Goal: Task Accomplishment & Management: Manage account settings

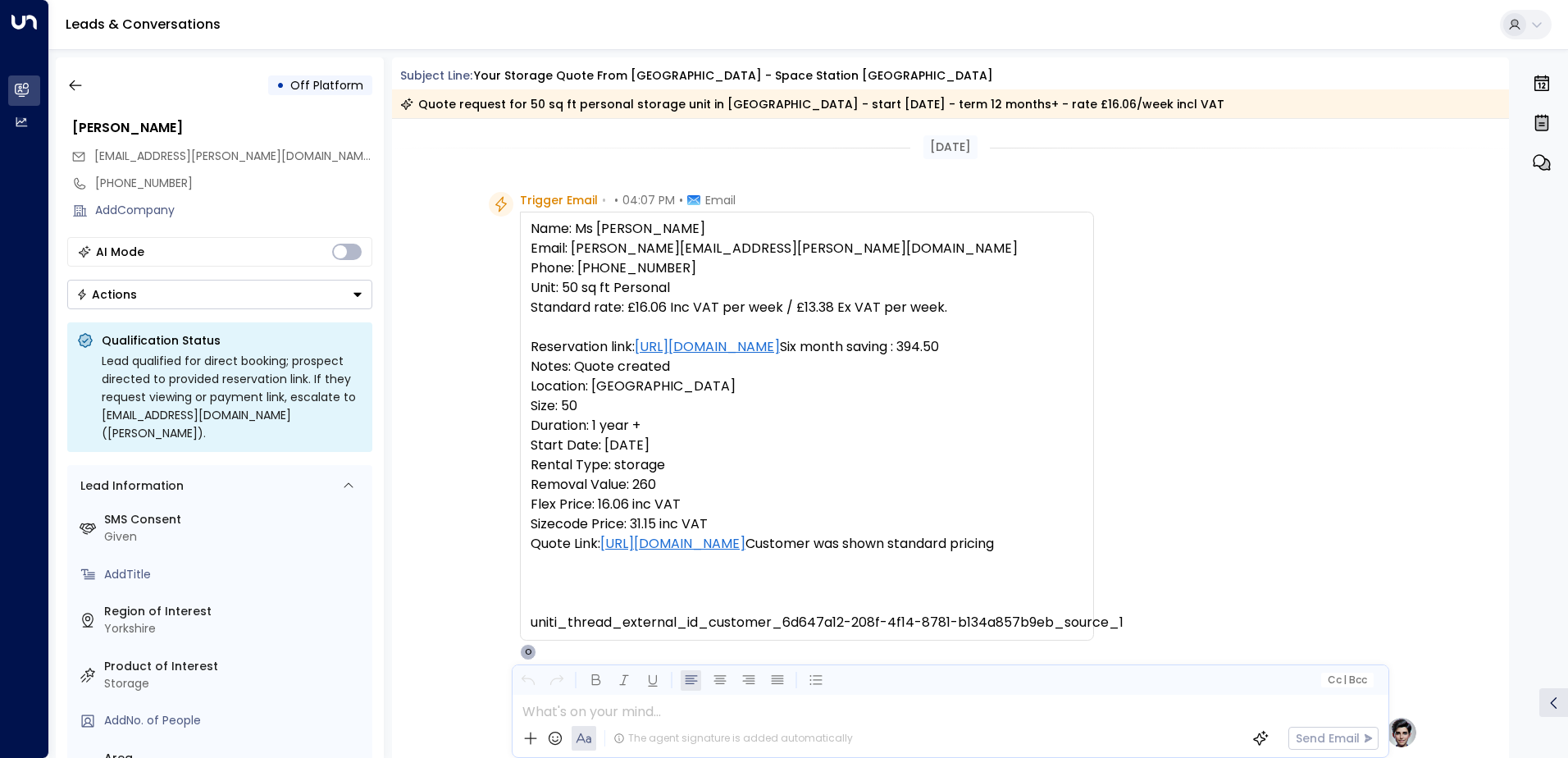
click at [73, 88] on icon "button" at bounding box center [75, 85] width 16 height 16
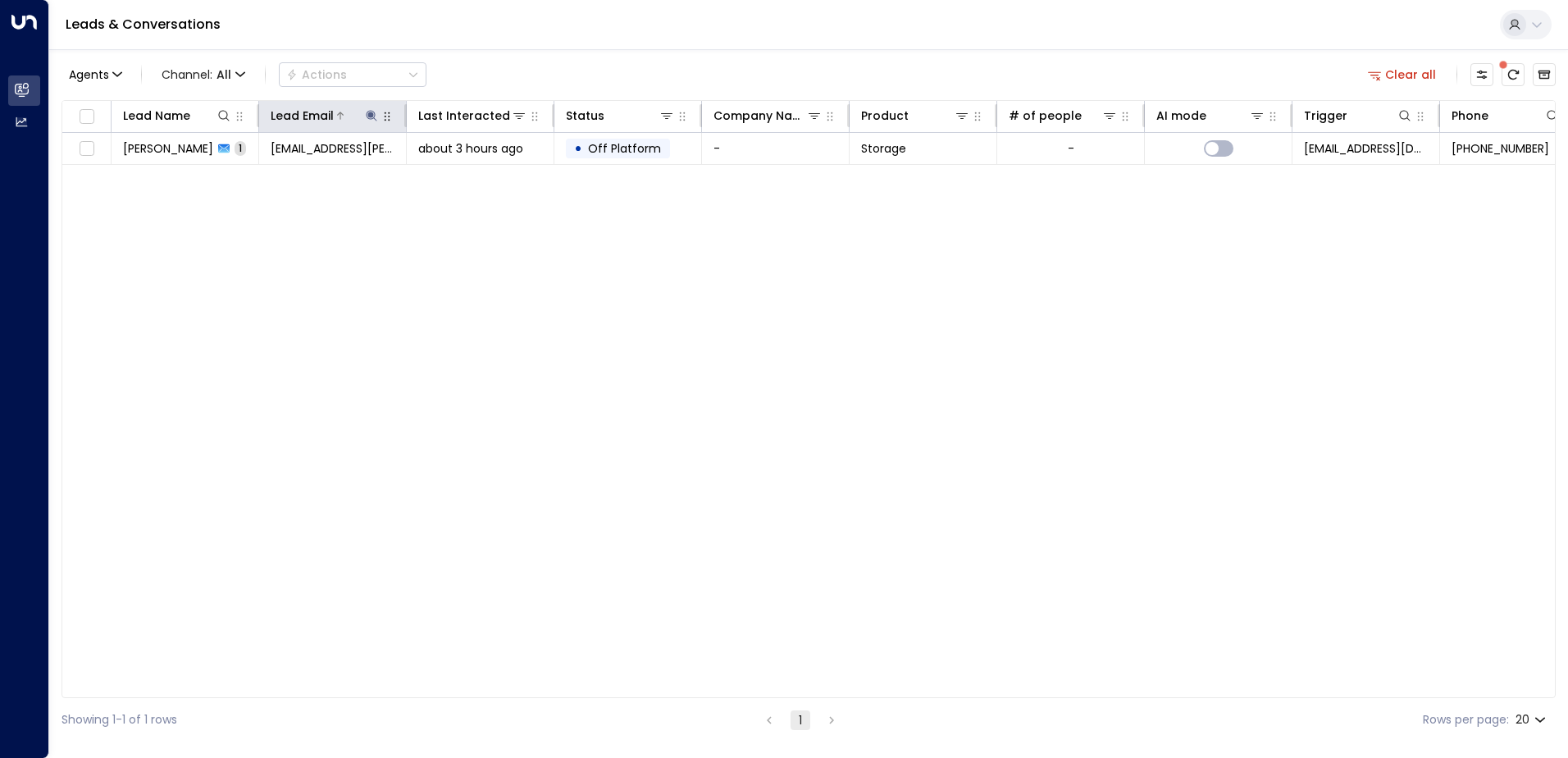
click at [372, 116] on icon at bounding box center [371, 115] width 11 height 11
click at [474, 174] on icon "button" at bounding box center [474, 175] width 11 height 11
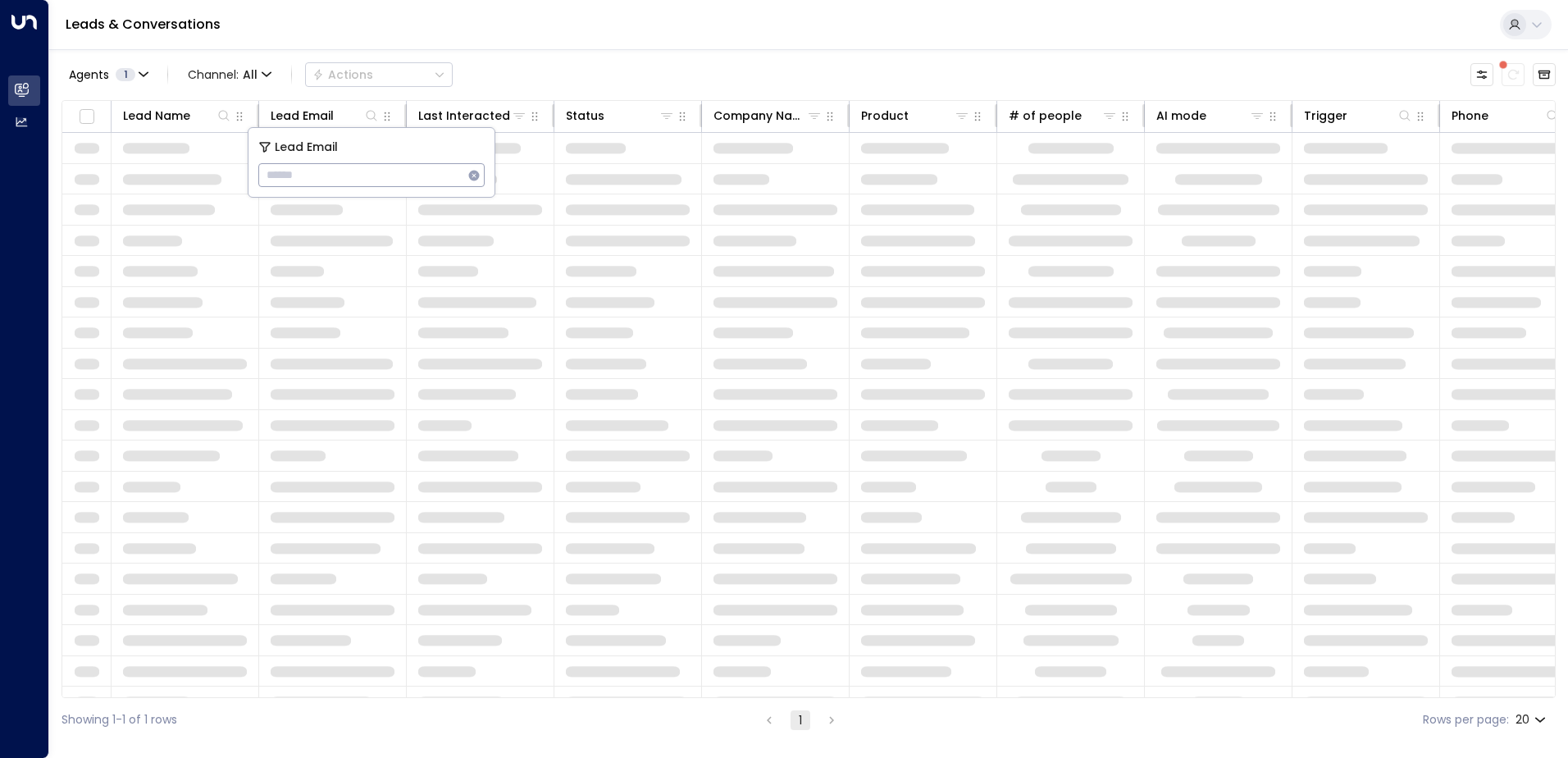
type input "**********"
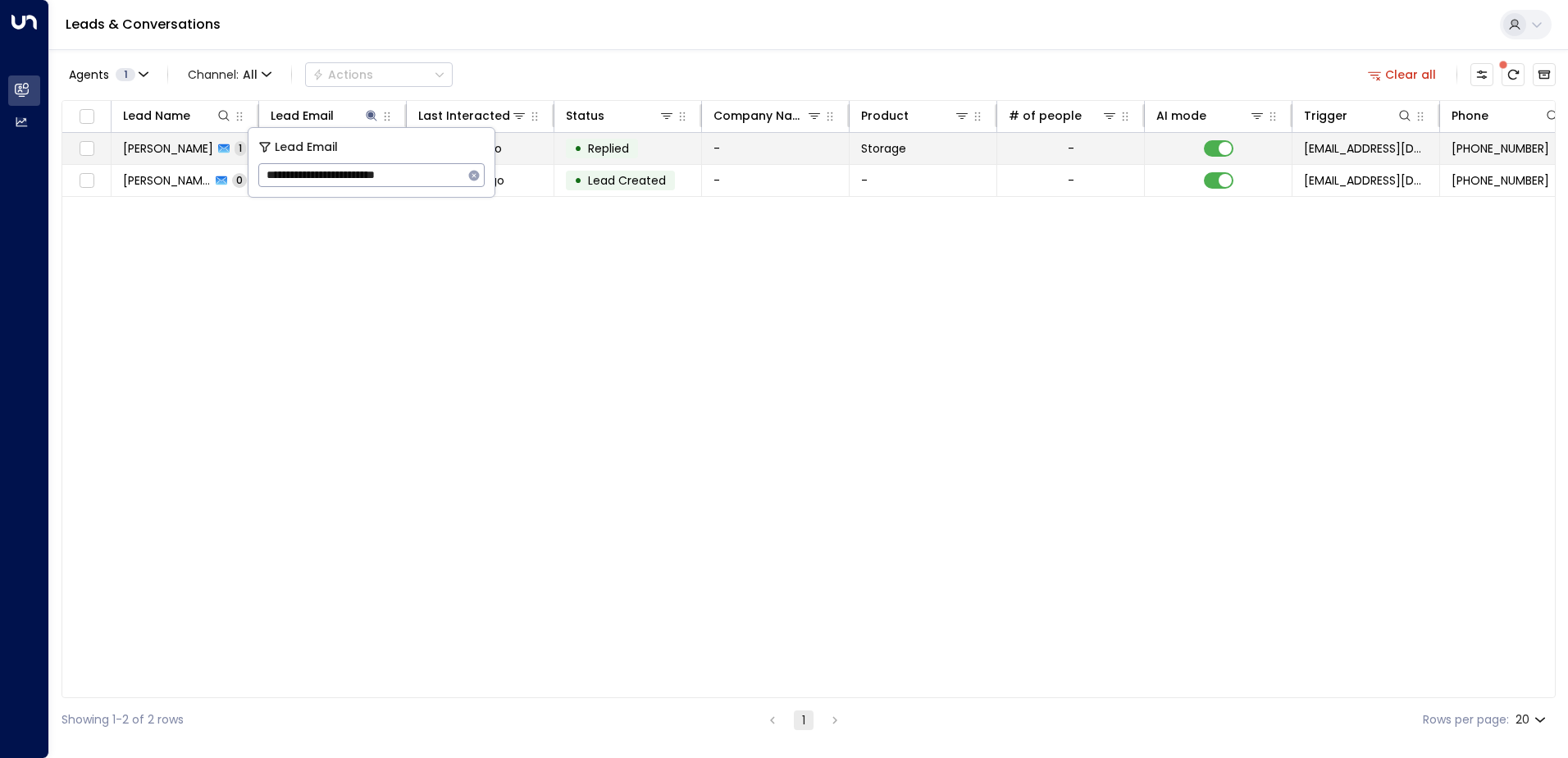
click at [198, 154] on span "[PERSON_NAME]" at bounding box center [168, 148] width 90 height 16
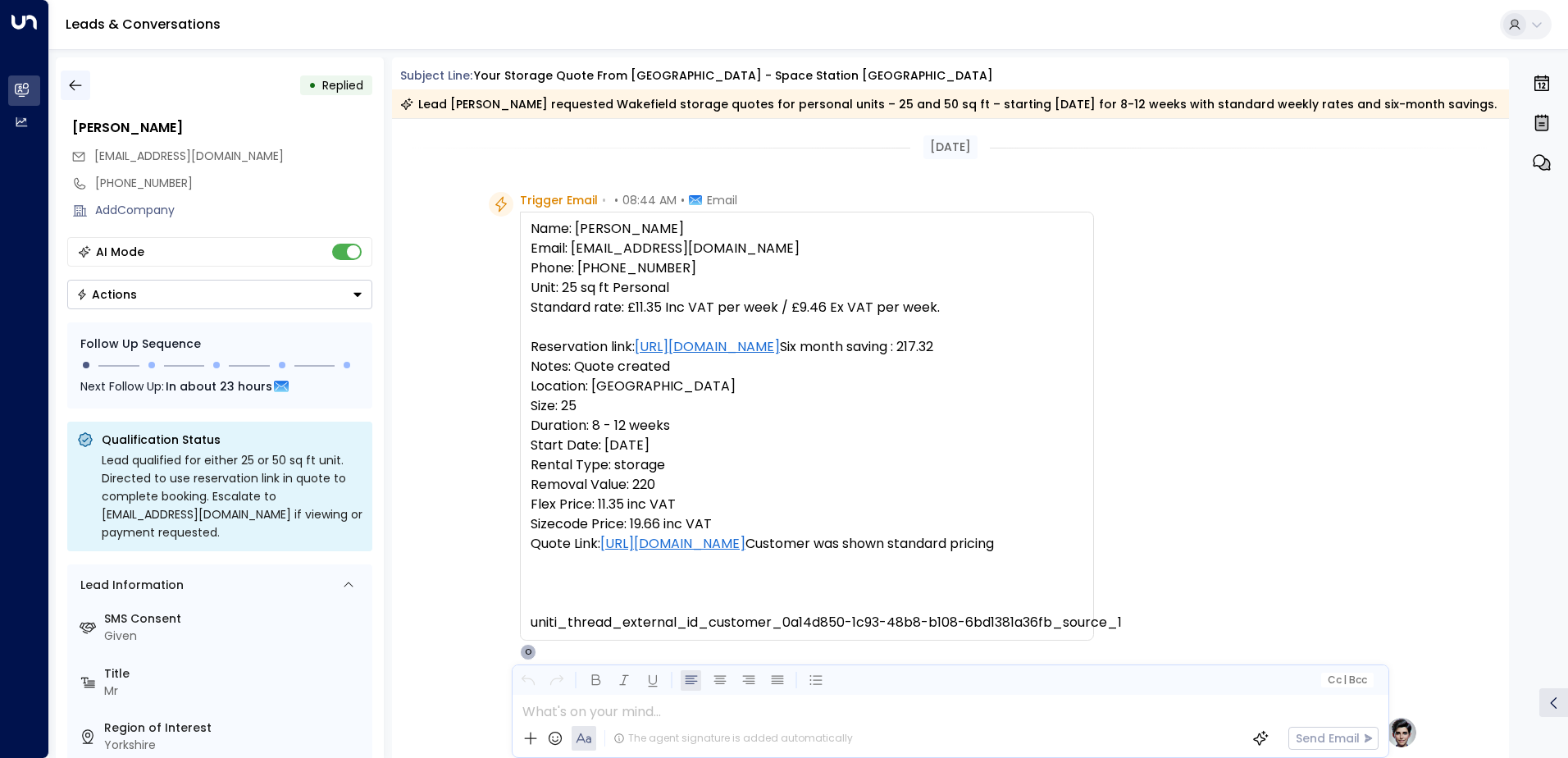
click at [76, 87] on icon "button" at bounding box center [75, 85] width 16 height 16
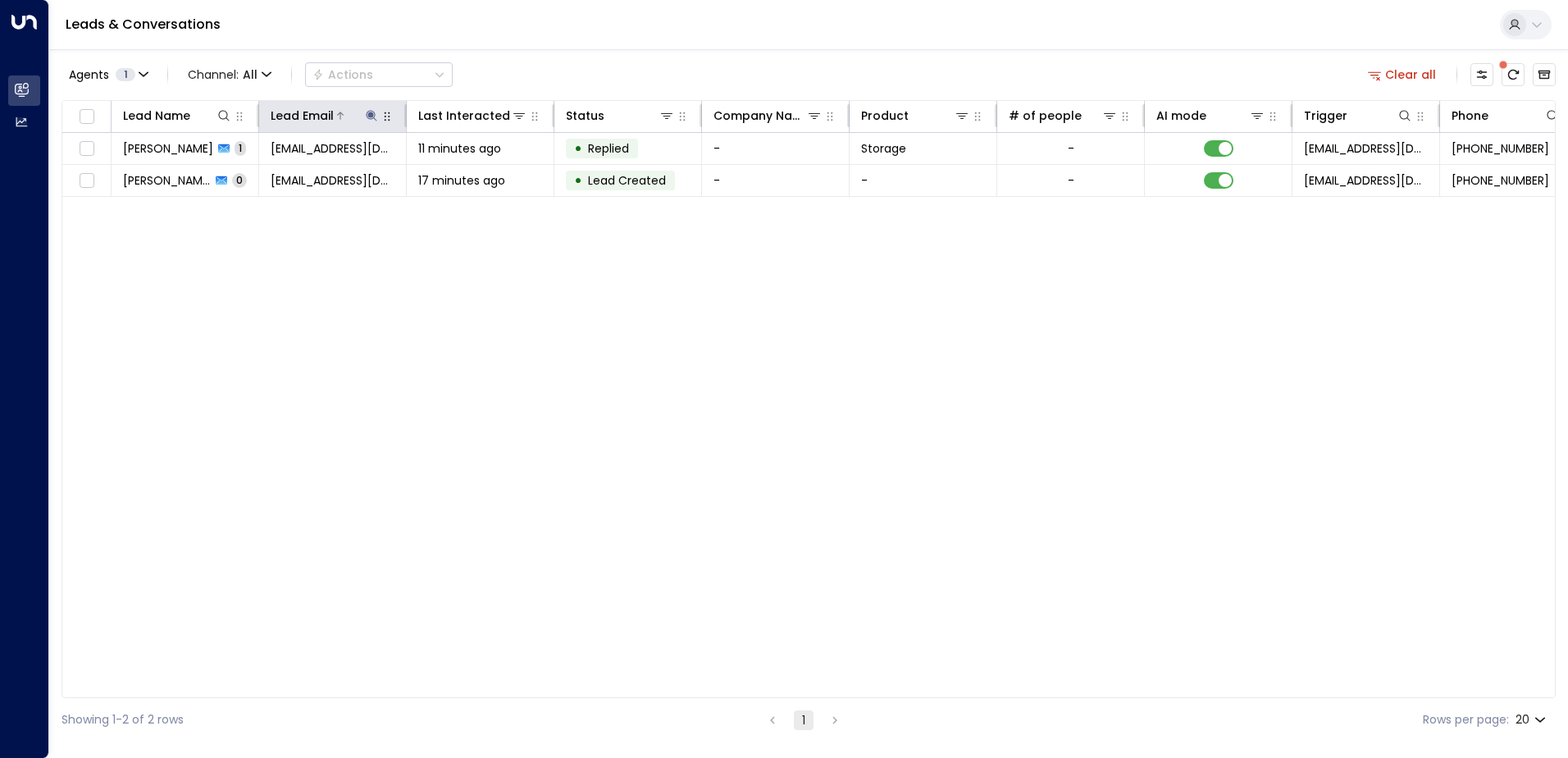
click at [368, 111] on icon at bounding box center [371, 115] width 11 height 11
click at [471, 177] on icon "button" at bounding box center [474, 175] width 11 height 11
click at [383, 176] on input "text" at bounding box center [372, 175] width 226 height 31
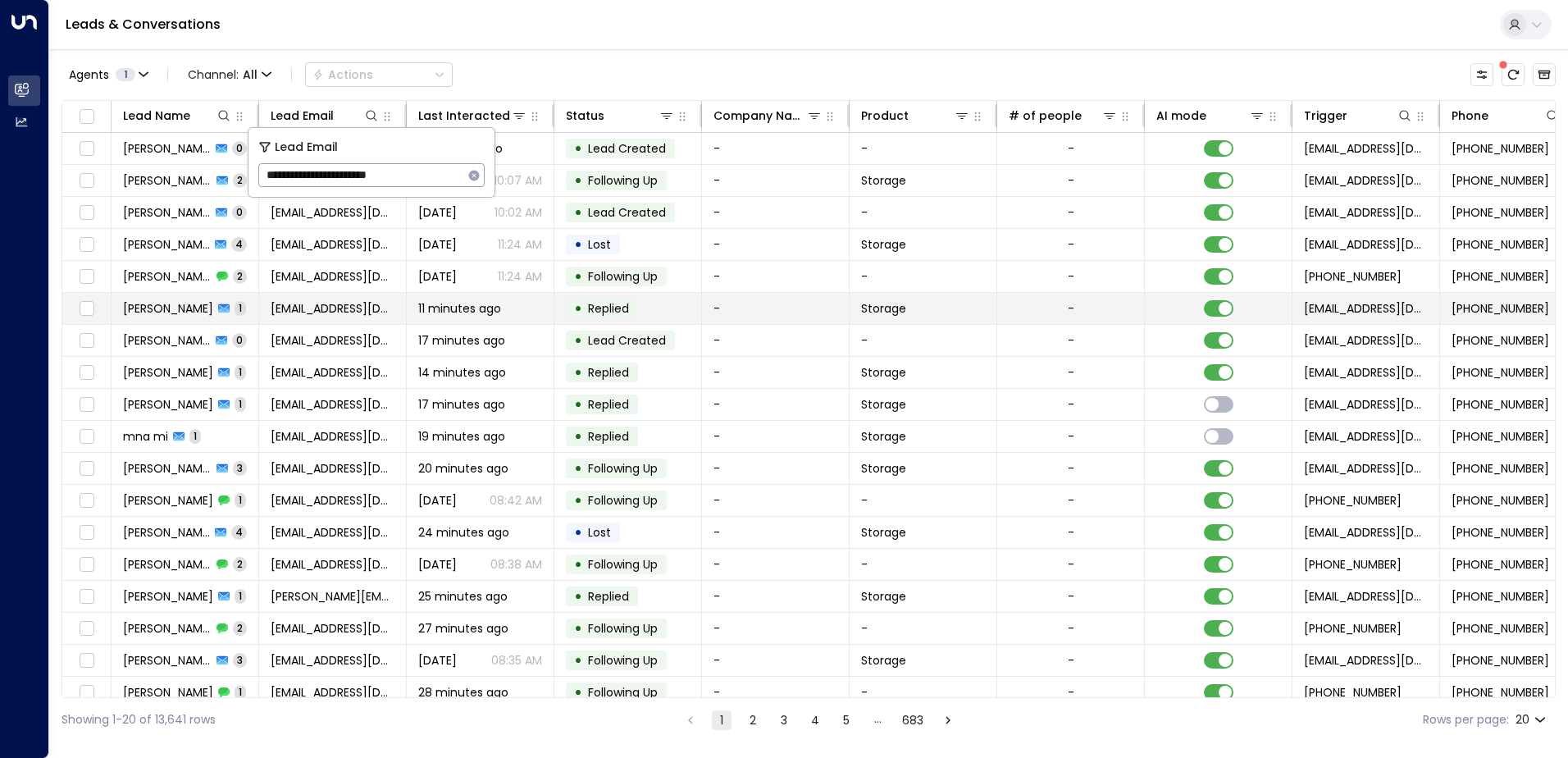
type input "**********"
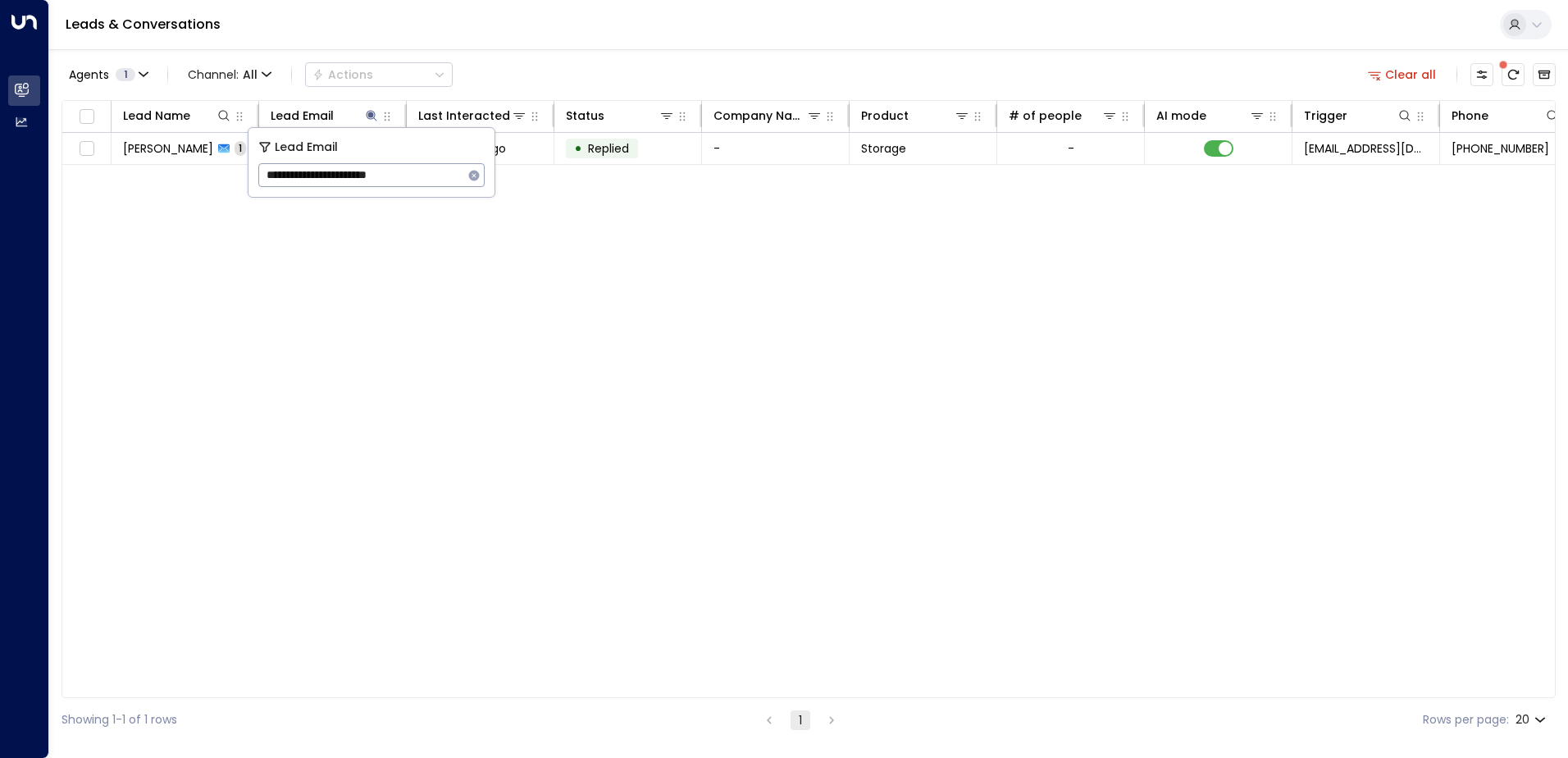
click at [543, 311] on div "Lead Name Lead Email Last Interacted Status Company Name Product # of people AI…" at bounding box center [808, 399] width 1494 height 598
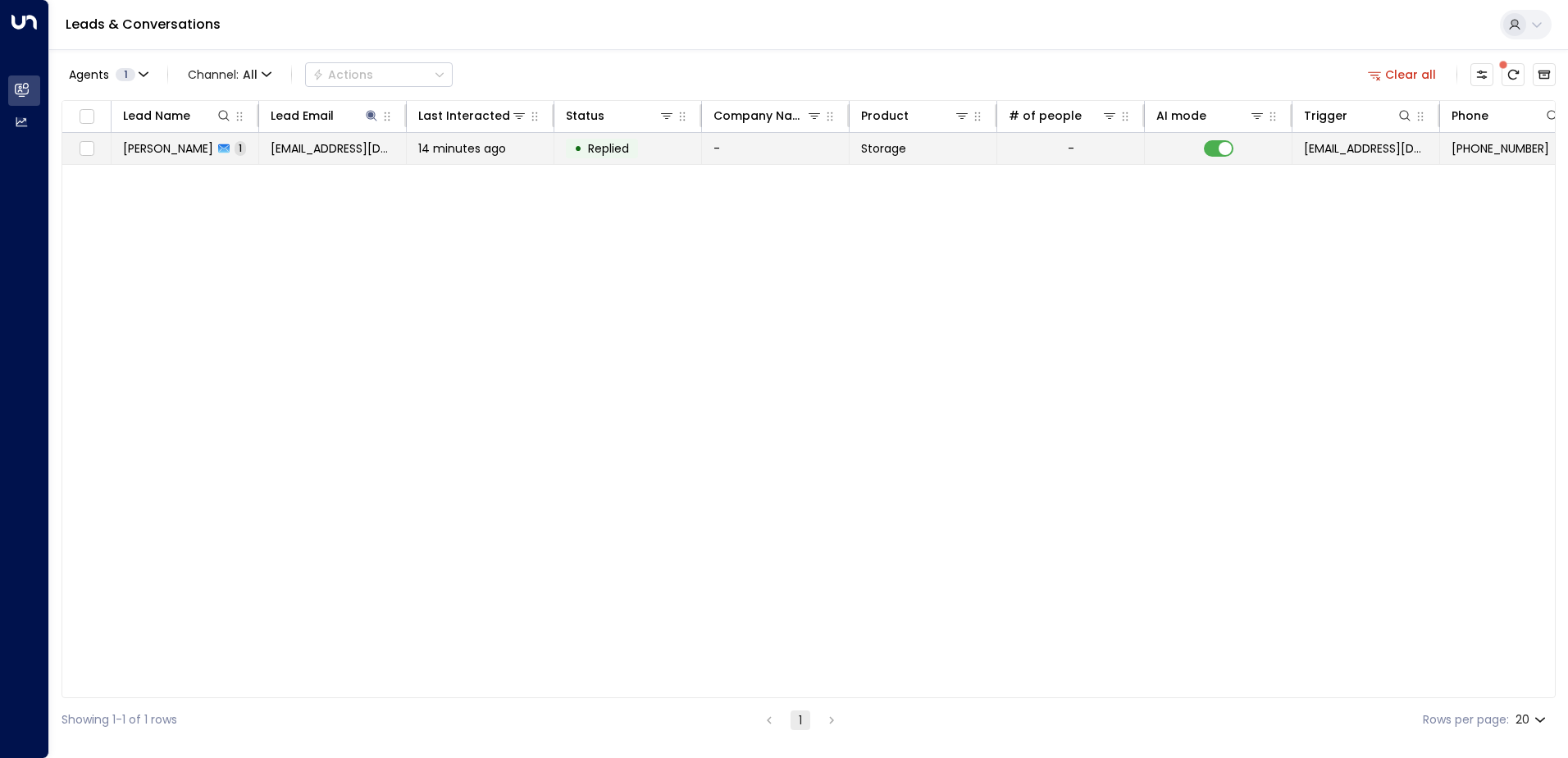
click at [181, 135] on td "[PERSON_NAME] 1" at bounding box center [185, 148] width 147 height 31
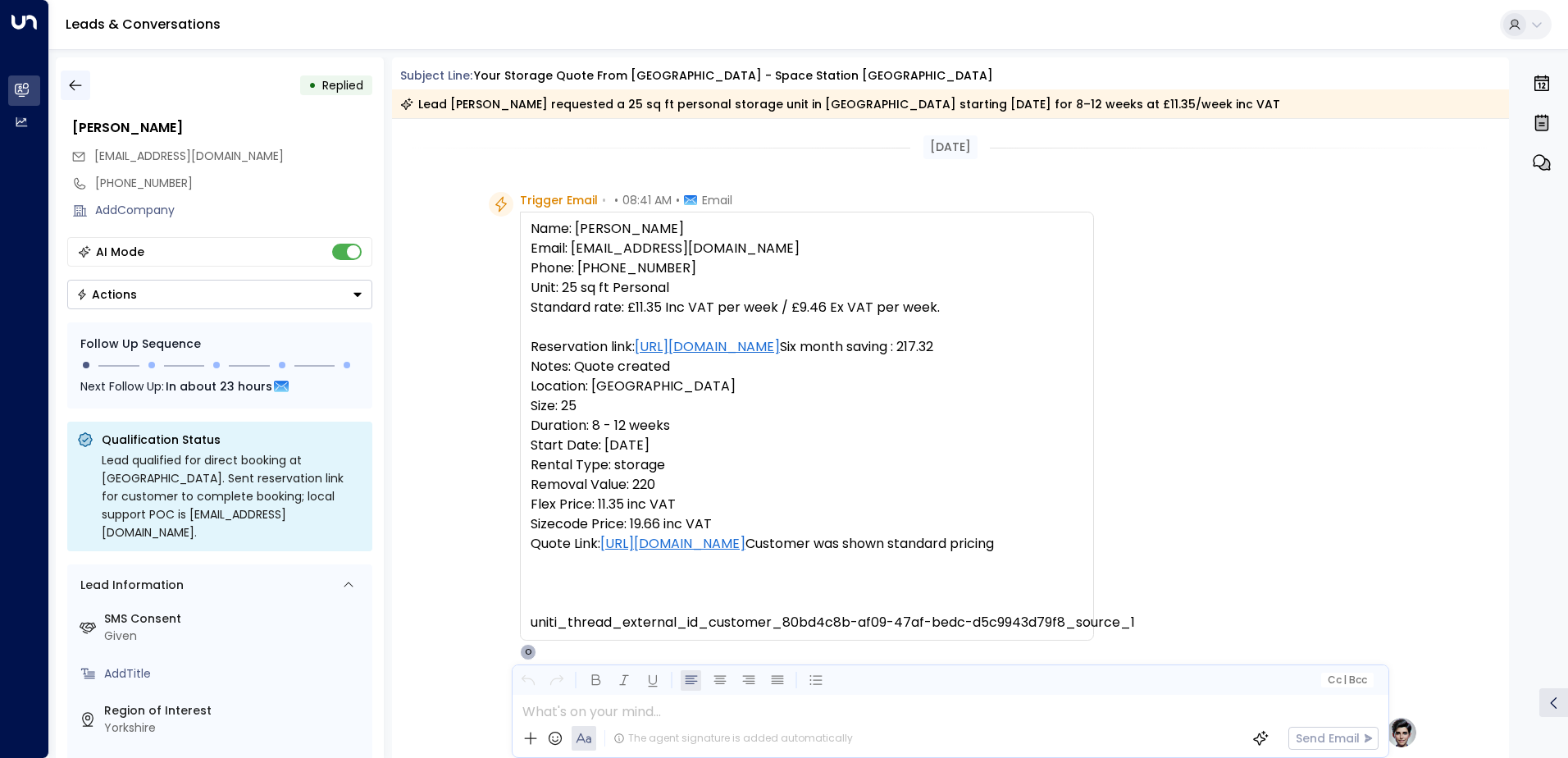
click at [69, 88] on icon "button" at bounding box center [75, 85] width 16 height 16
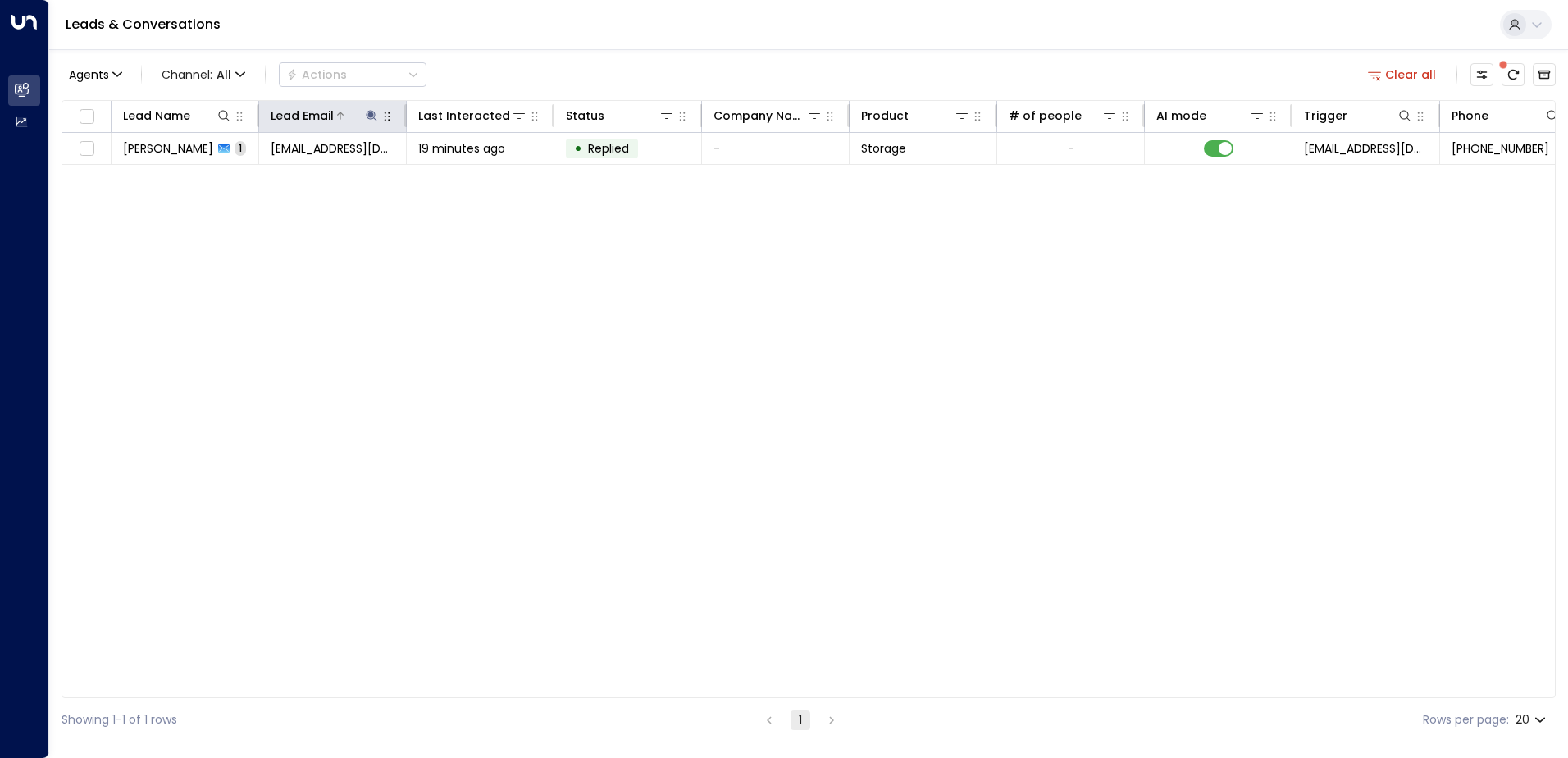
click at [372, 115] on icon at bounding box center [371, 115] width 11 height 11
click at [471, 177] on icon "button" at bounding box center [474, 175] width 11 height 11
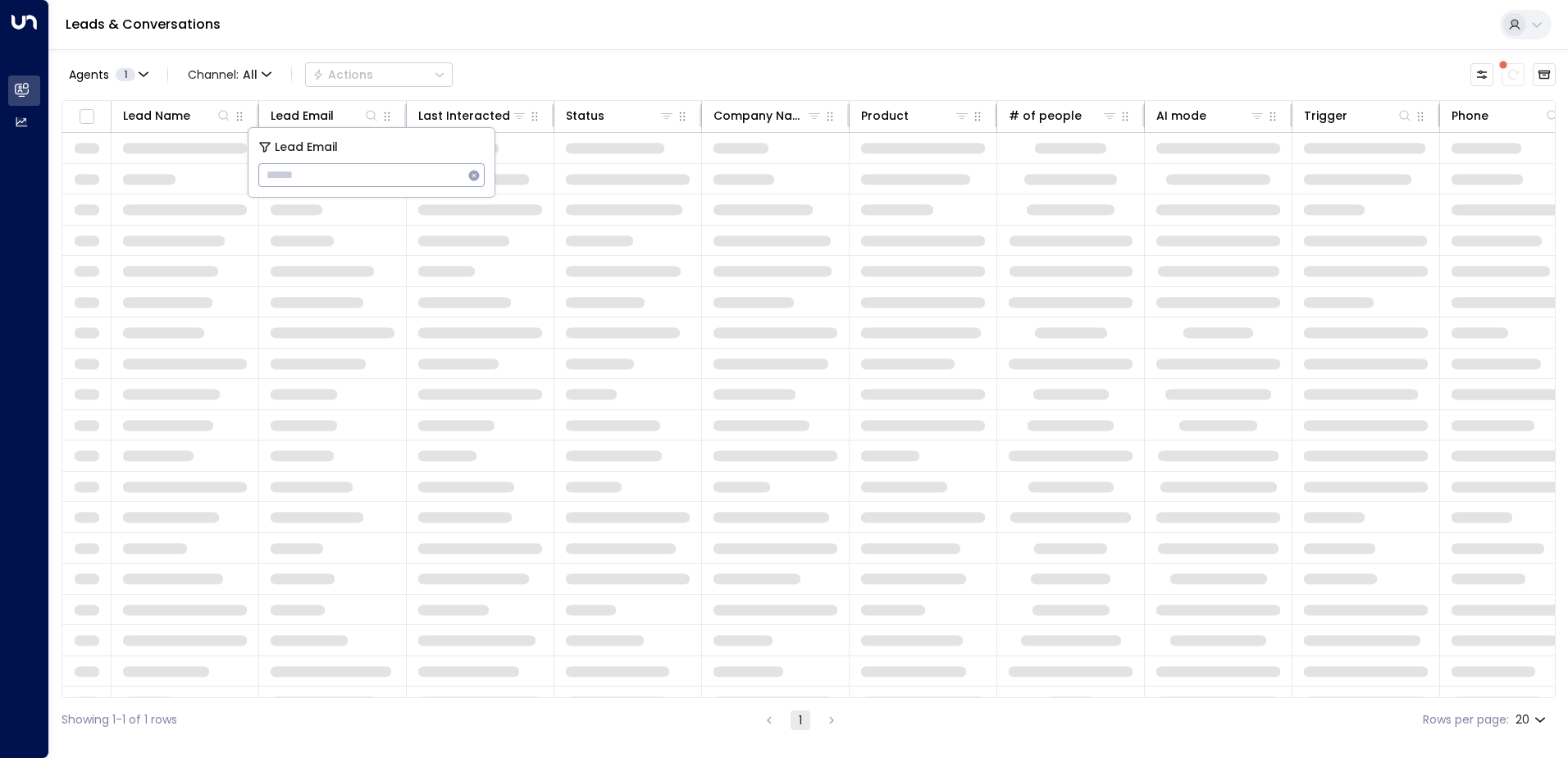
type input "**********"
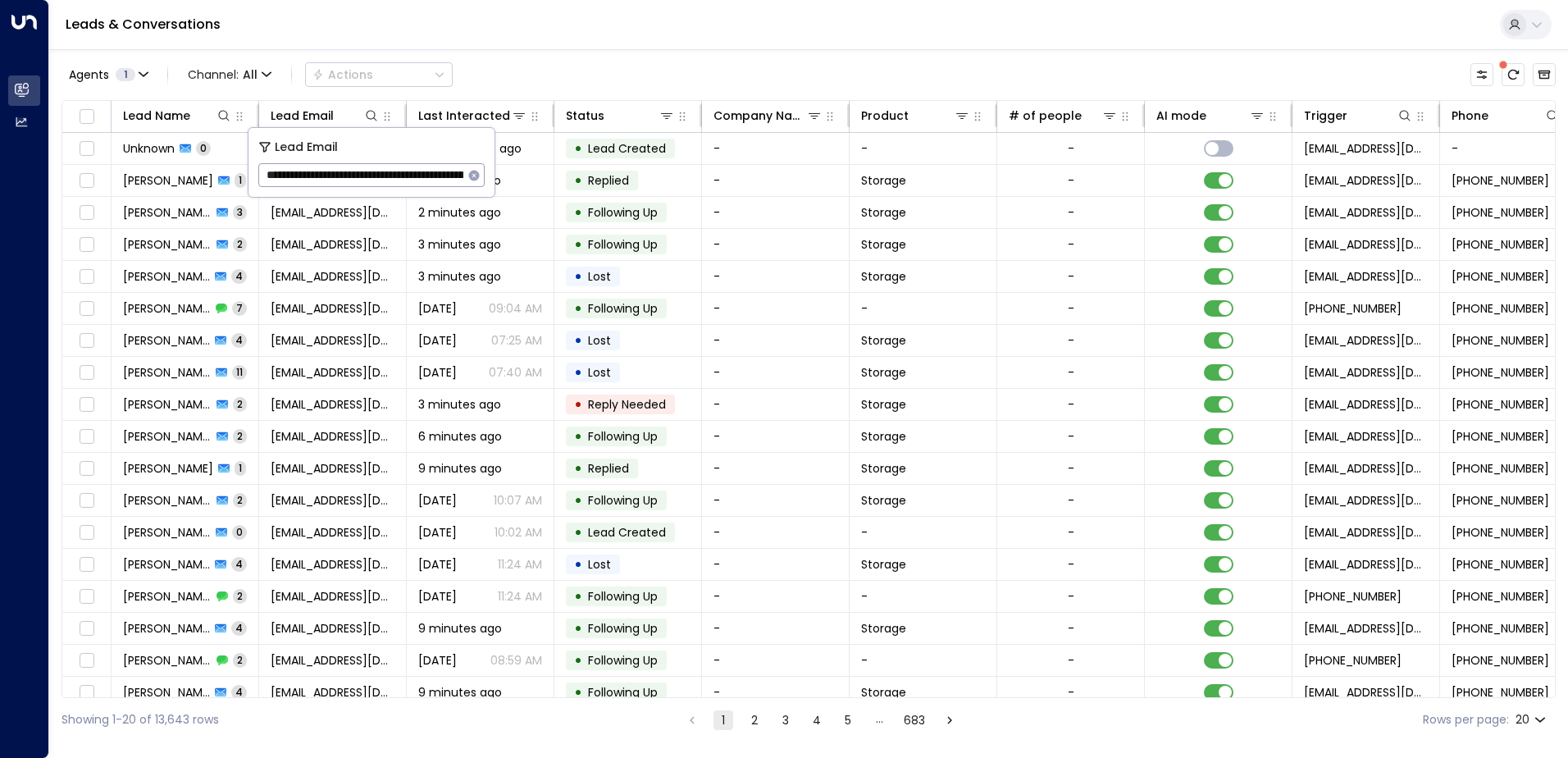
click at [604, 19] on div "Leads & Conversations" at bounding box center [808, 25] width 1519 height 50
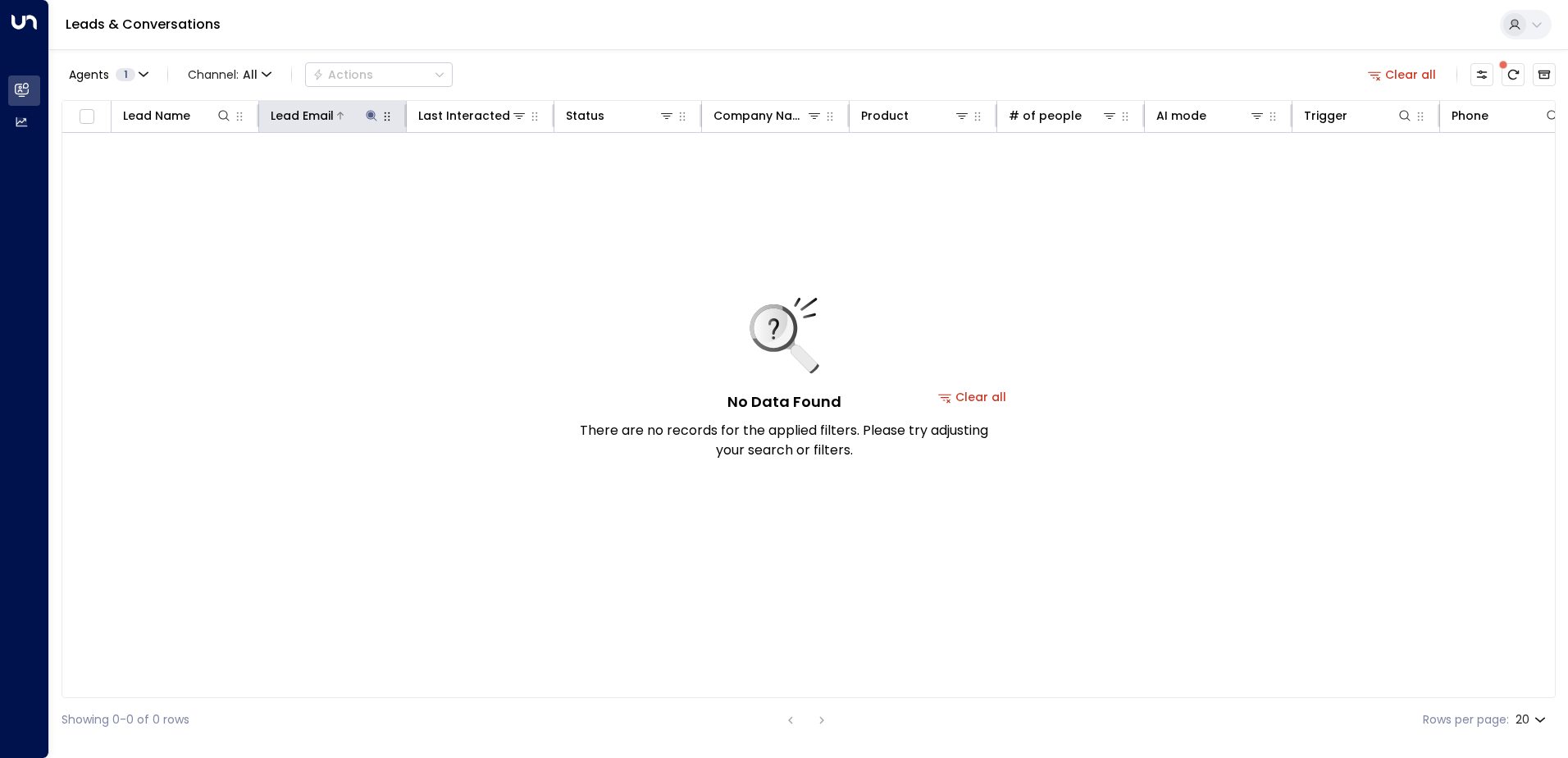
click at [369, 112] on icon at bounding box center [371, 115] width 13 height 13
click at [475, 174] on icon "button" at bounding box center [474, 175] width 13 height 13
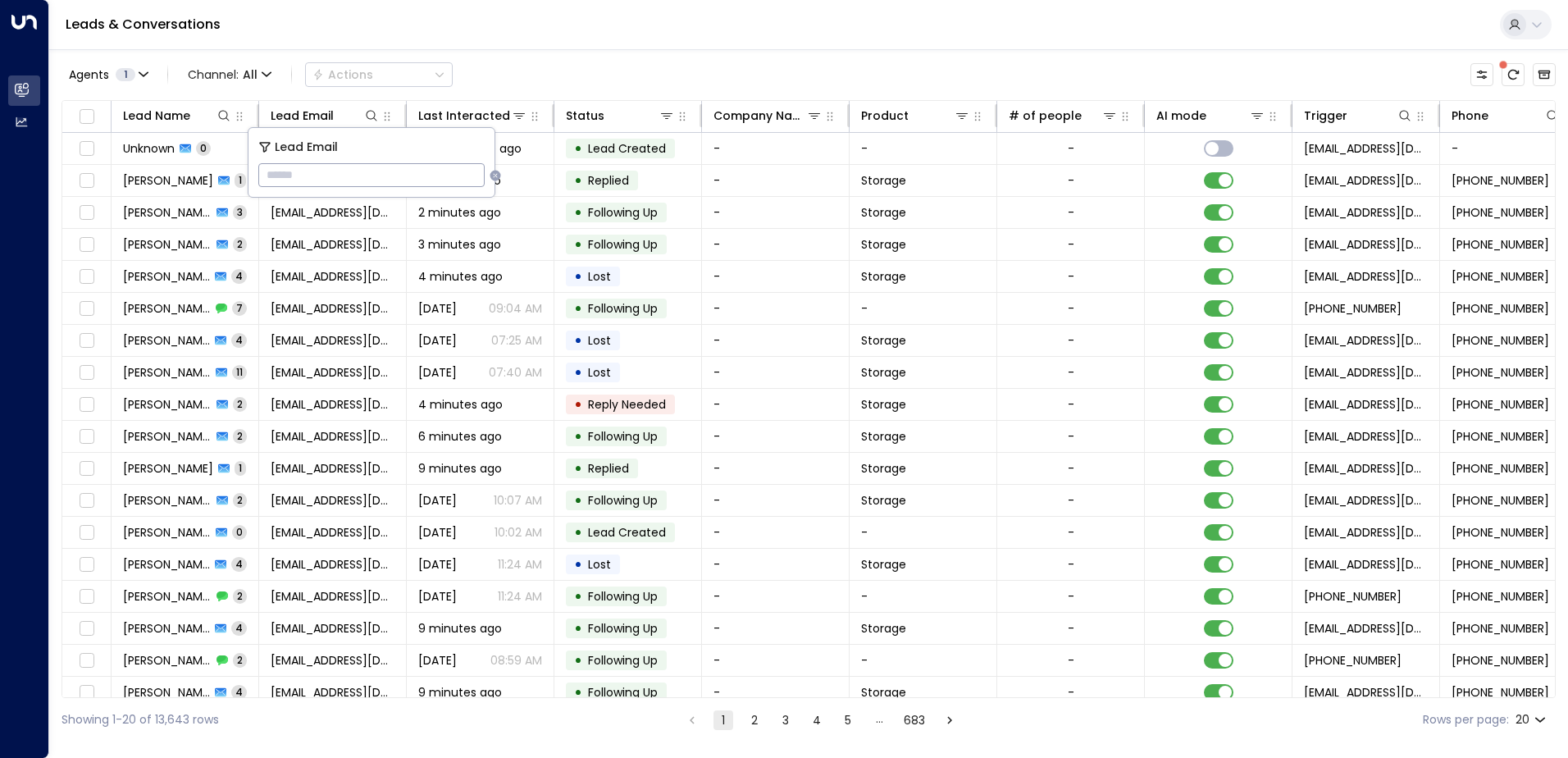
type input "**********"
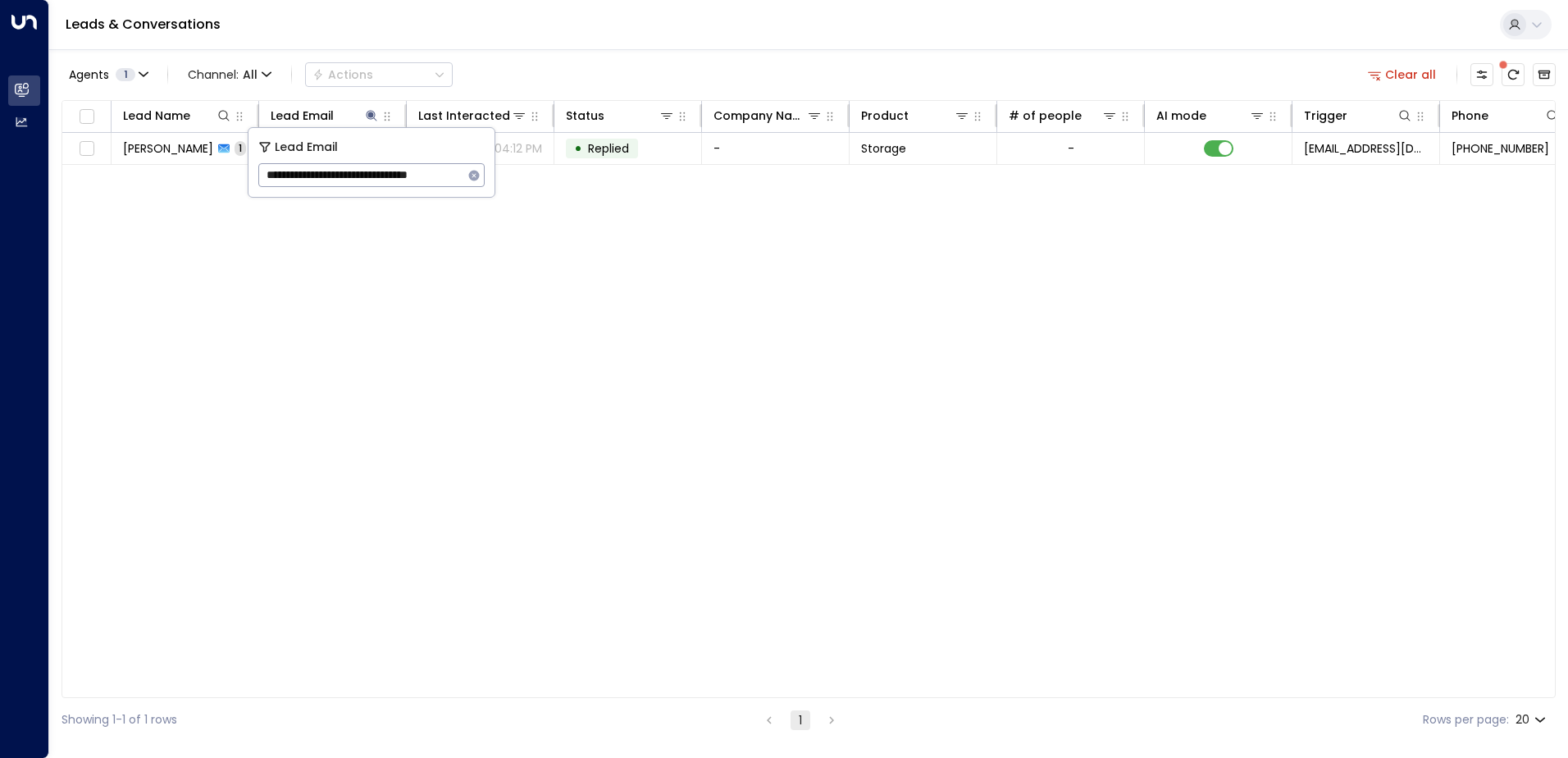
click at [598, 54] on div "Agents 1 Channel: All Actions Clear all Lead Name Lead Email Last Interacted St…" at bounding box center [808, 395] width 1494 height 692
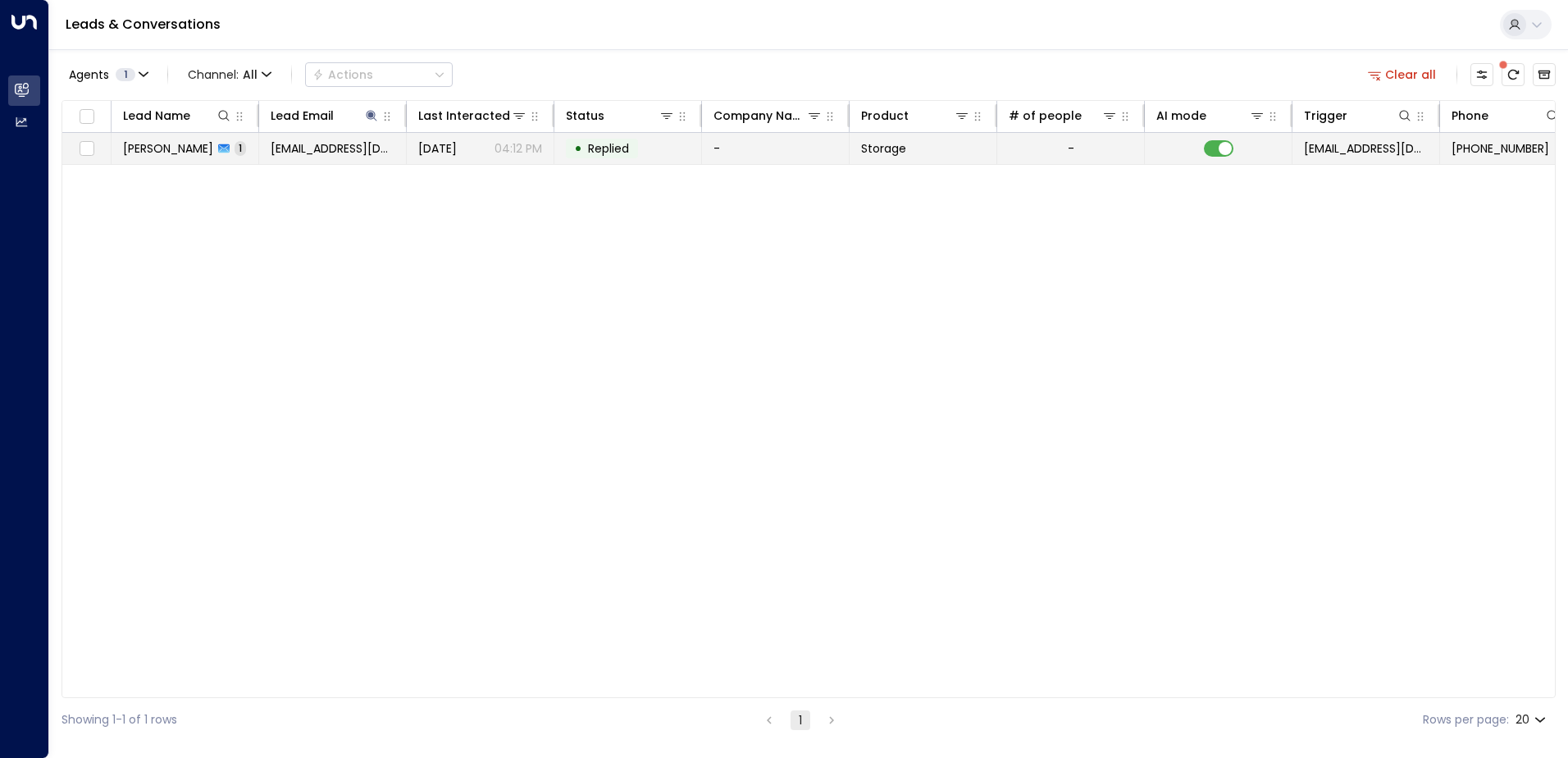
click at [190, 152] on span "[PERSON_NAME]" at bounding box center [168, 148] width 90 height 16
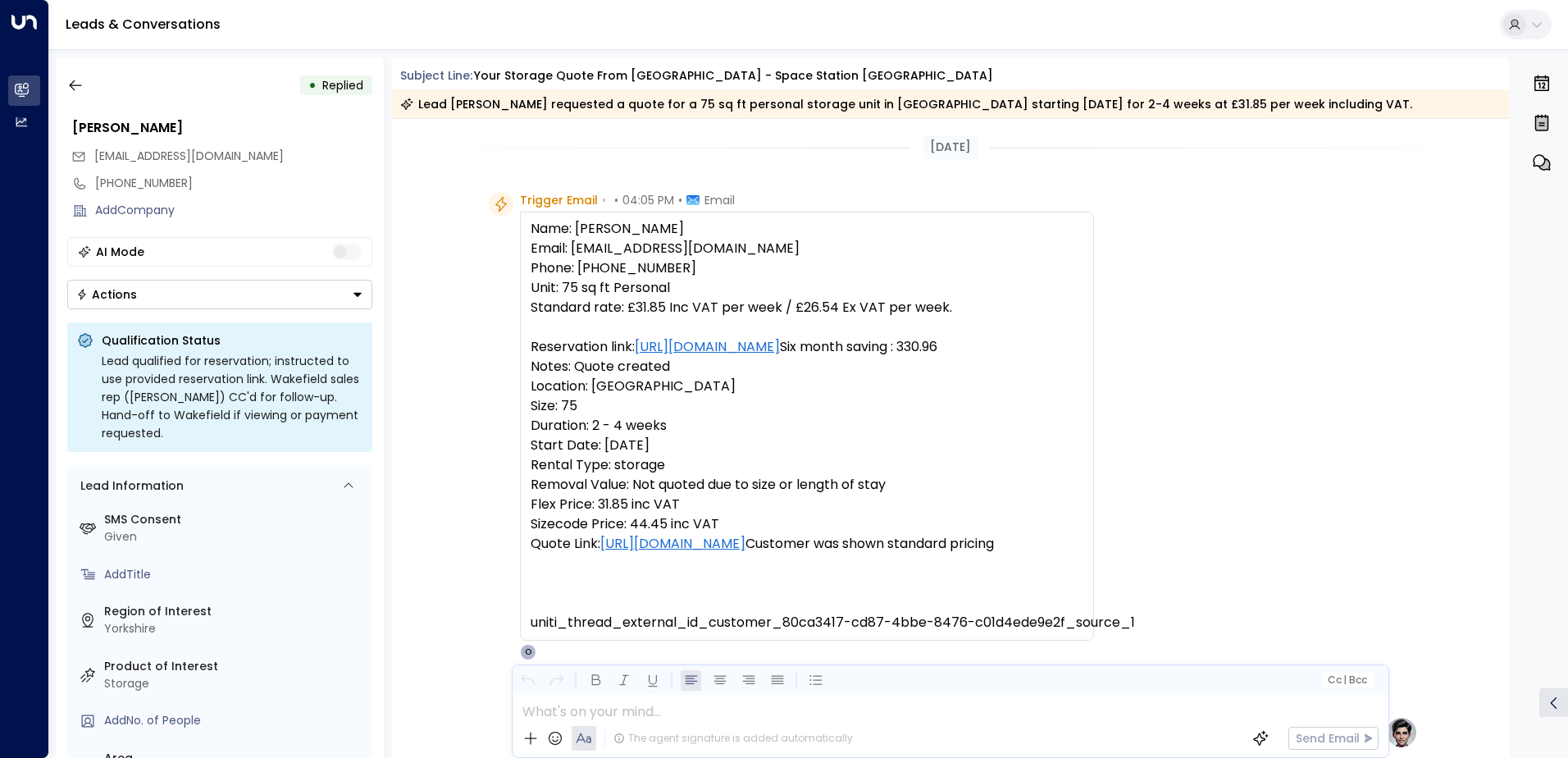
click at [354, 295] on icon "Button group with a nested menu" at bounding box center [357, 294] width 12 height 12
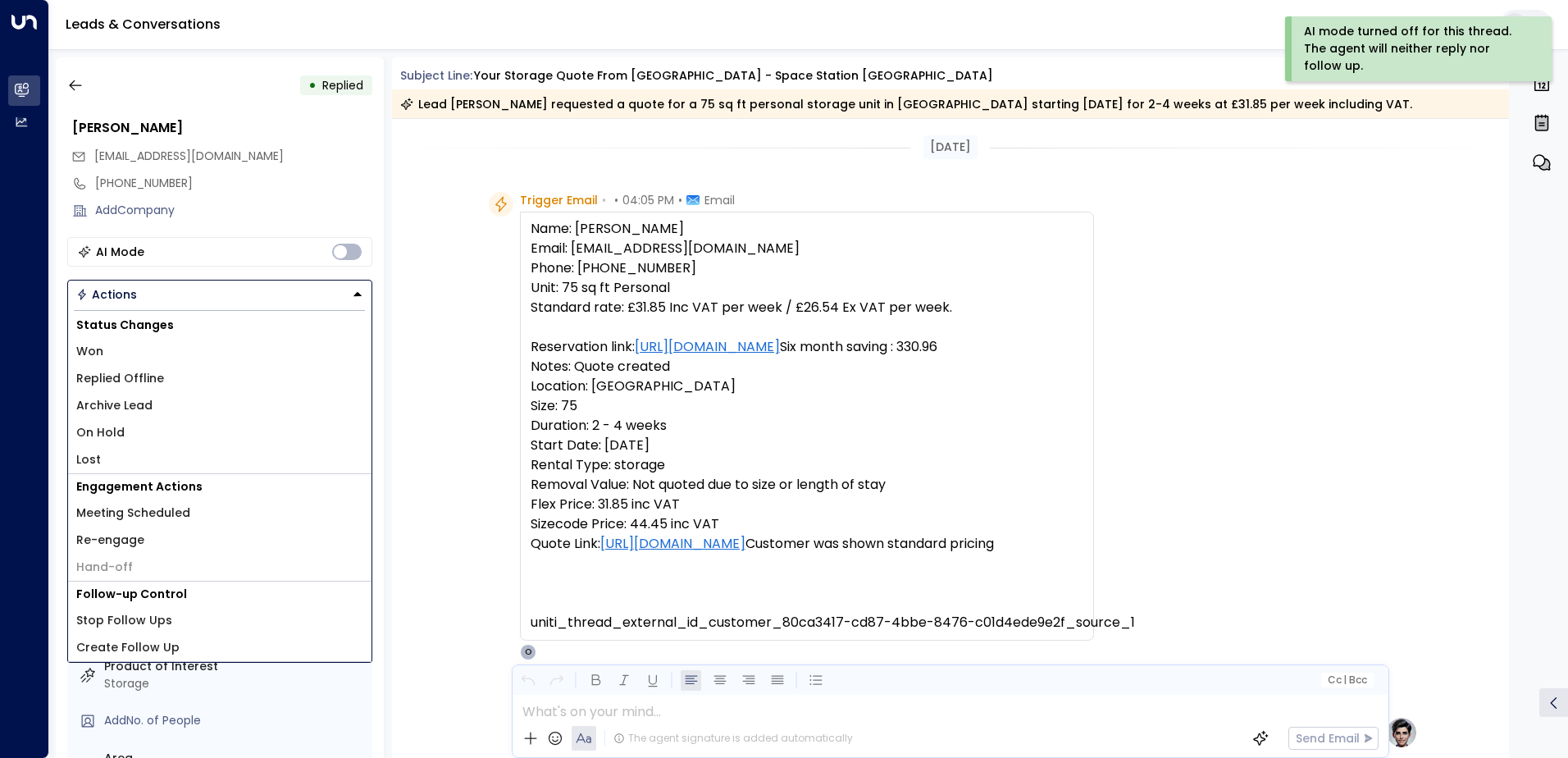
click at [137, 383] on span "Replied Offline" at bounding box center [120, 378] width 88 height 17
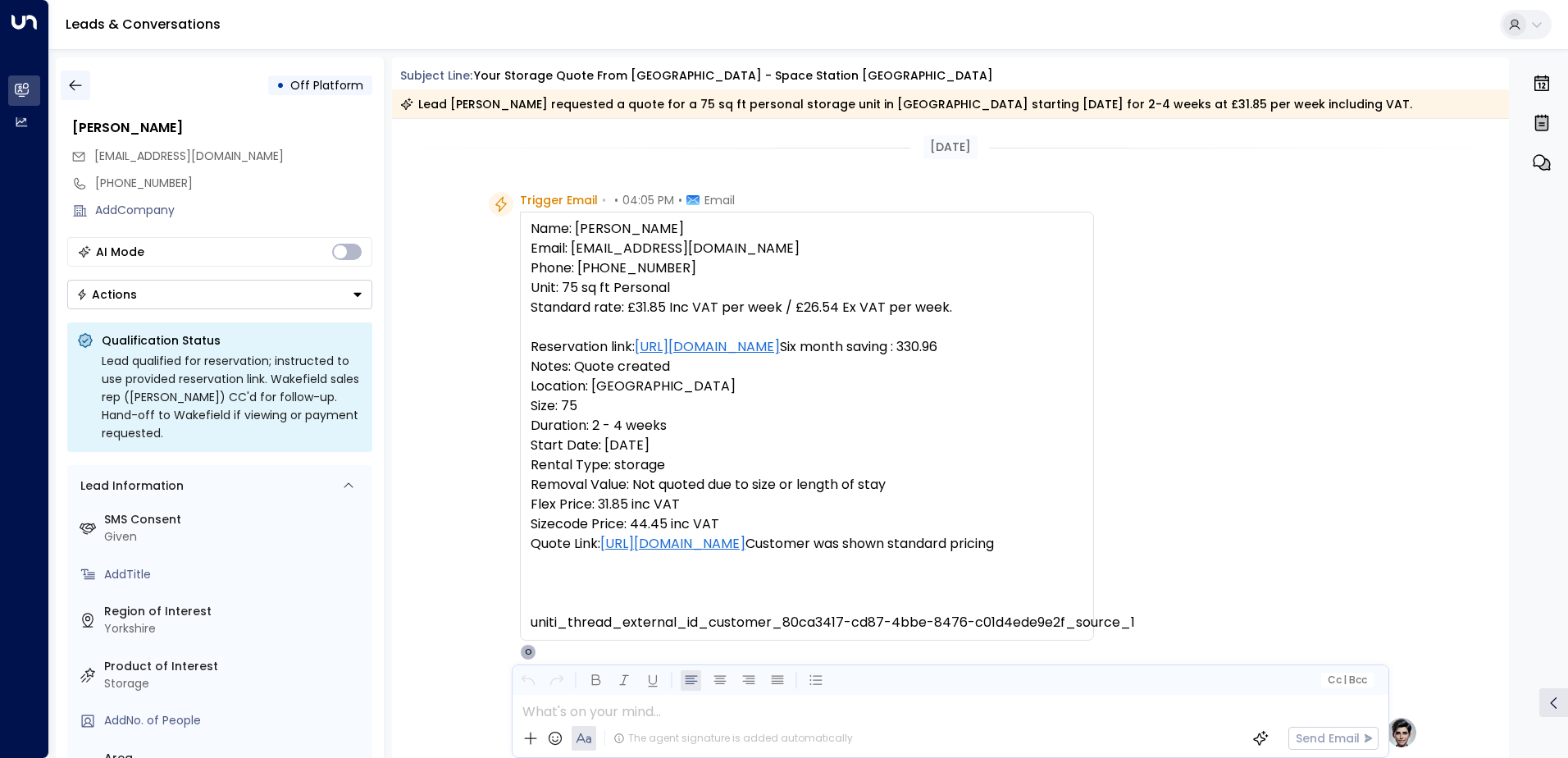
click at [80, 94] on button "button" at bounding box center [75, 85] width 30 height 30
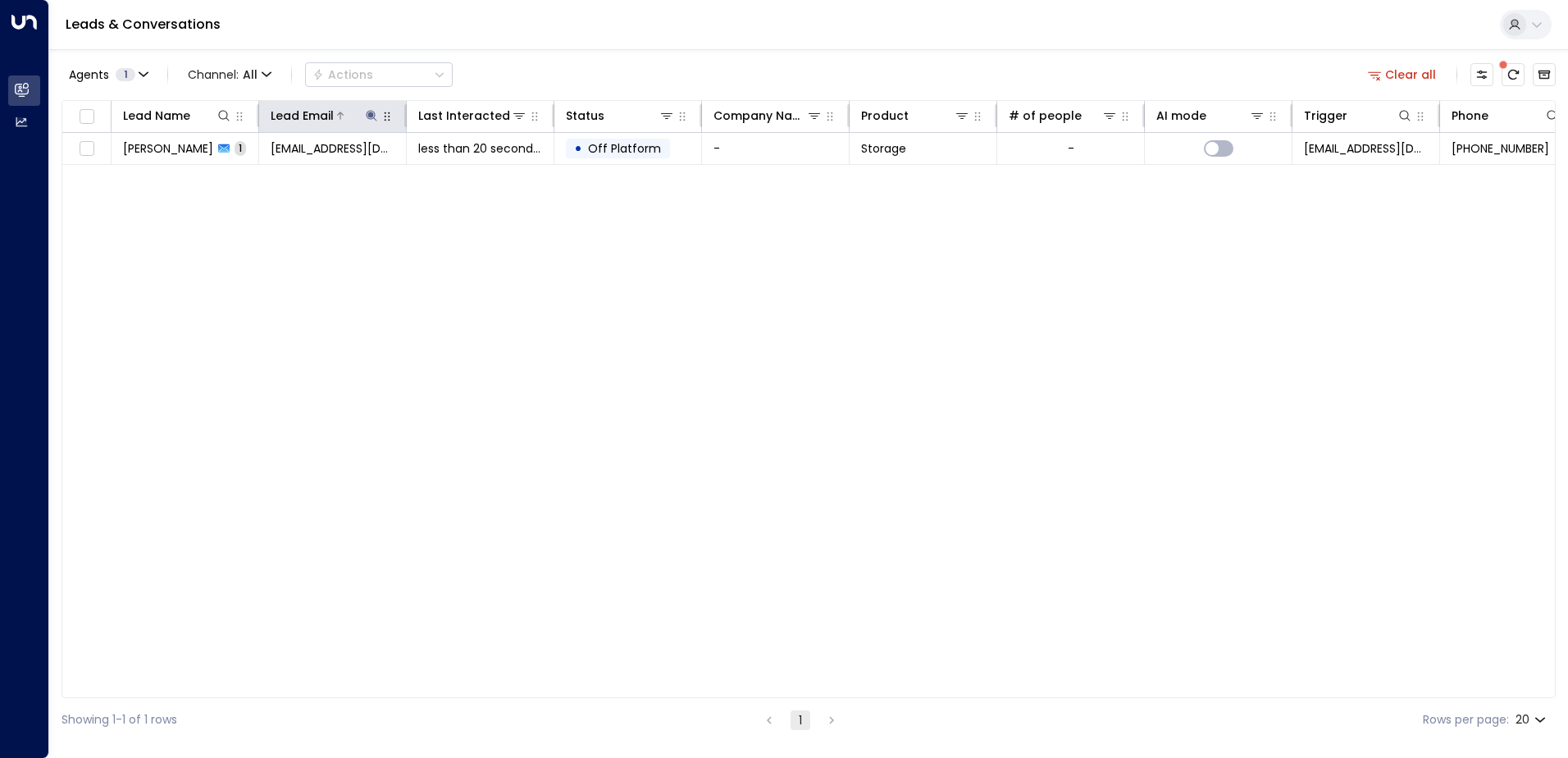
click at [374, 118] on icon at bounding box center [371, 115] width 13 height 13
click at [474, 172] on icon "button" at bounding box center [474, 175] width 11 height 11
click at [217, 117] on icon at bounding box center [224, 115] width 13 height 13
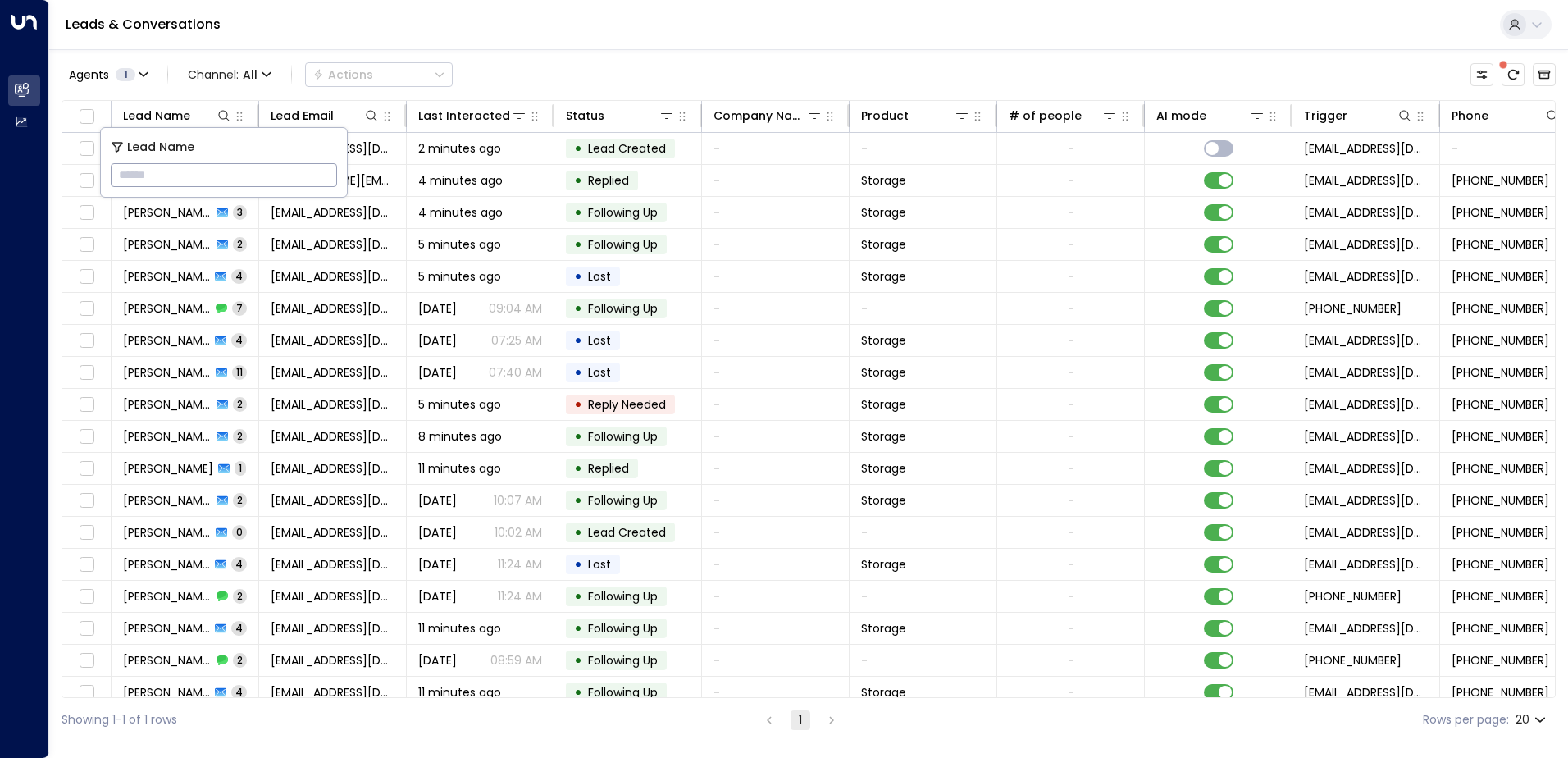
click at [194, 170] on input "text" at bounding box center [224, 175] width 226 height 31
type input "*****"
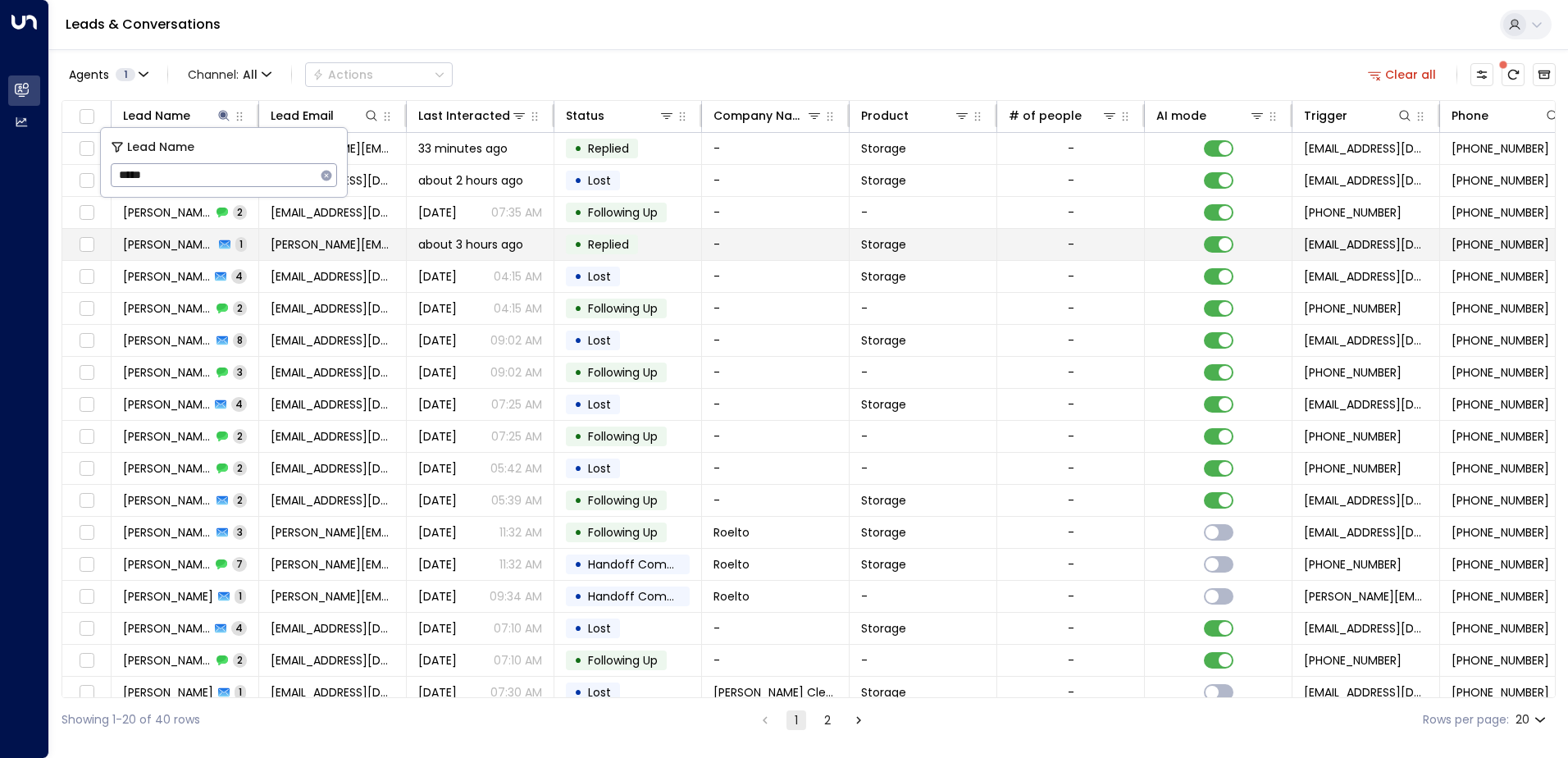
click at [165, 254] on td "[PERSON_NAME] [PERSON_NAME] 1" at bounding box center [185, 244] width 147 height 31
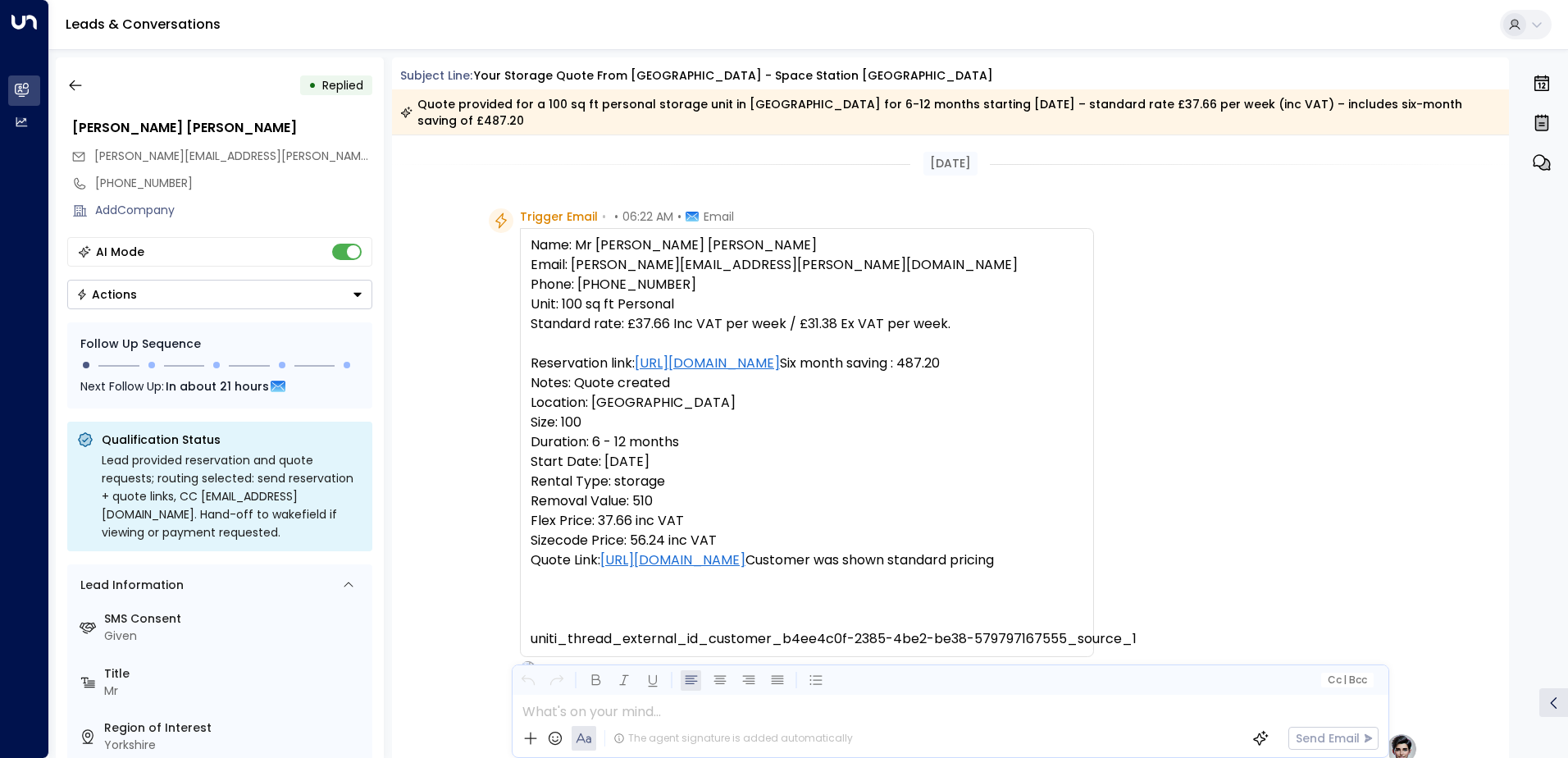
scroll to position [720, 0]
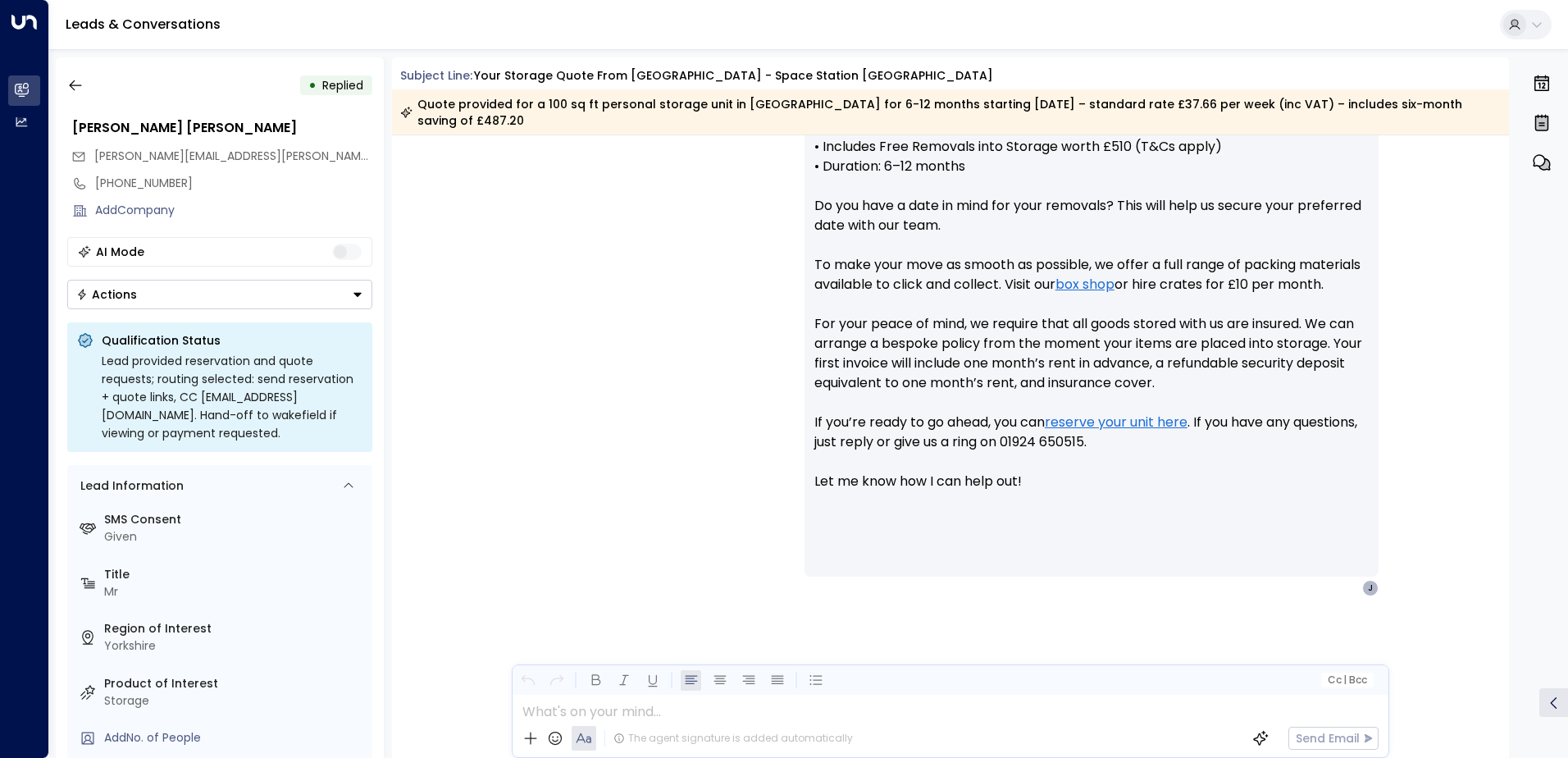
click at [354, 288] on button "Actions" at bounding box center [220, 294] width 305 height 30
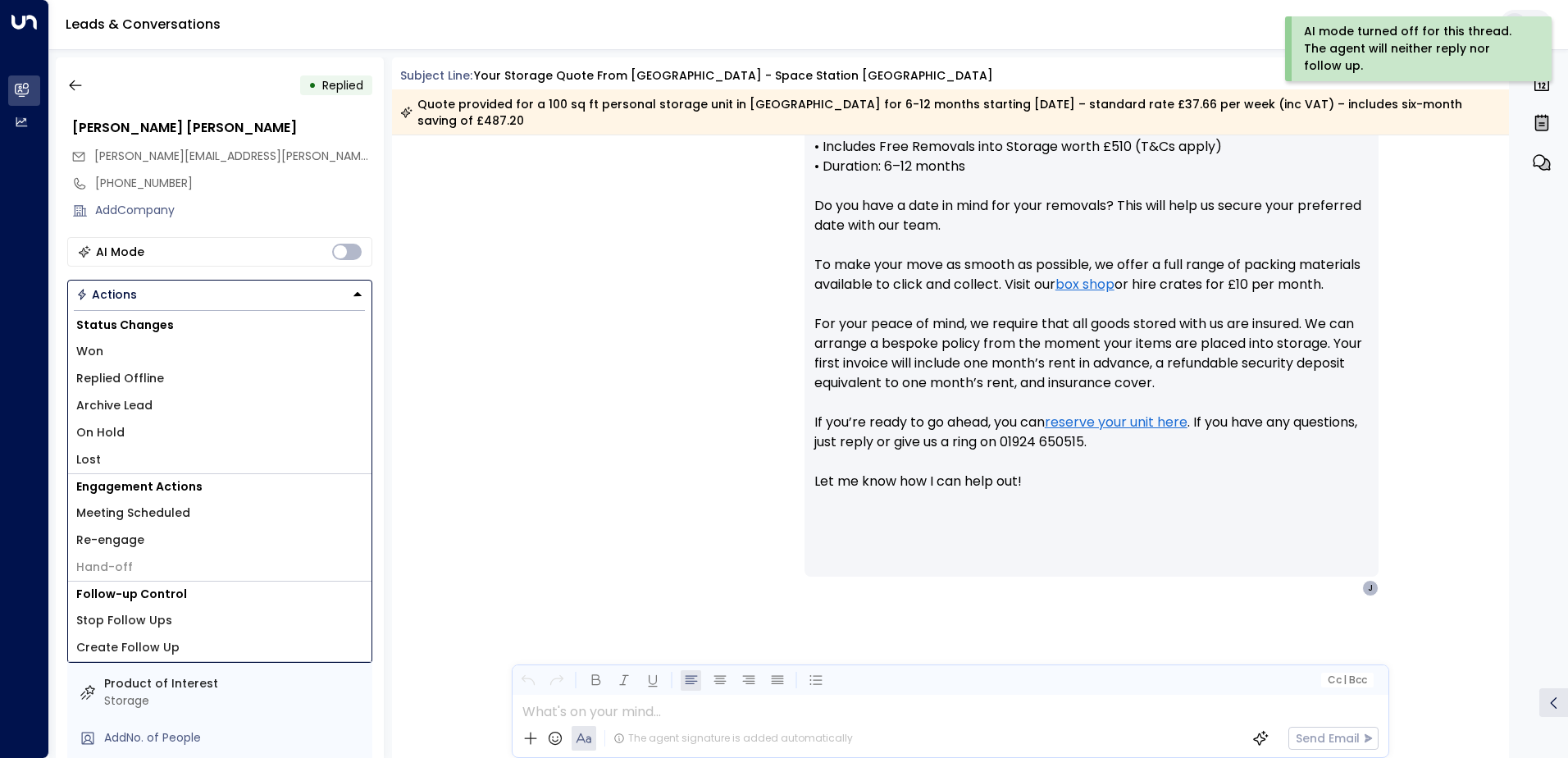
click at [131, 382] on span "Replied Offline" at bounding box center [120, 378] width 88 height 17
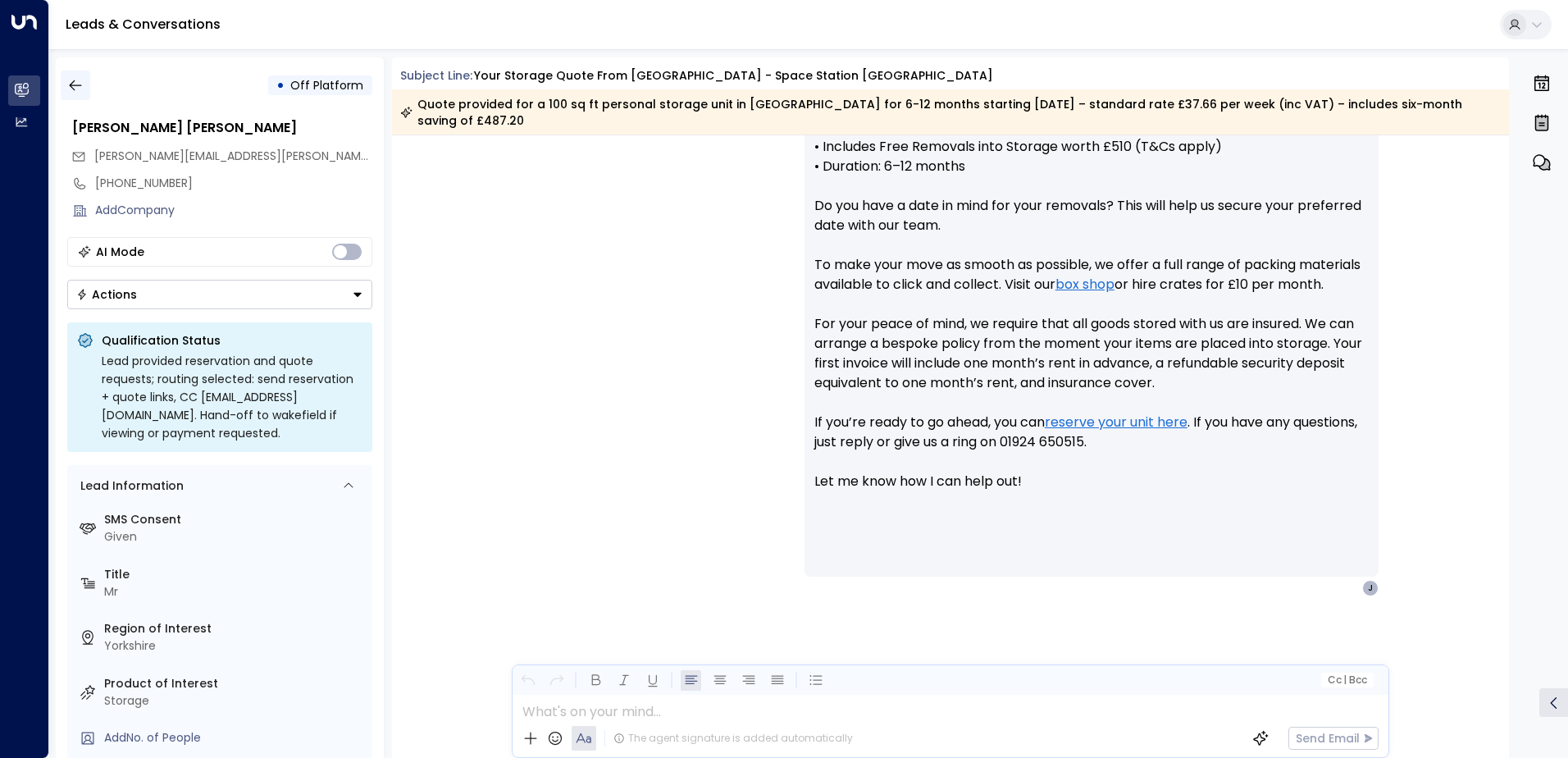
click at [79, 88] on icon "button" at bounding box center [75, 85] width 16 height 16
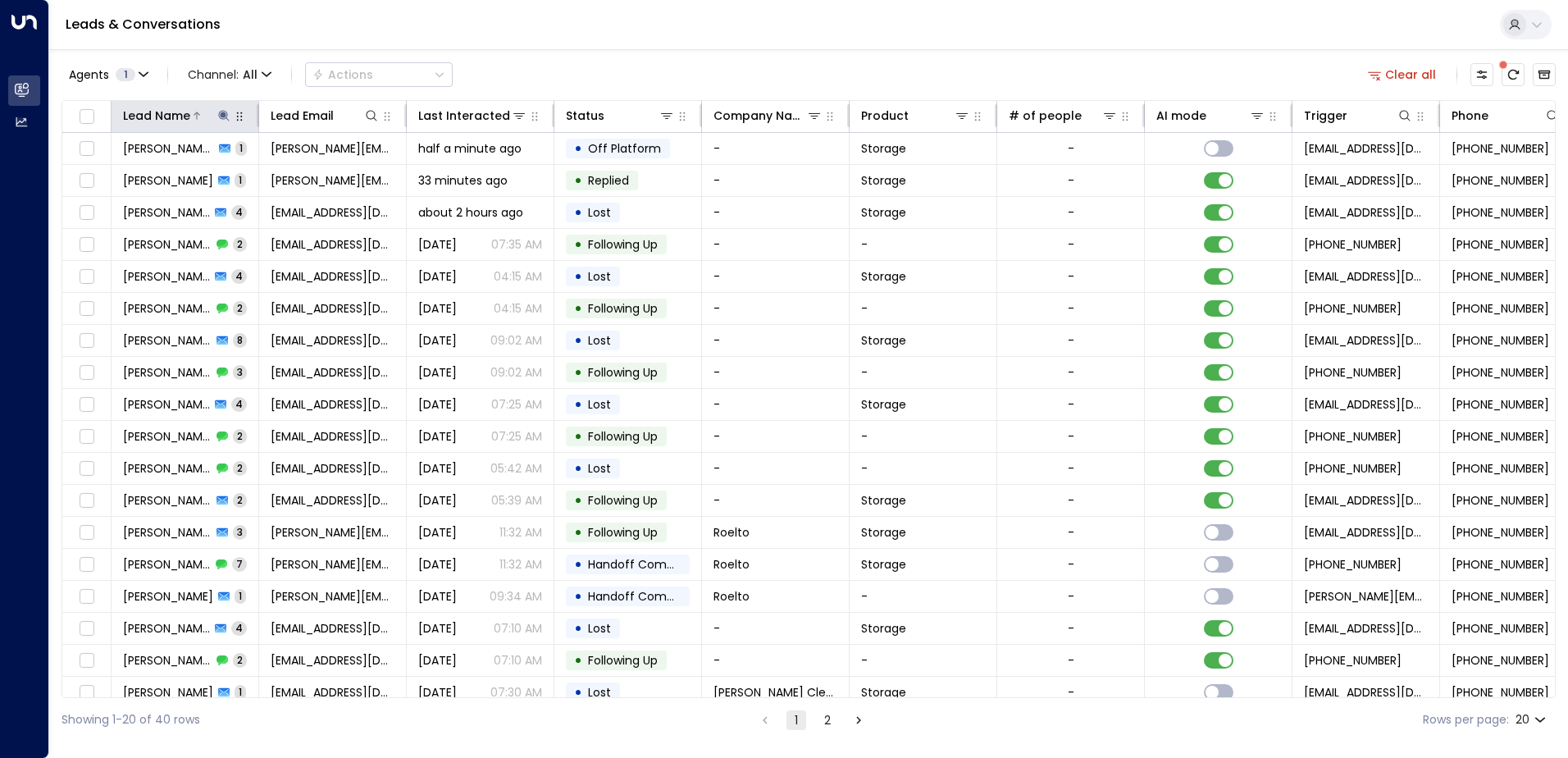
click at [218, 119] on icon at bounding box center [224, 115] width 13 height 13
click at [325, 176] on icon "button" at bounding box center [326, 175] width 13 height 13
click at [374, 118] on icon at bounding box center [371, 115] width 11 height 11
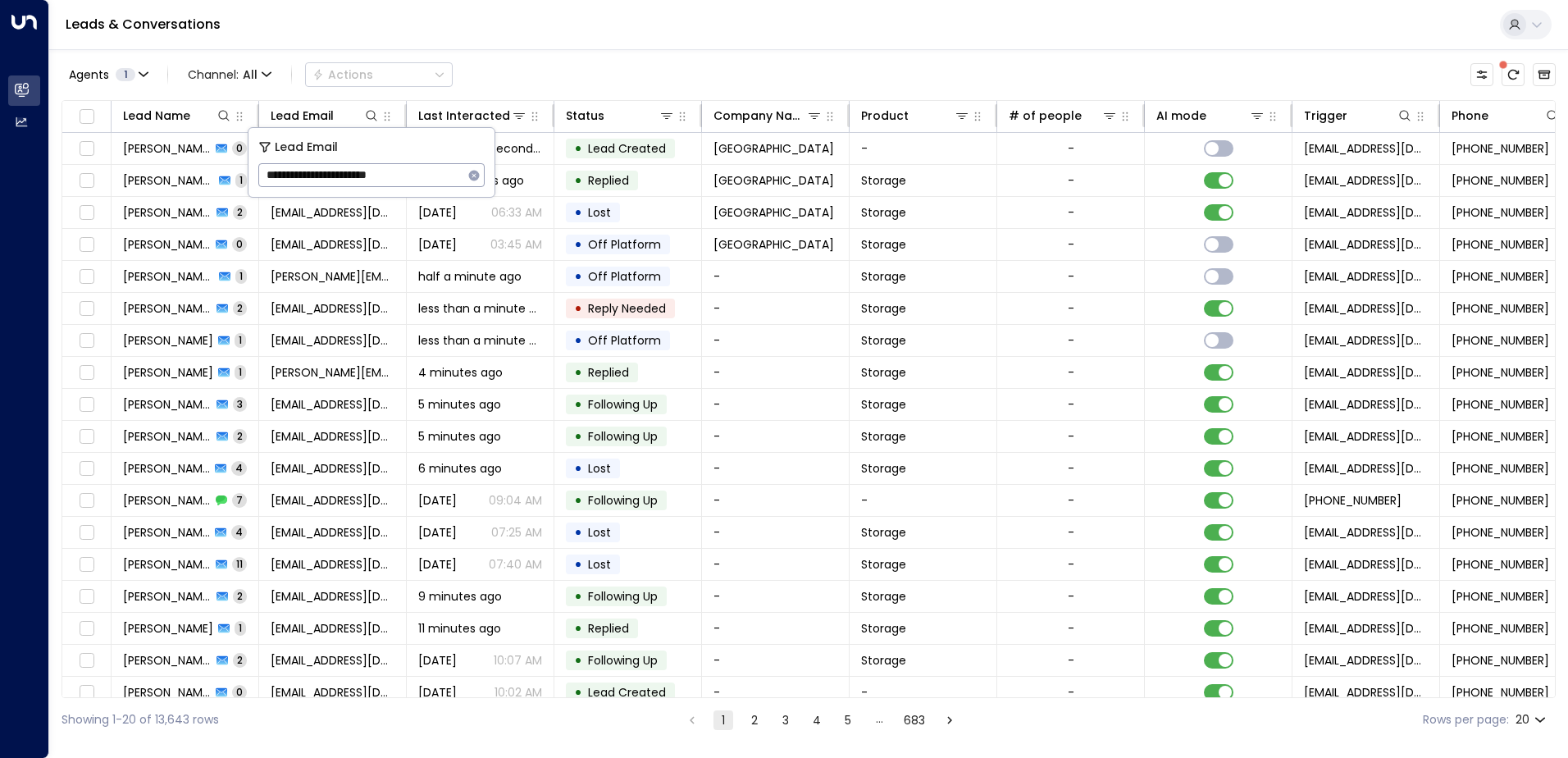
type input "**********"
click at [443, 28] on div "Leads & Conversations" at bounding box center [808, 25] width 1519 height 50
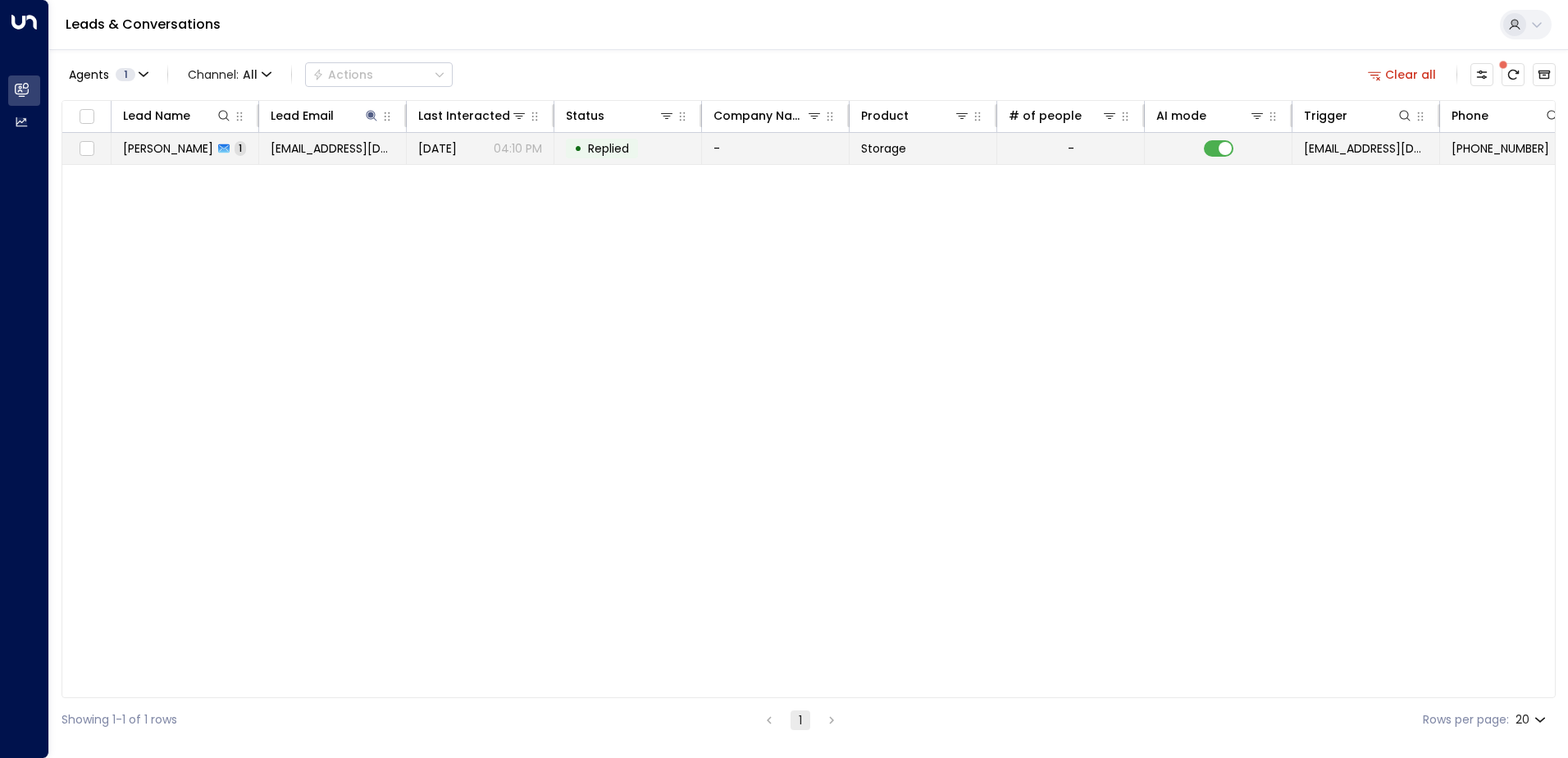
click at [301, 147] on span "[EMAIL_ADDRESS][DOMAIN_NAME]" at bounding box center [332, 148] width 124 height 16
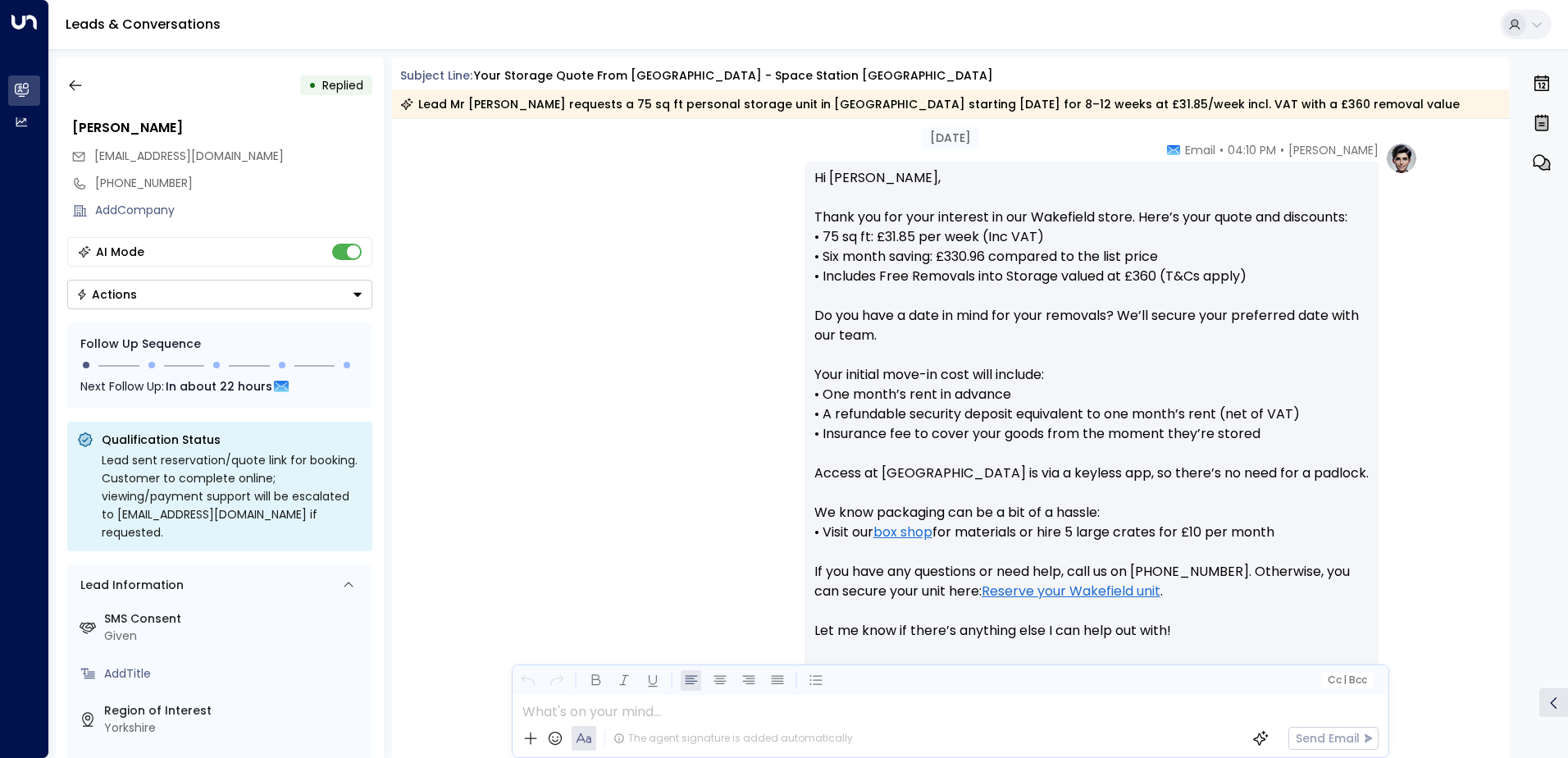
scroll to position [726, 0]
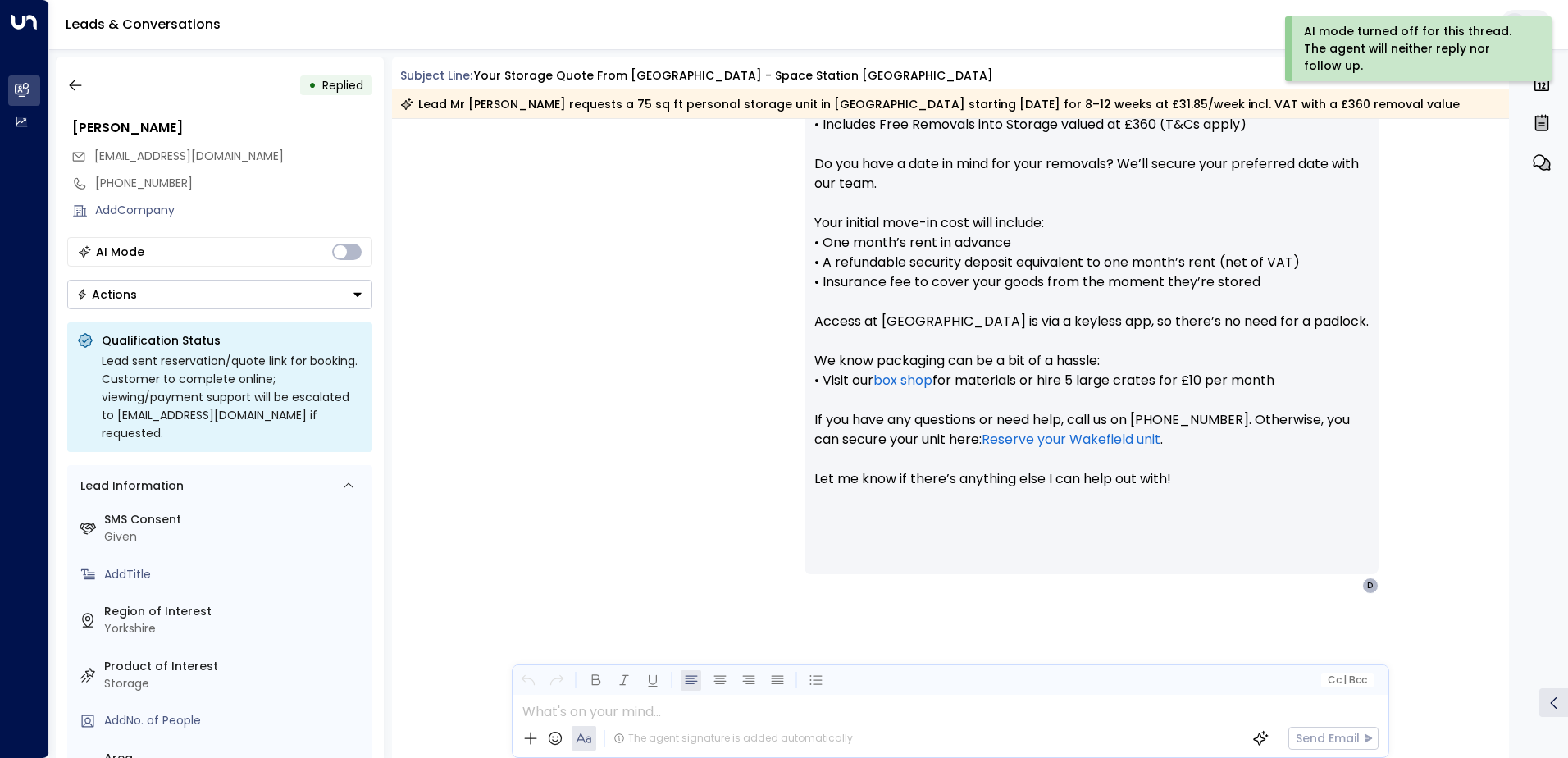
click at [358, 295] on icon "Button group with a nested menu" at bounding box center [357, 295] width 8 height 4
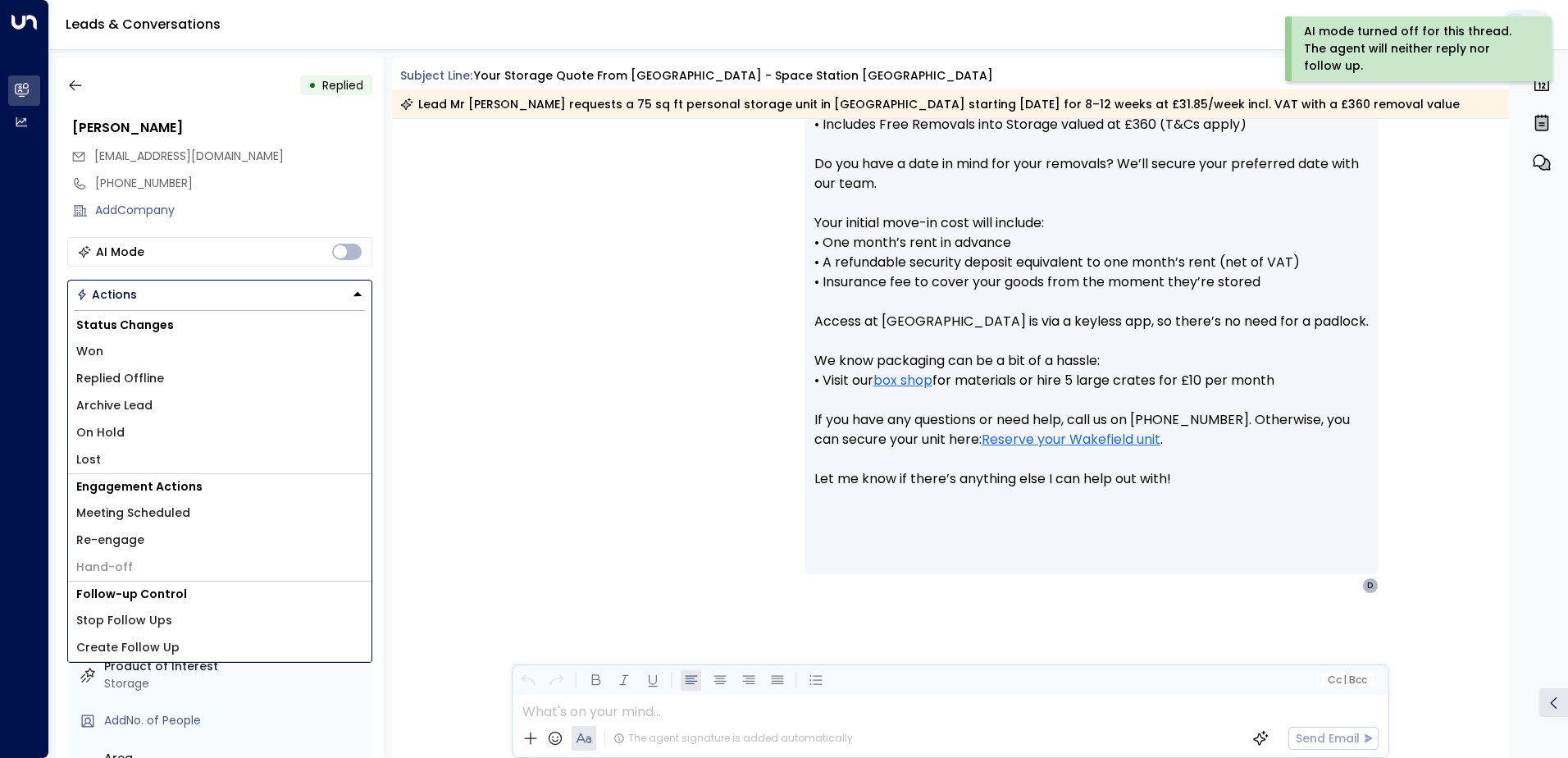
click at [172, 387] on li "Replied Offline" at bounding box center [220, 378] width 304 height 27
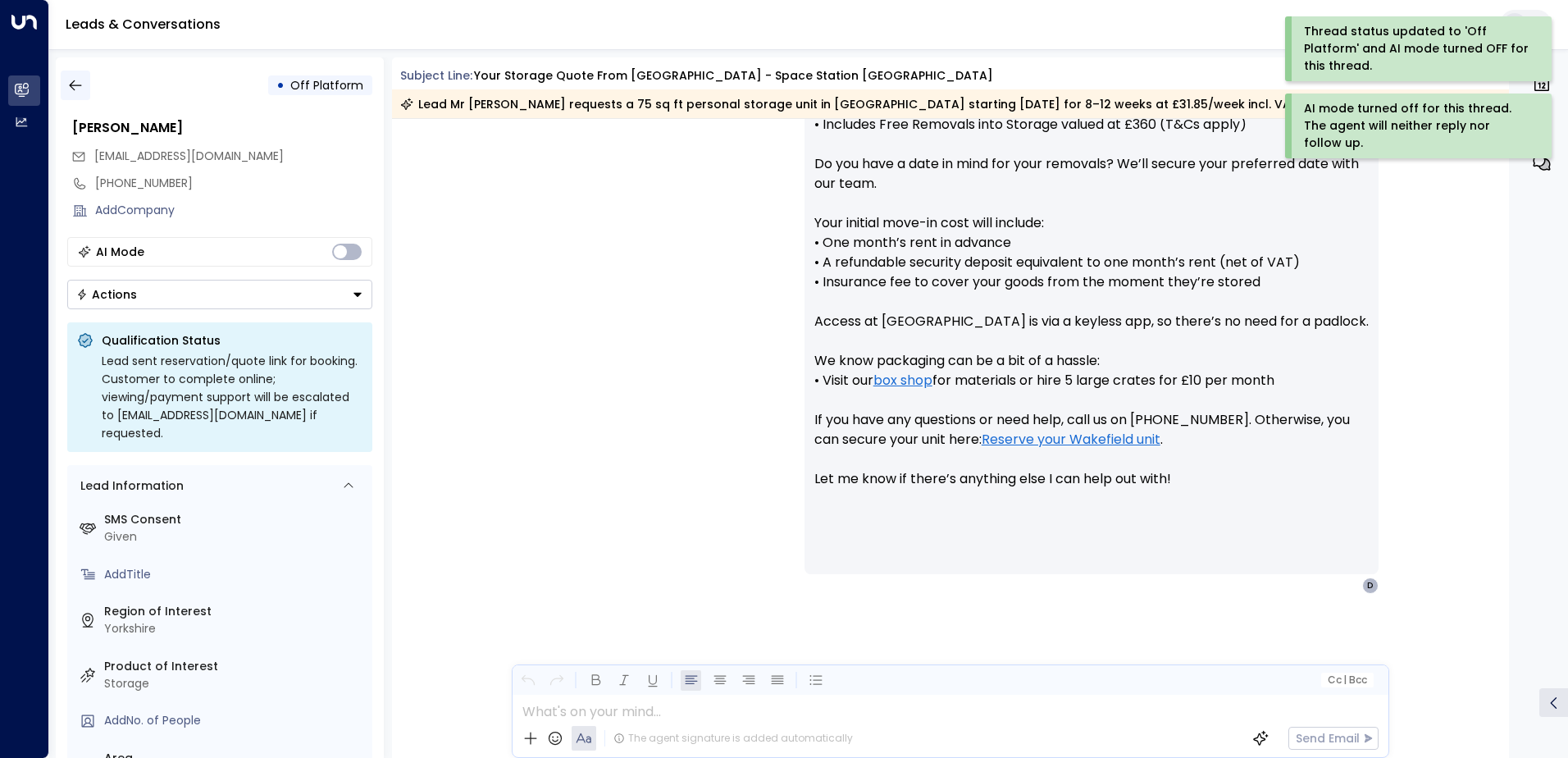
click at [76, 85] on icon "button" at bounding box center [75, 85] width 13 height 11
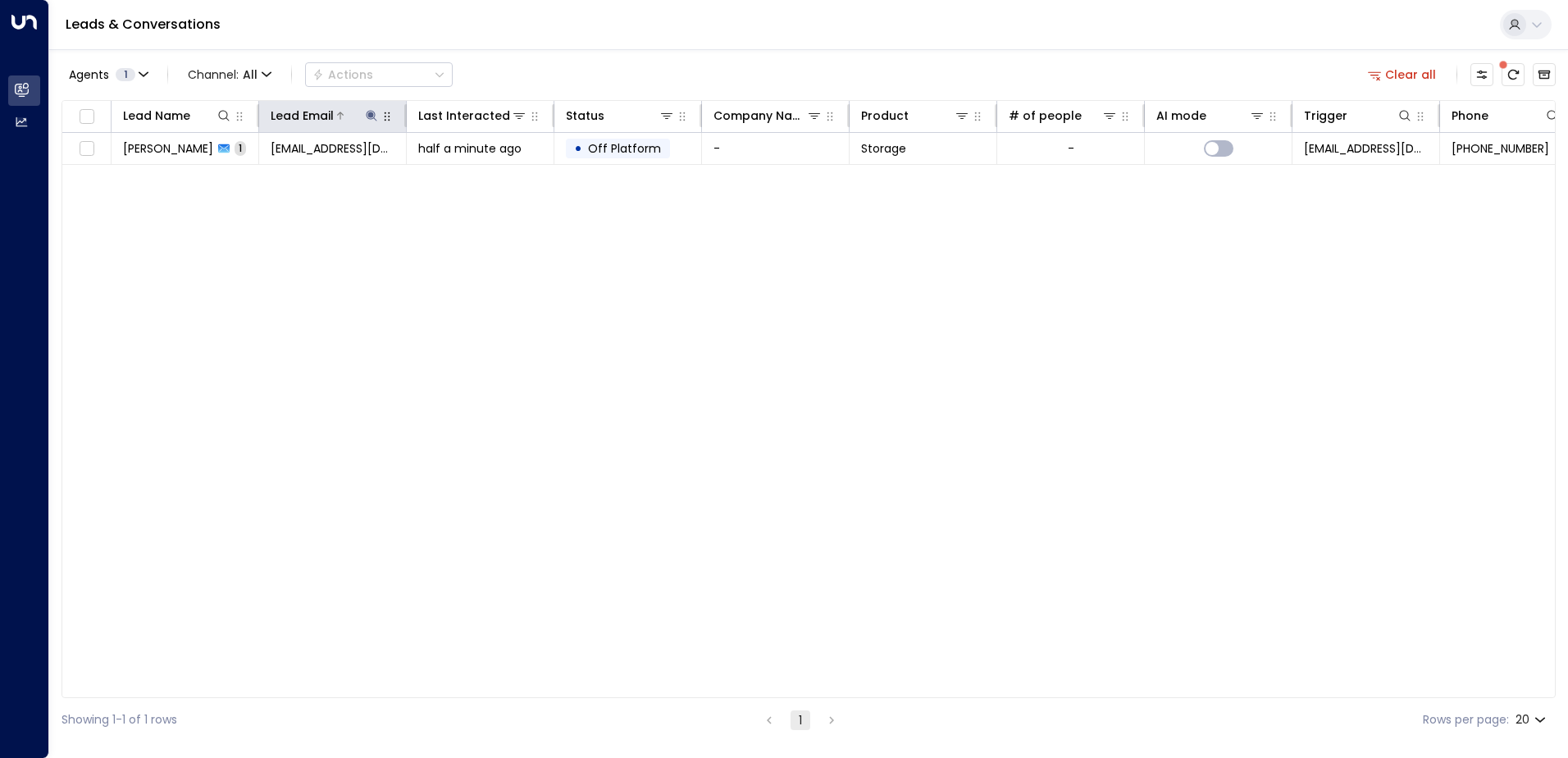
click at [369, 116] on icon at bounding box center [371, 115] width 11 height 11
click at [476, 175] on icon "button" at bounding box center [474, 175] width 13 height 13
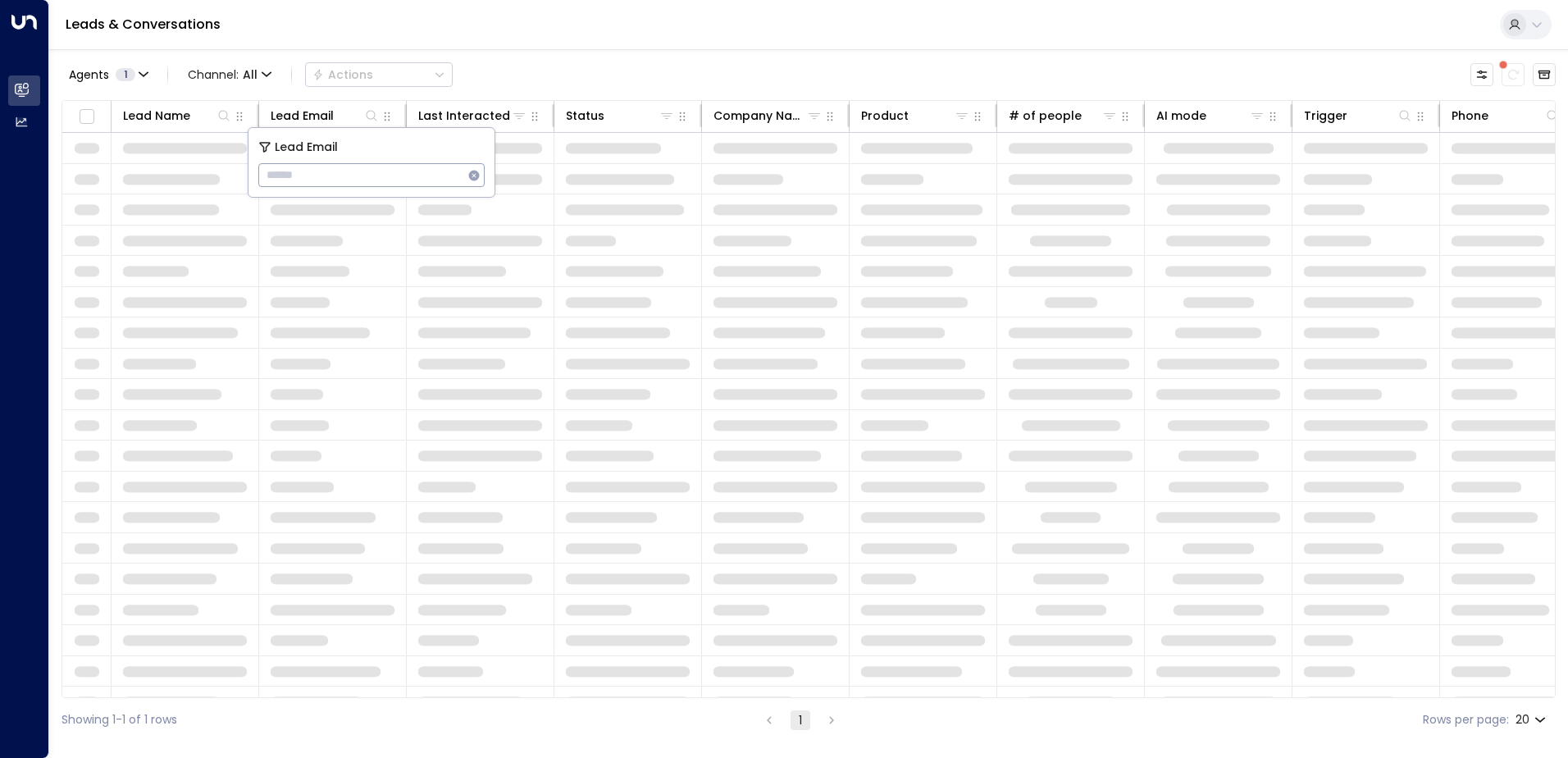
type input "**********"
click at [515, 37] on div "Leads & Conversations" at bounding box center [808, 25] width 1519 height 50
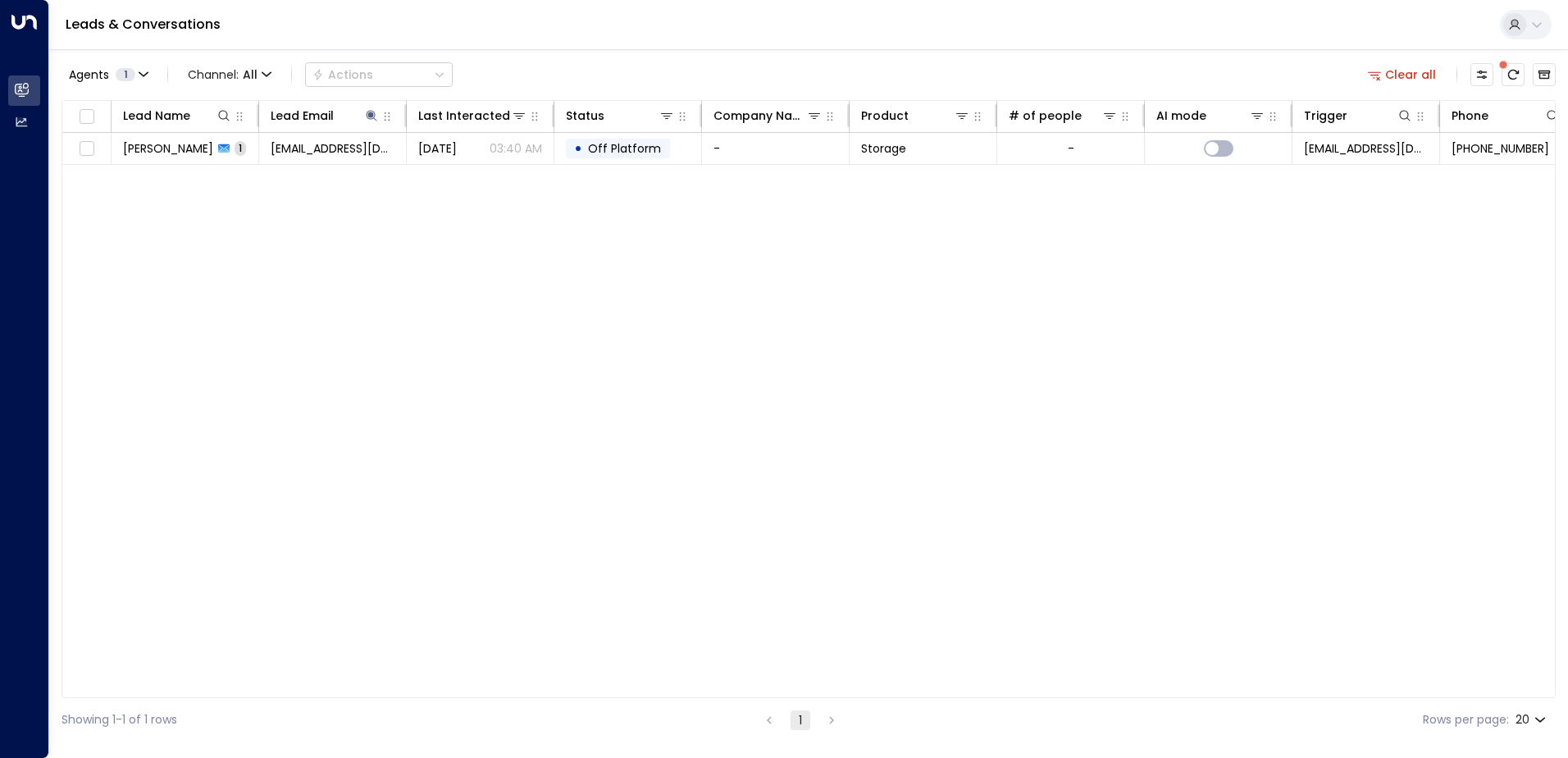
click at [171, 152] on span "[PERSON_NAME]" at bounding box center [168, 148] width 90 height 16
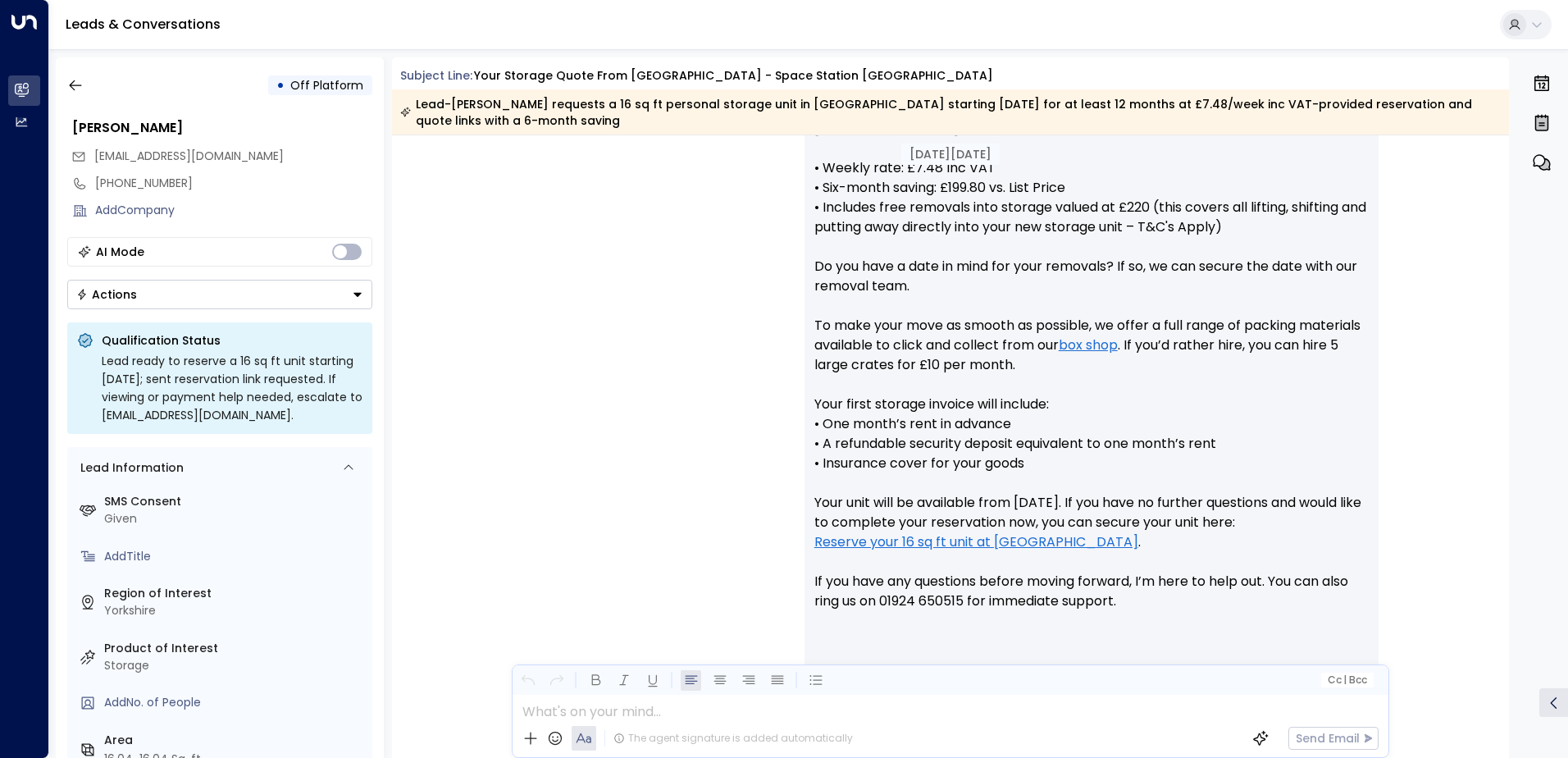
scroll to position [821, 0]
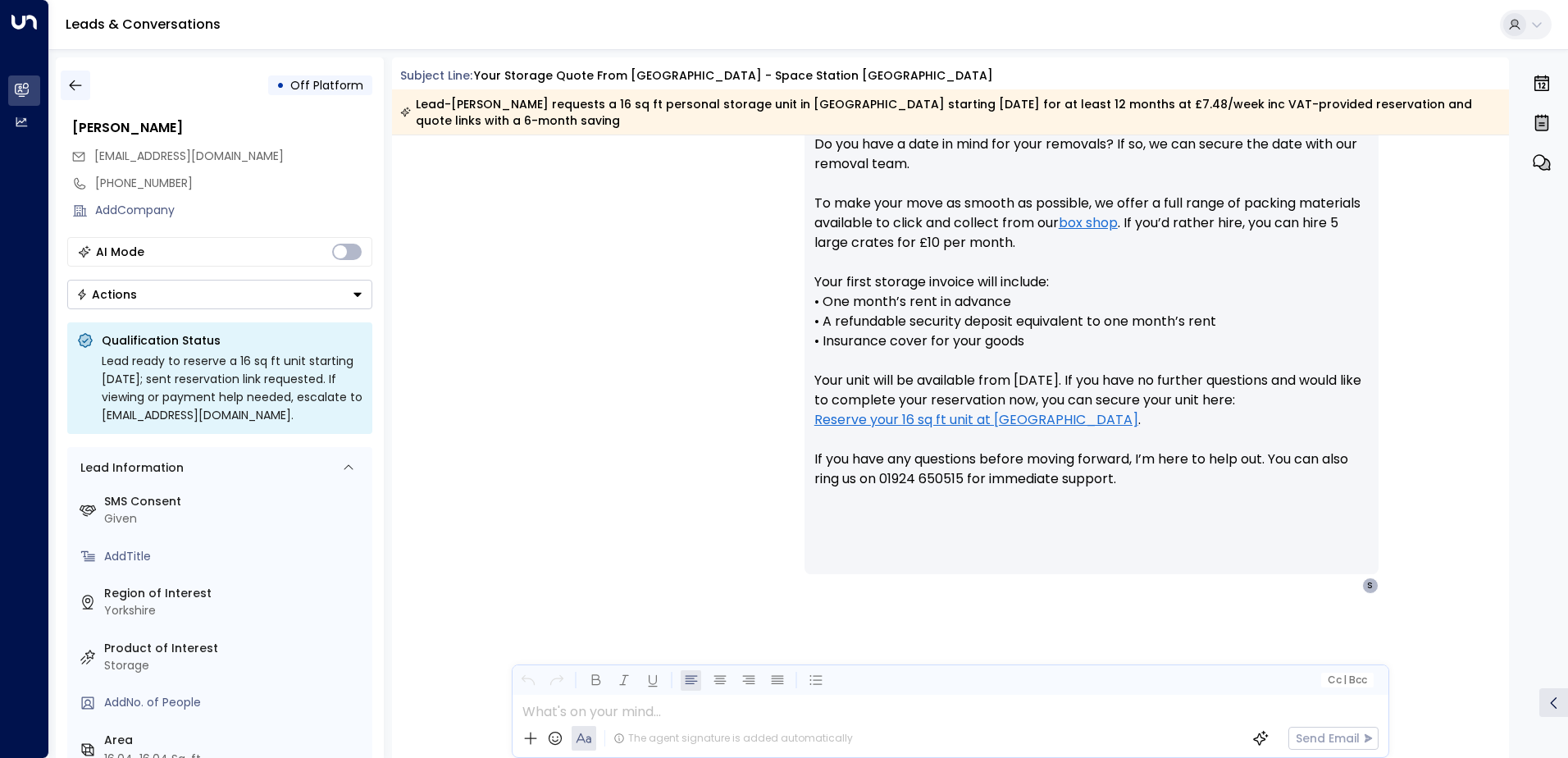
click at [78, 93] on icon "button" at bounding box center [75, 85] width 16 height 16
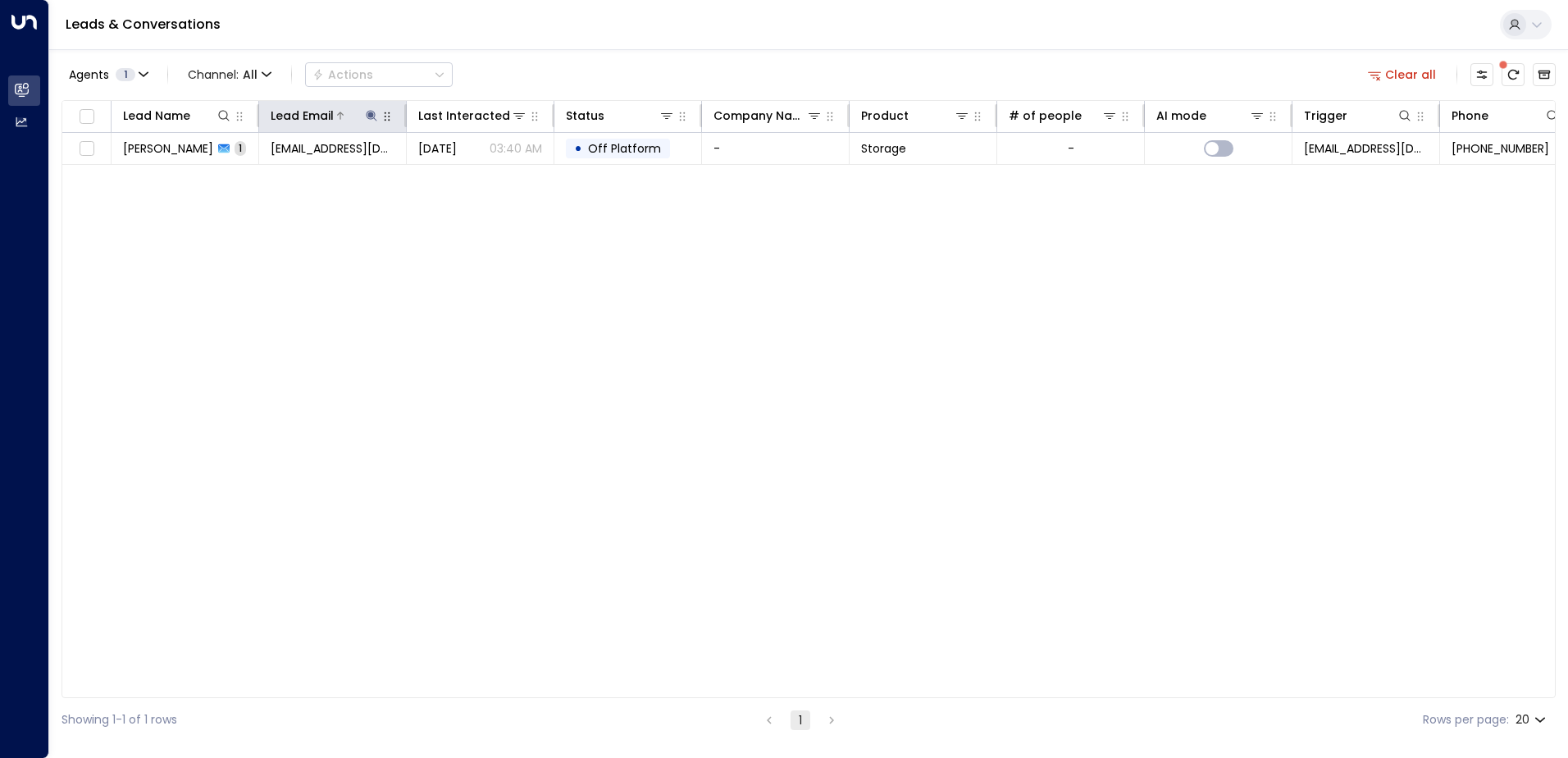
click at [373, 118] on icon at bounding box center [371, 115] width 13 height 13
click at [471, 176] on icon "button" at bounding box center [474, 175] width 11 height 11
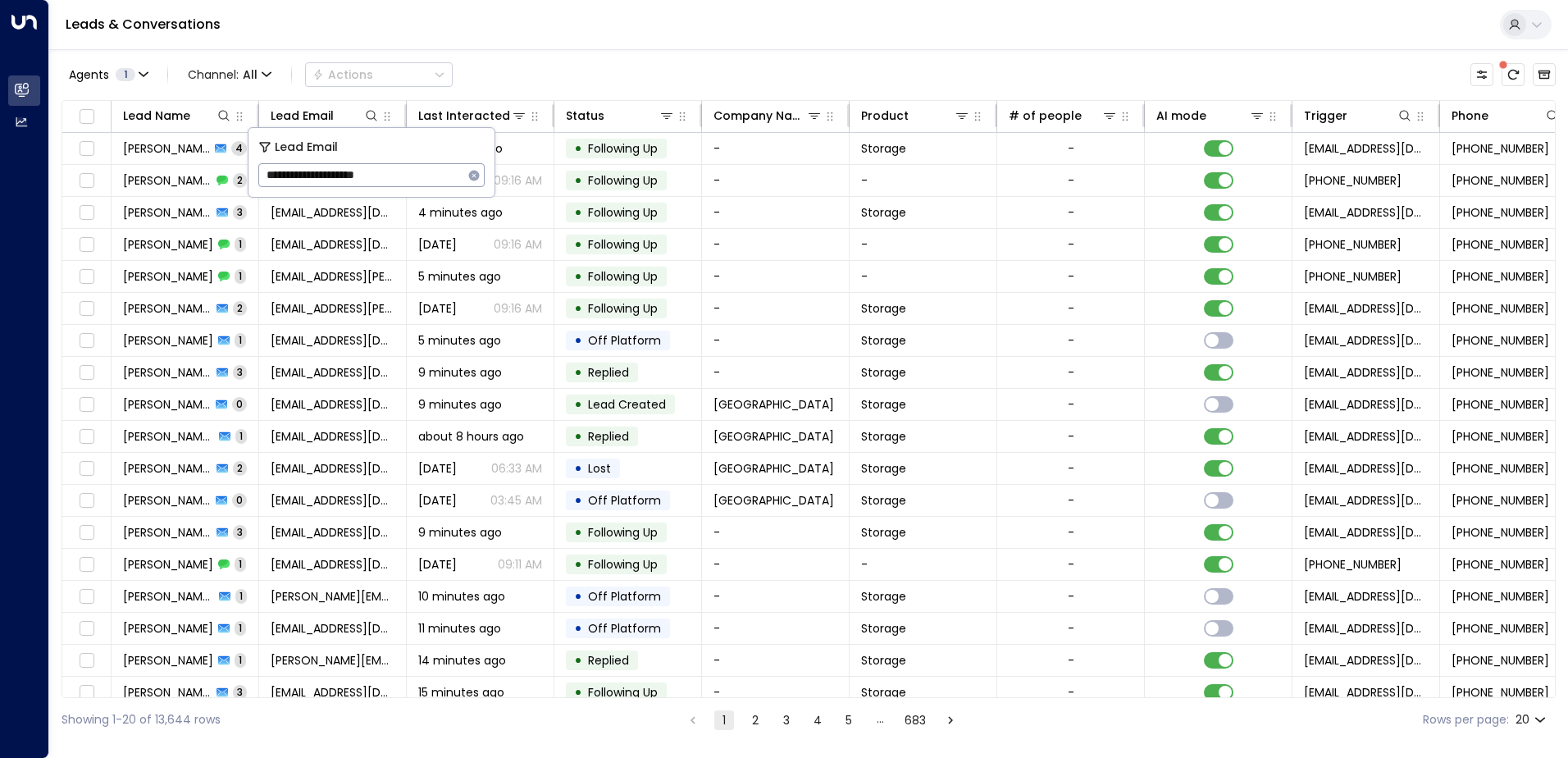
click at [500, 37] on div "Leads & Conversations" at bounding box center [808, 25] width 1519 height 50
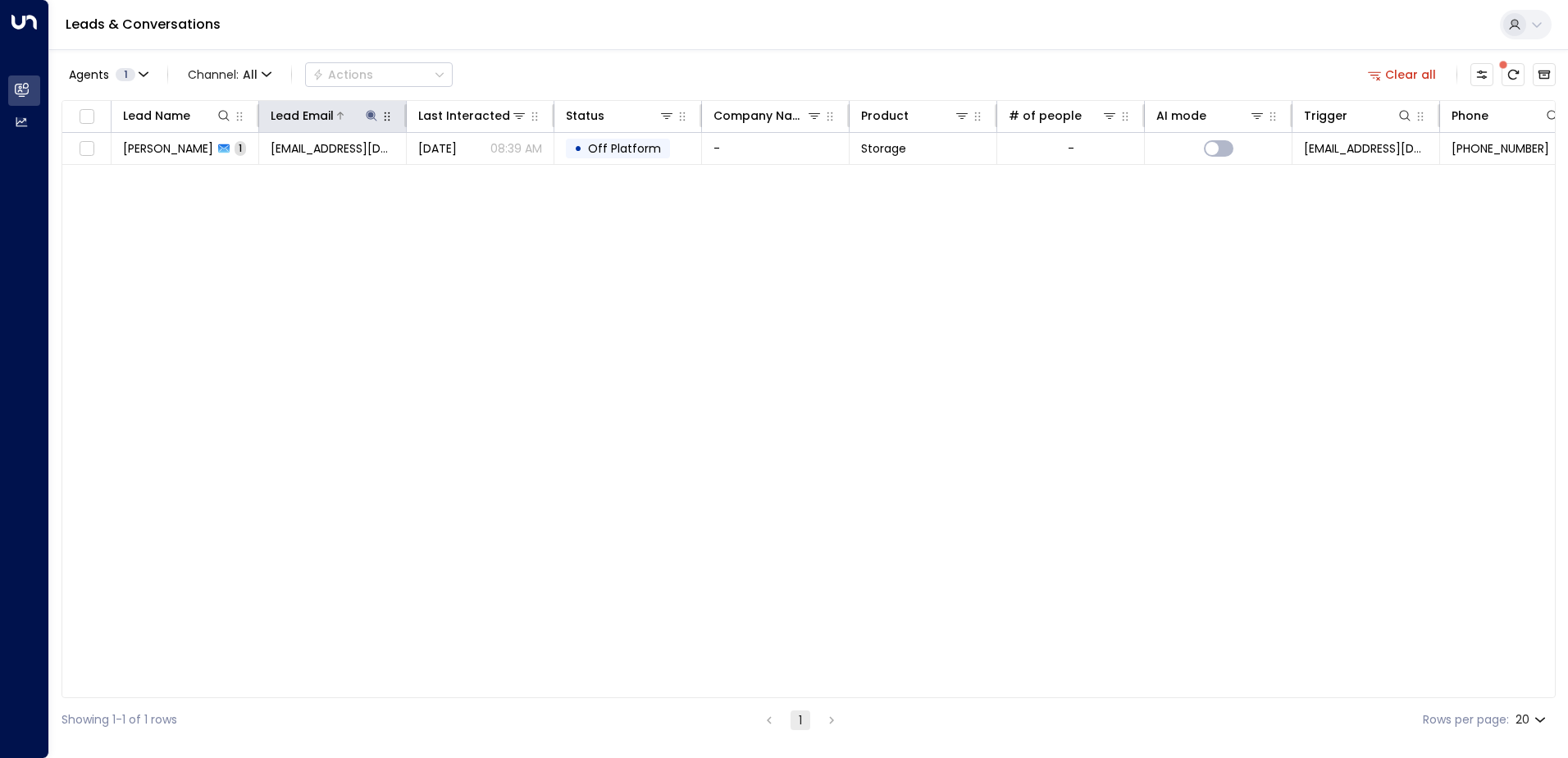
click at [369, 113] on icon at bounding box center [371, 115] width 13 height 13
click at [474, 176] on icon "button" at bounding box center [474, 175] width 13 height 13
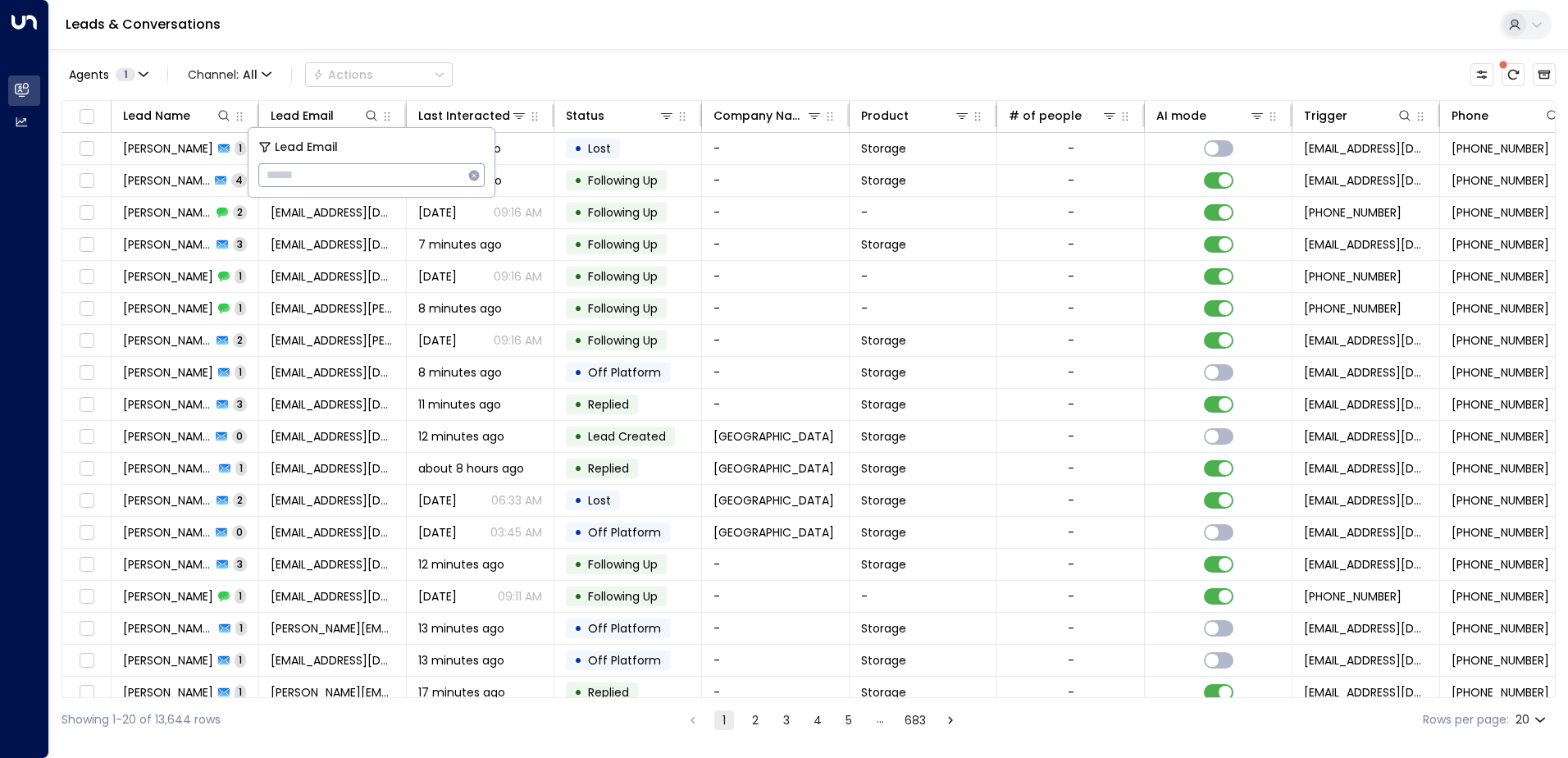
type input "**********"
click at [518, 20] on div "Leads & Conversations" at bounding box center [808, 25] width 1519 height 50
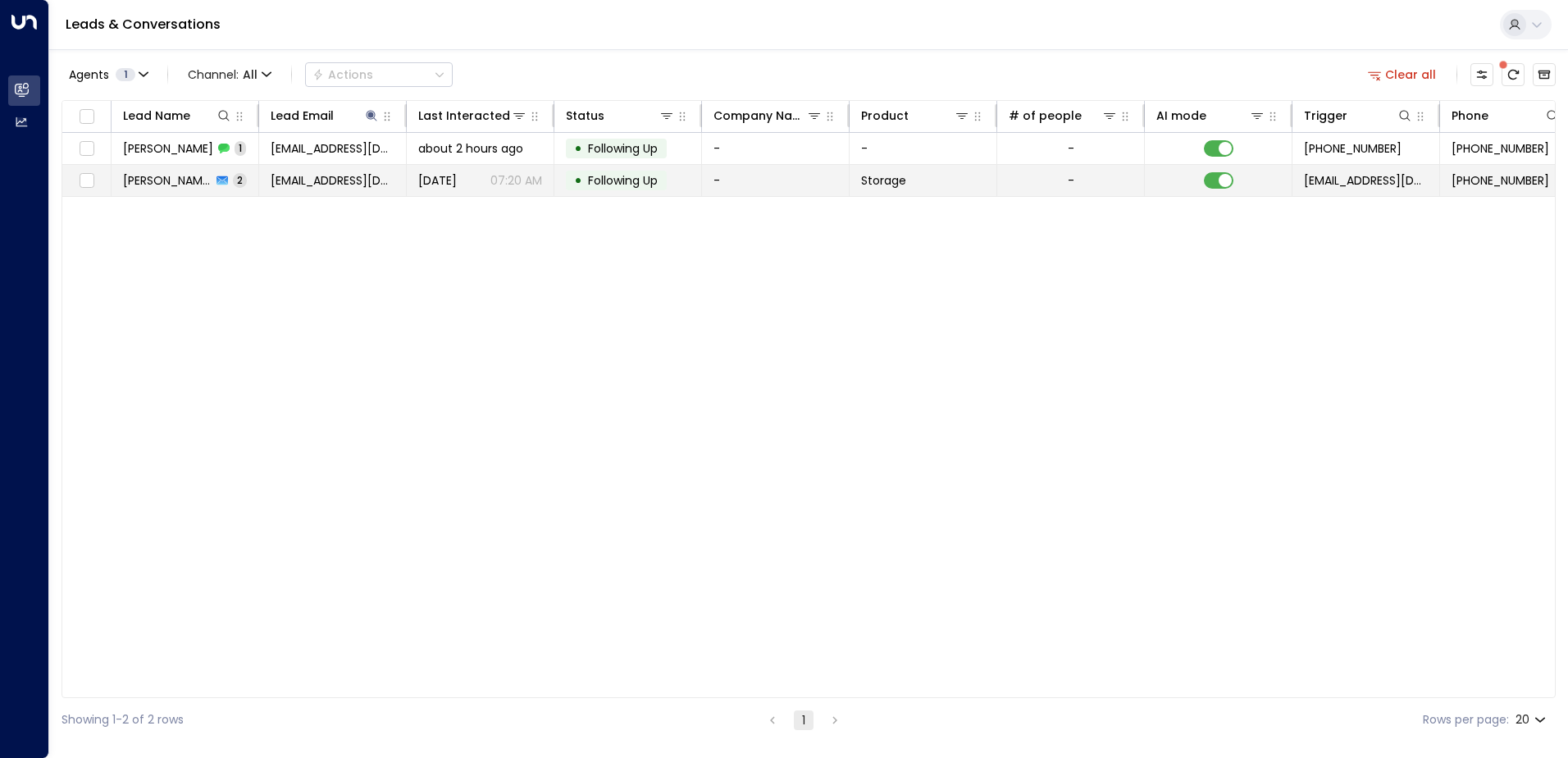
click at [169, 174] on span "[PERSON_NAME]" at bounding box center [167, 181] width 89 height 16
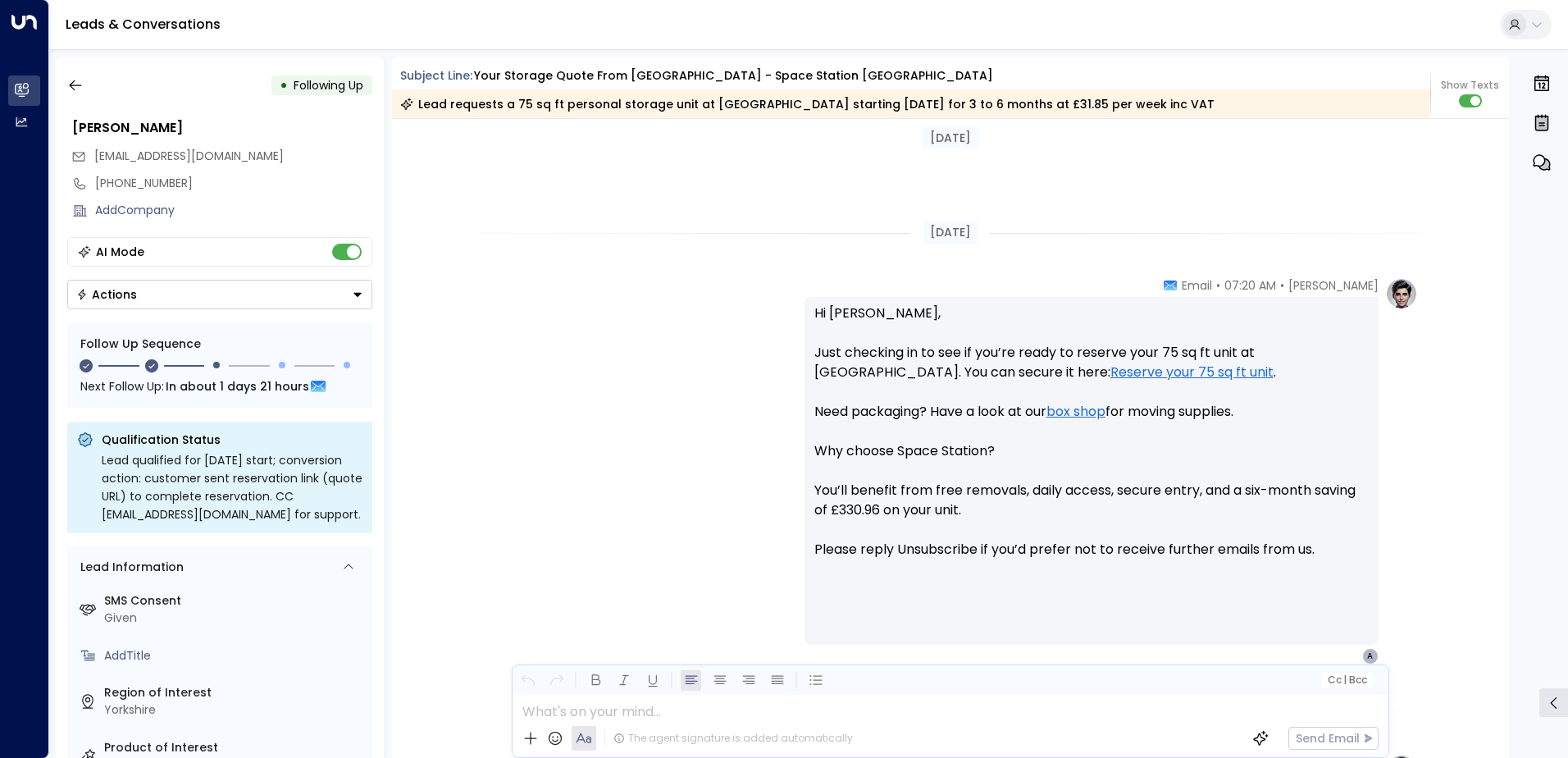
scroll to position [1569, 0]
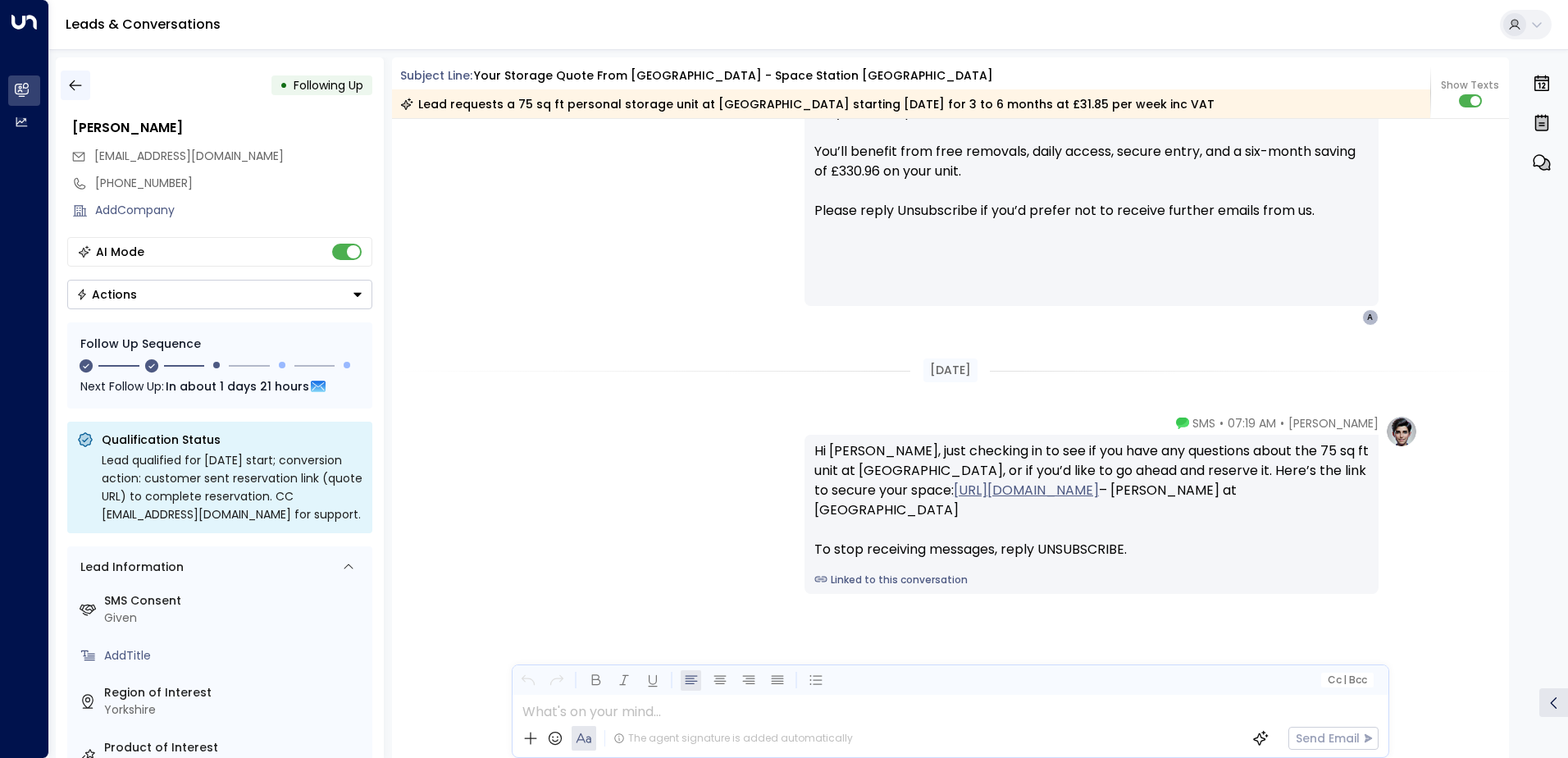
click at [71, 85] on icon "button" at bounding box center [75, 85] width 13 height 11
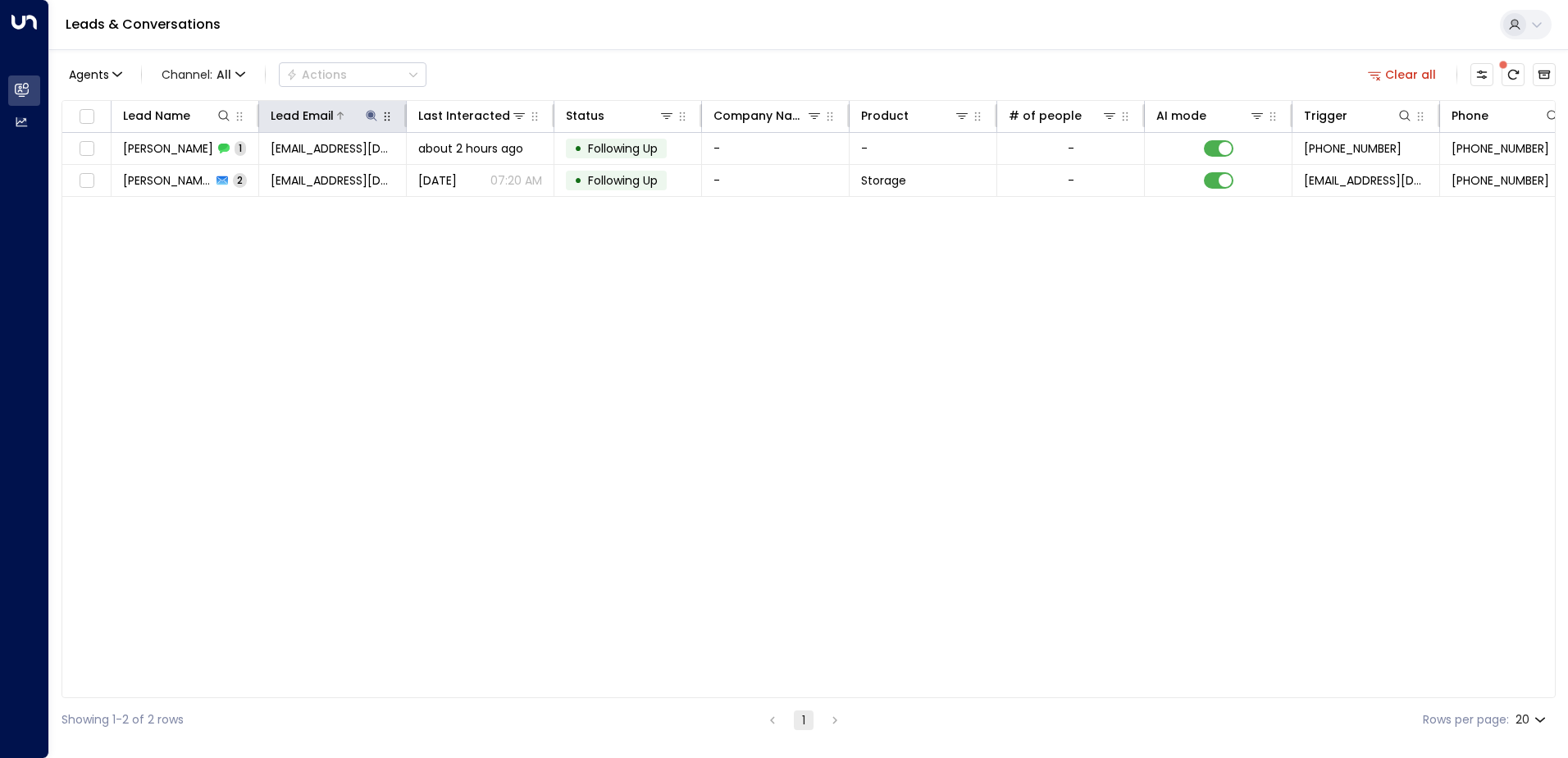
click at [372, 118] on icon at bounding box center [371, 115] width 11 height 11
click at [474, 177] on icon "button" at bounding box center [474, 175] width 11 height 11
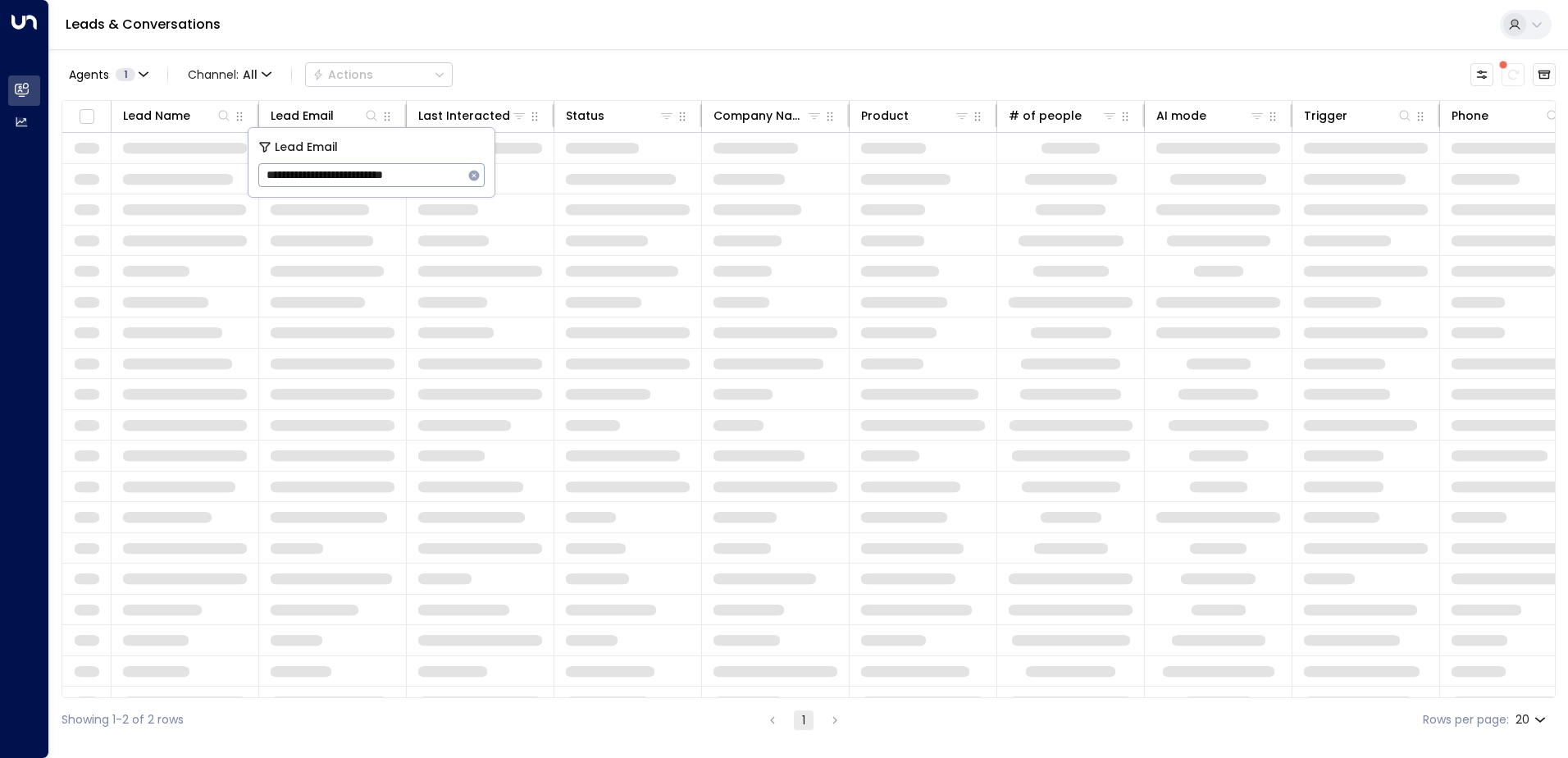
click at [454, 41] on div "Leads & Conversations" at bounding box center [808, 25] width 1519 height 50
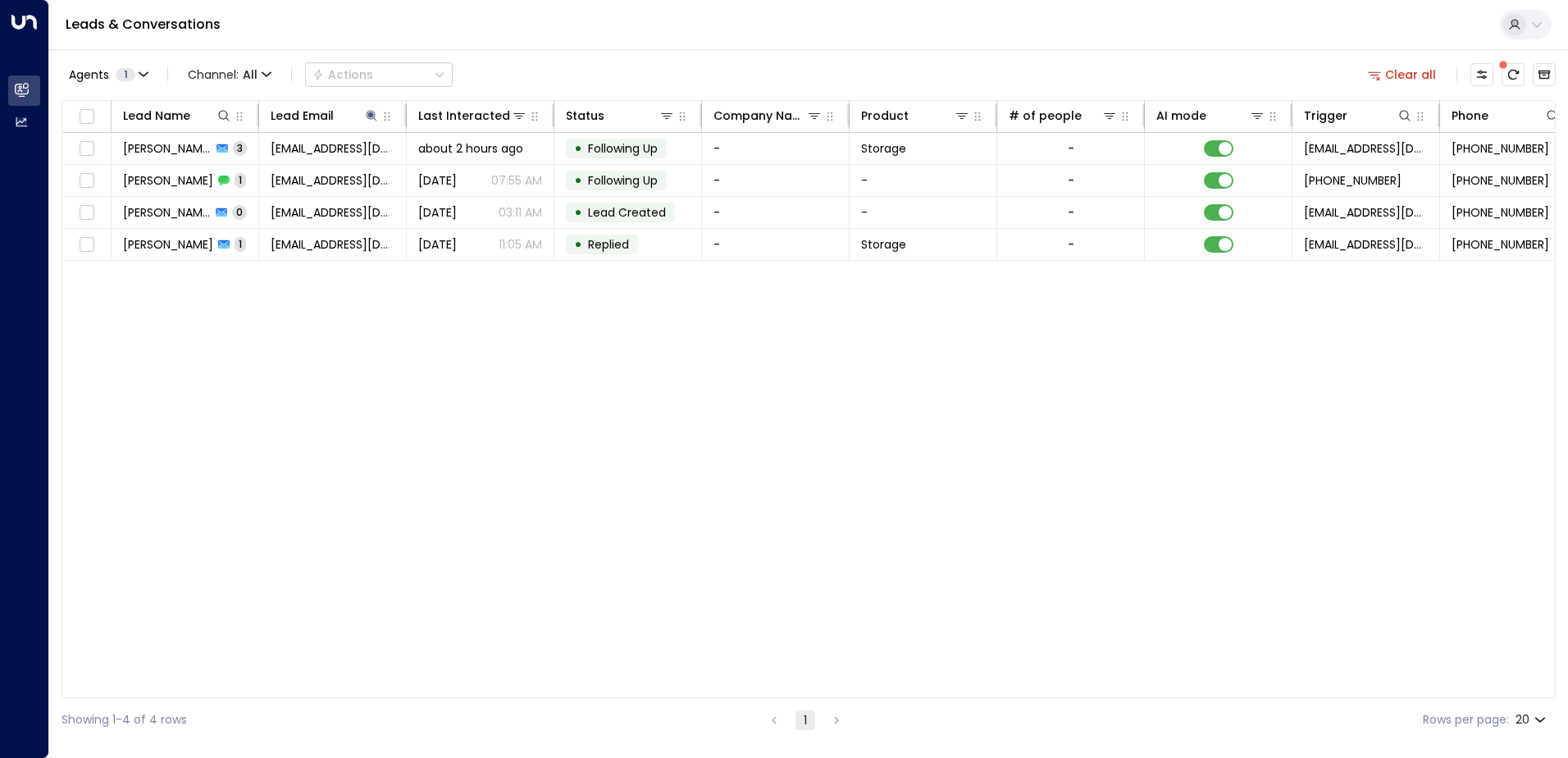
click at [172, 155] on span "[PERSON_NAME]" at bounding box center [167, 148] width 89 height 16
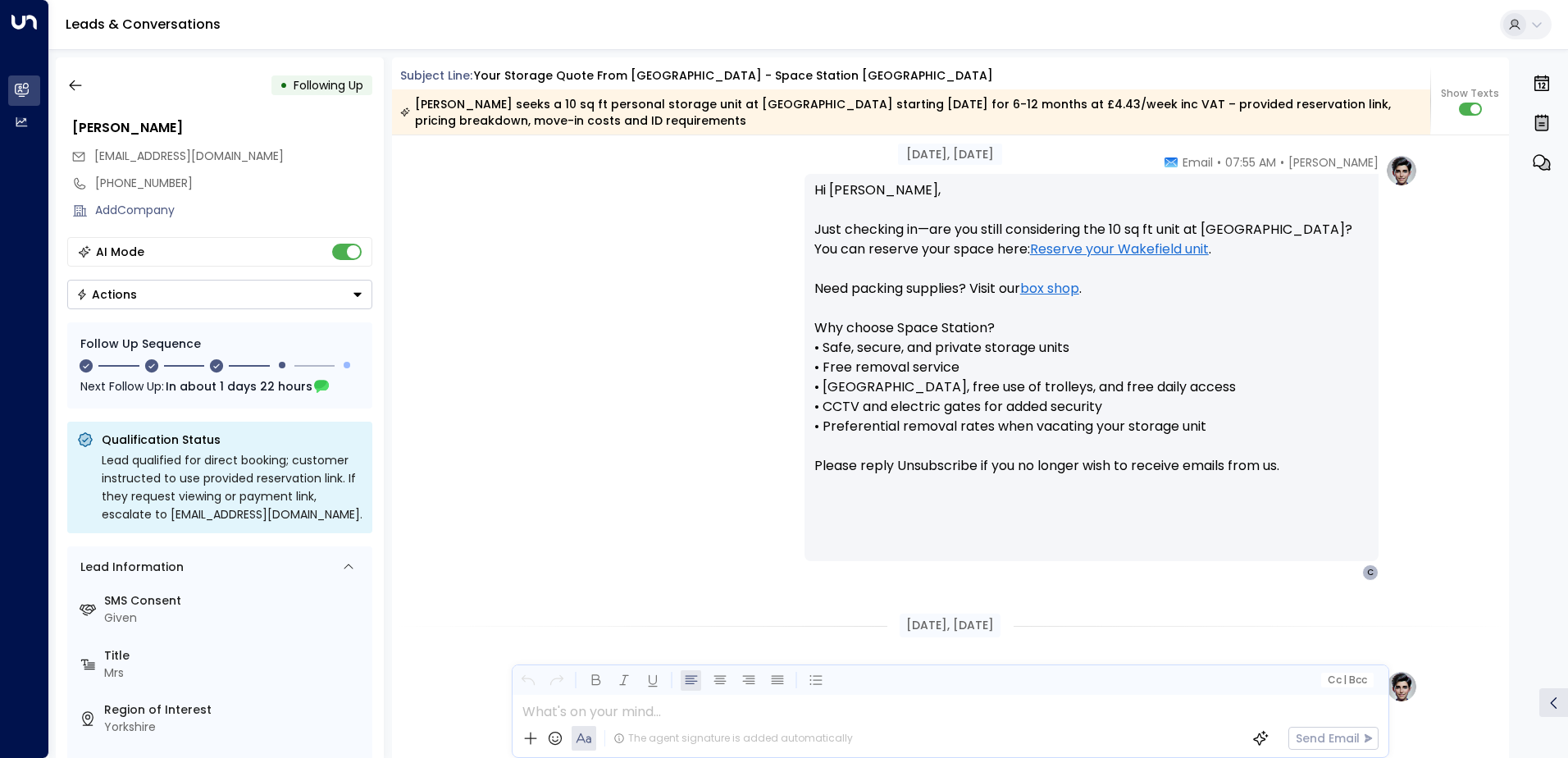
scroll to position [1747, 0]
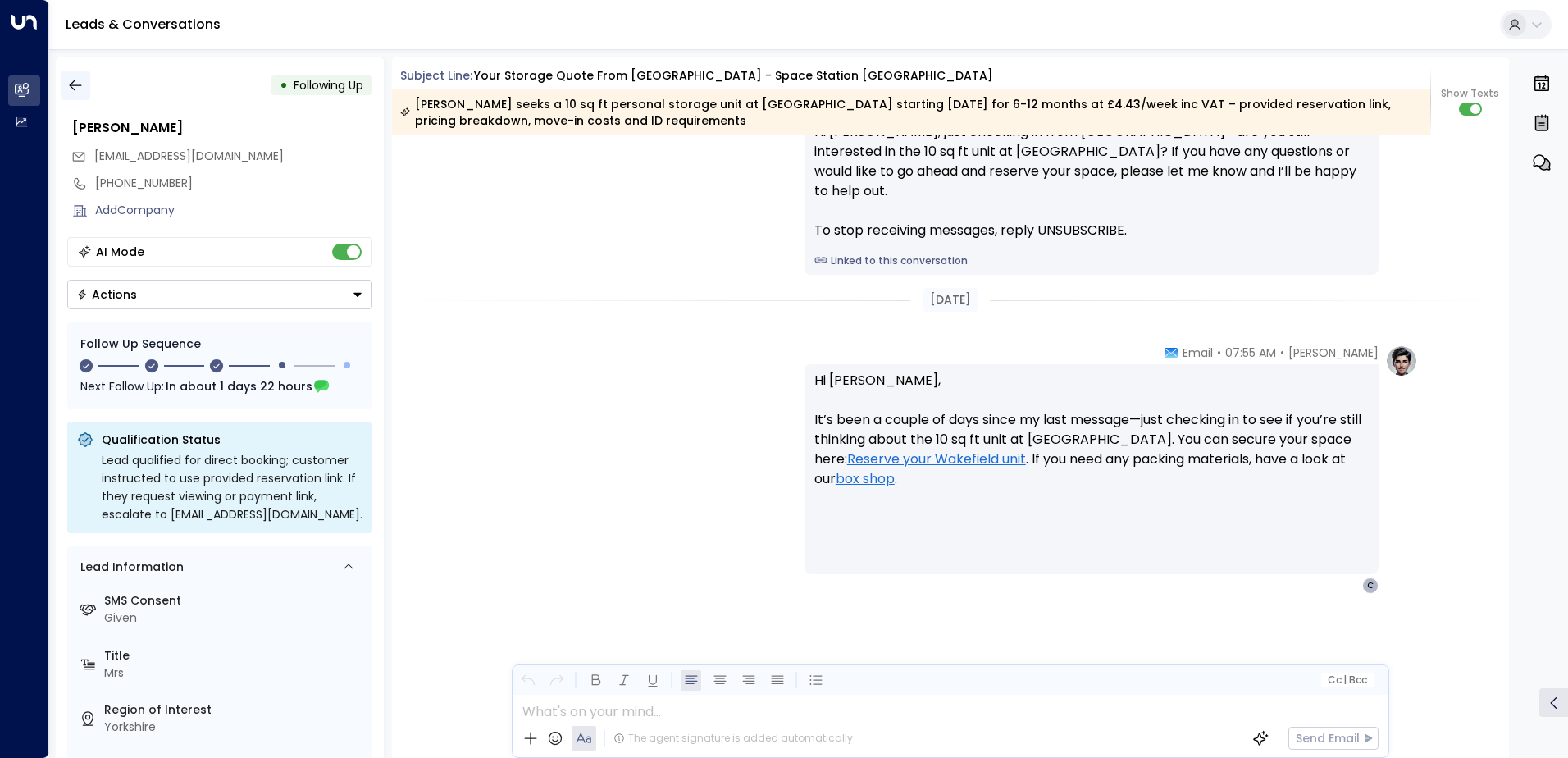
click at [81, 82] on icon "button" at bounding box center [75, 85] width 16 height 16
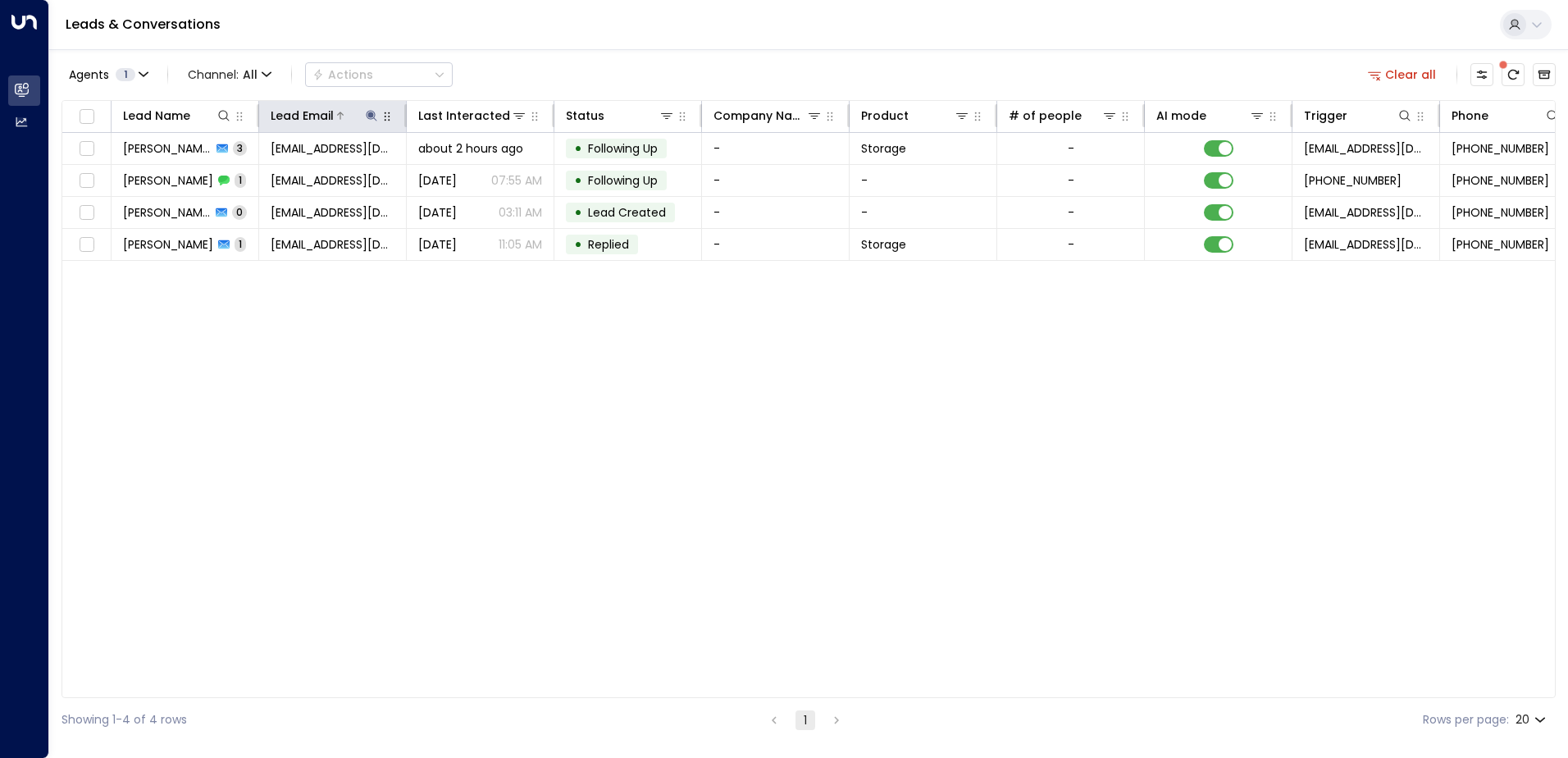
click at [370, 115] on icon at bounding box center [371, 115] width 11 height 11
click at [477, 176] on icon "button" at bounding box center [474, 175] width 11 height 11
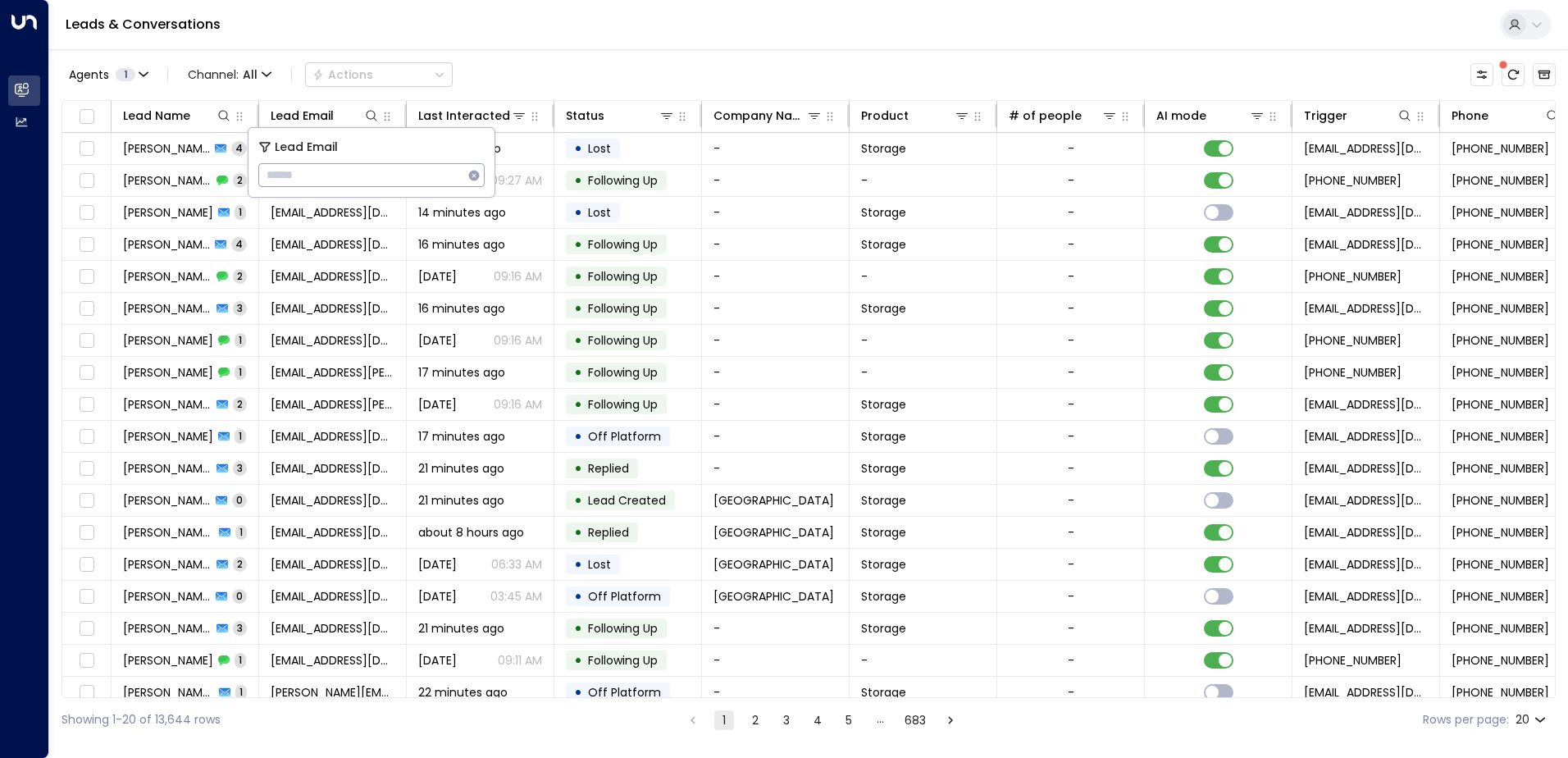
type input "**********"
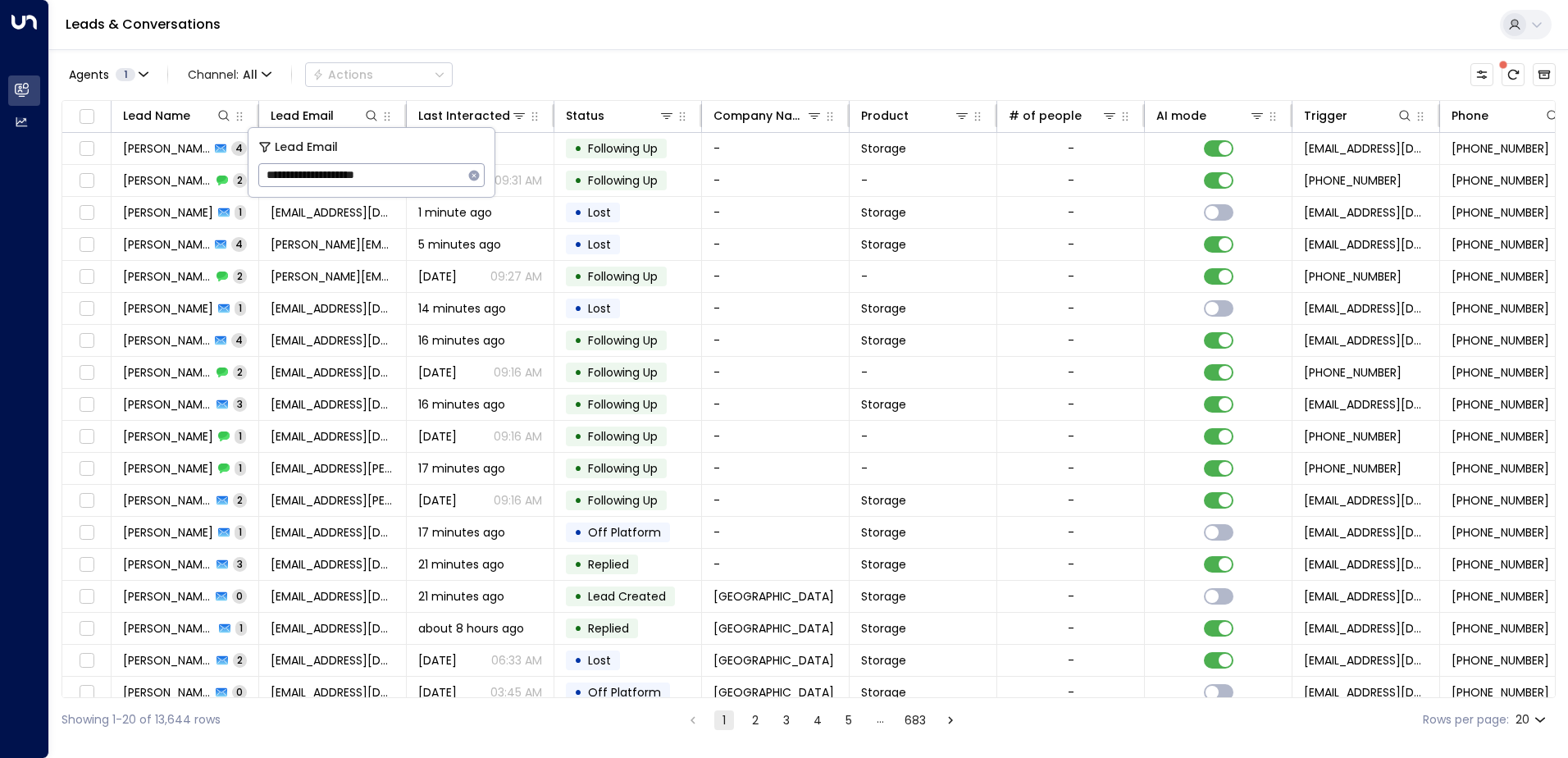
click at [467, 33] on div "Leads & Conversations" at bounding box center [808, 25] width 1519 height 50
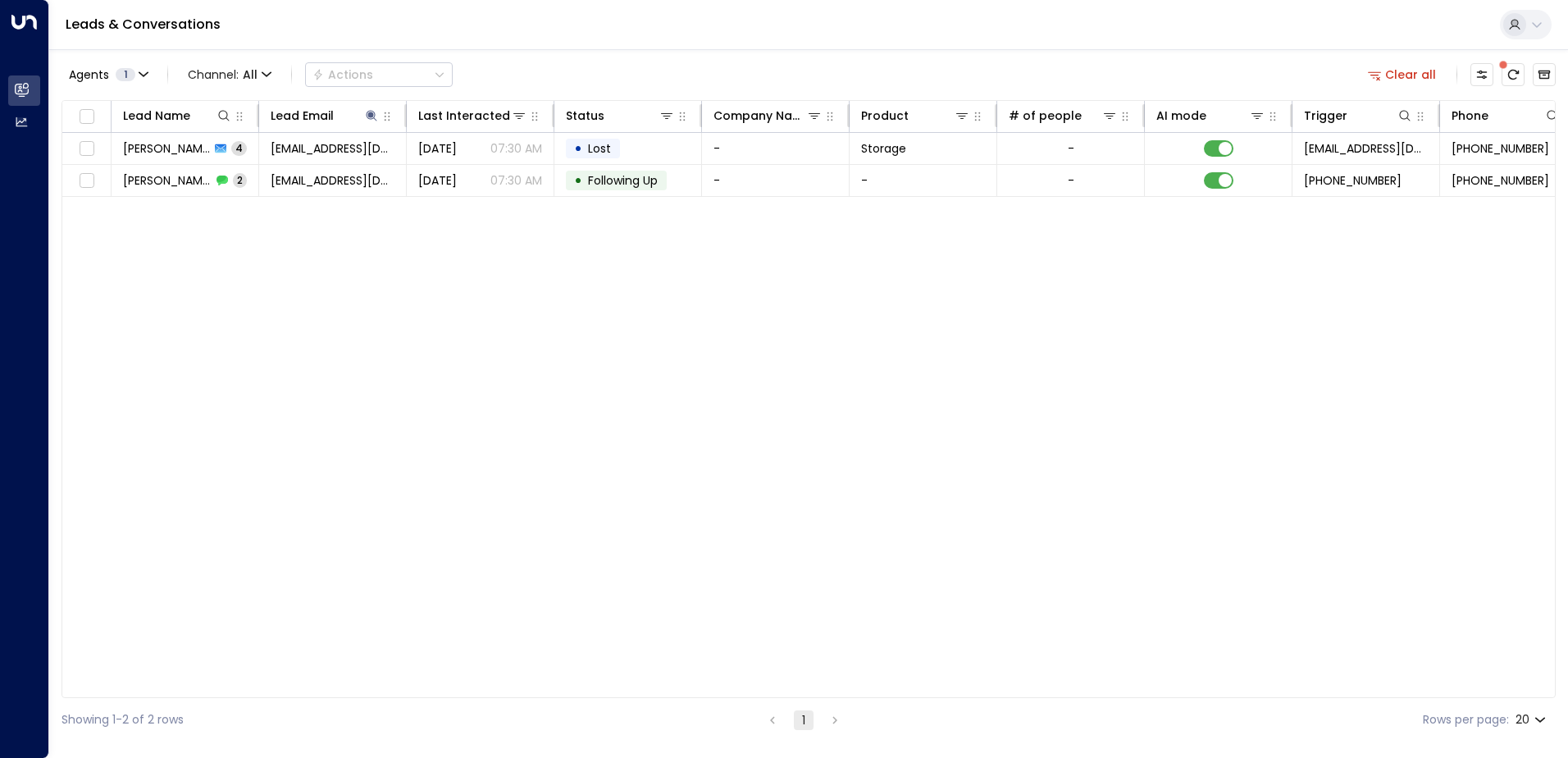
click at [179, 153] on span "[PERSON_NAME]" at bounding box center [166, 148] width 87 height 16
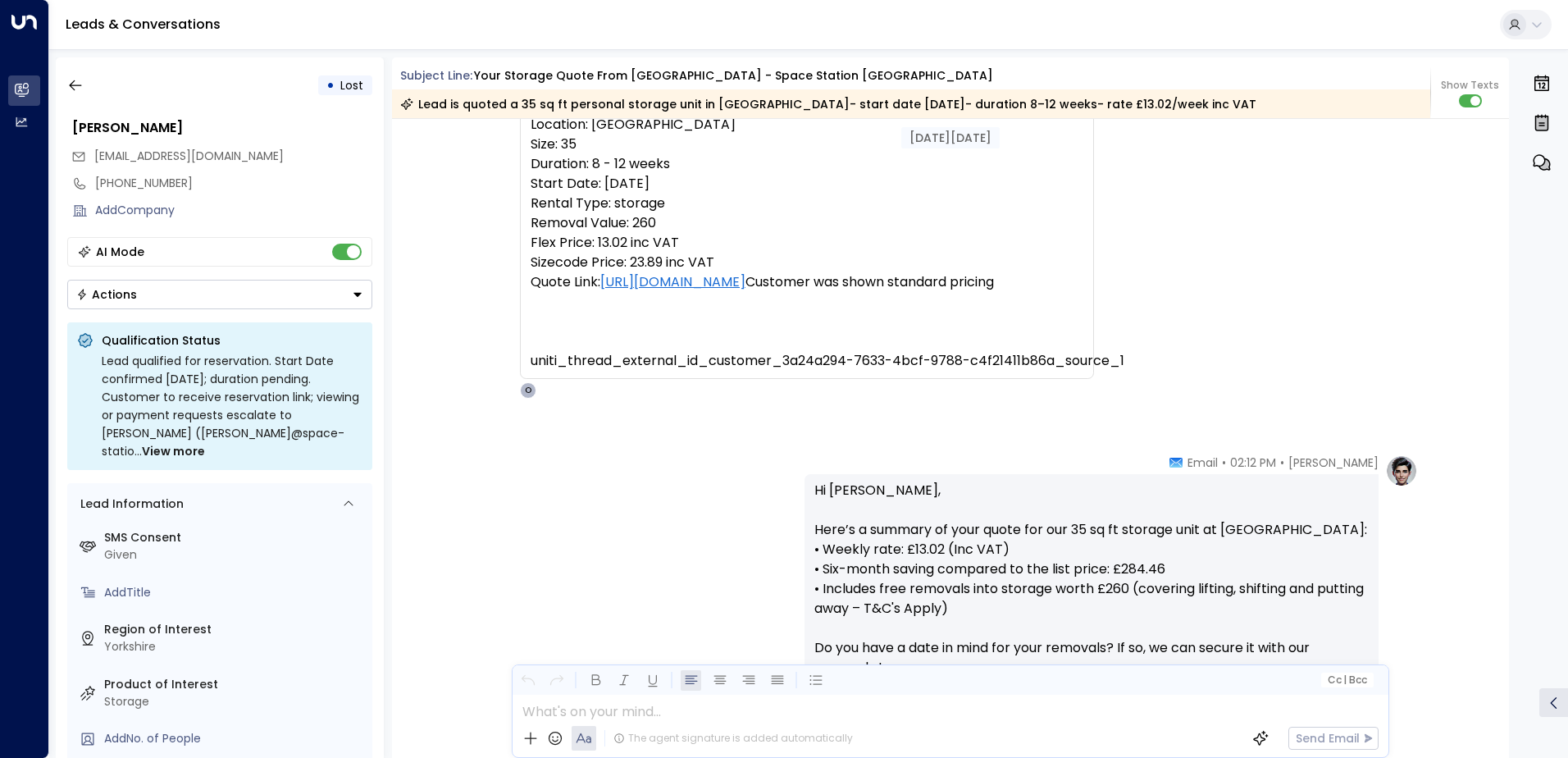
scroll to position [241, 0]
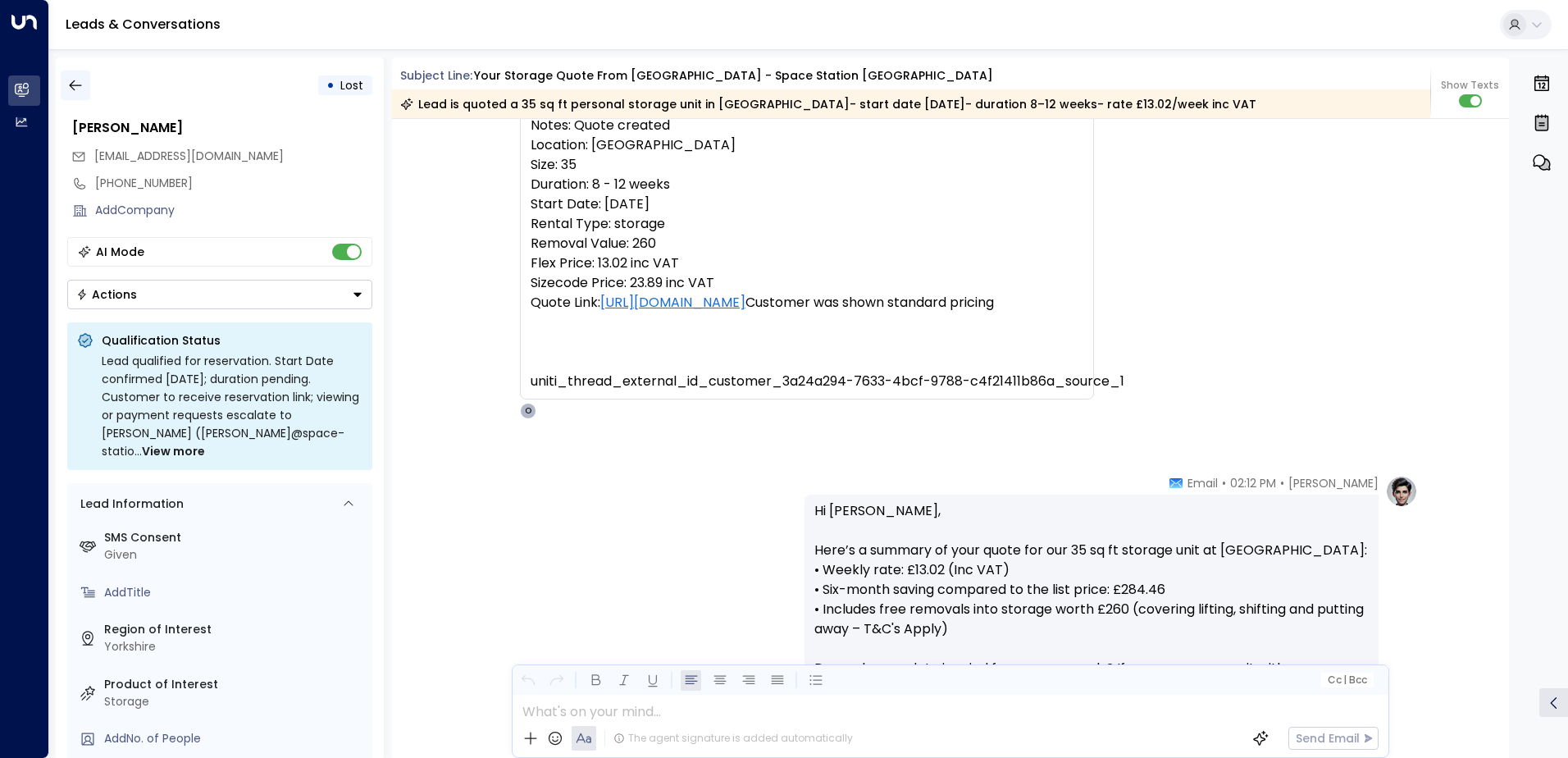
click at [77, 90] on icon "button" at bounding box center [75, 85] width 16 height 16
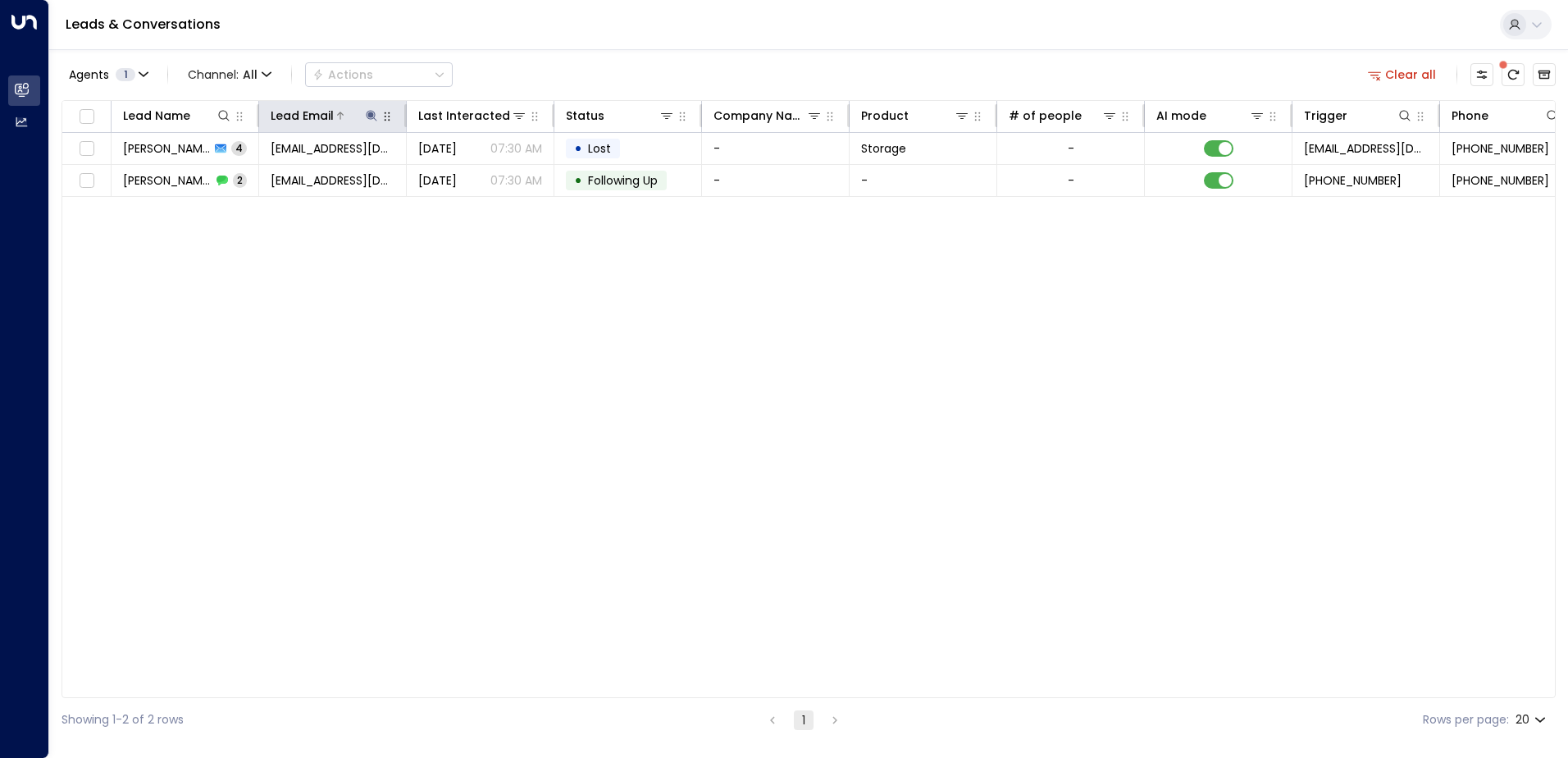
click at [369, 114] on icon at bounding box center [371, 115] width 11 height 11
click at [474, 173] on icon "button" at bounding box center [474, 175] width 11 height 11
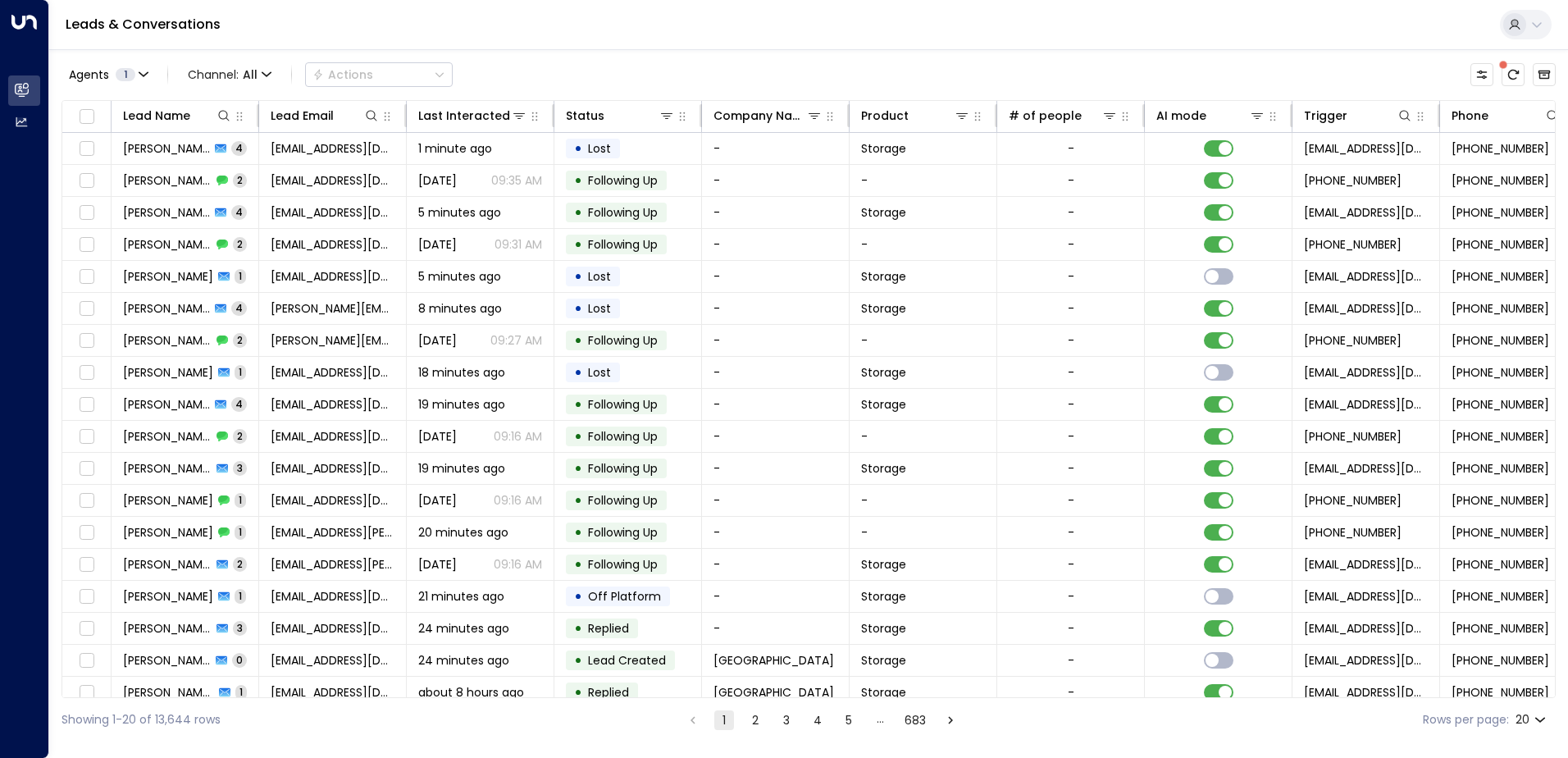
click at [445, 29] on div "Leads & Conversations" at bounding box center [808, 25] width 1519 height 50
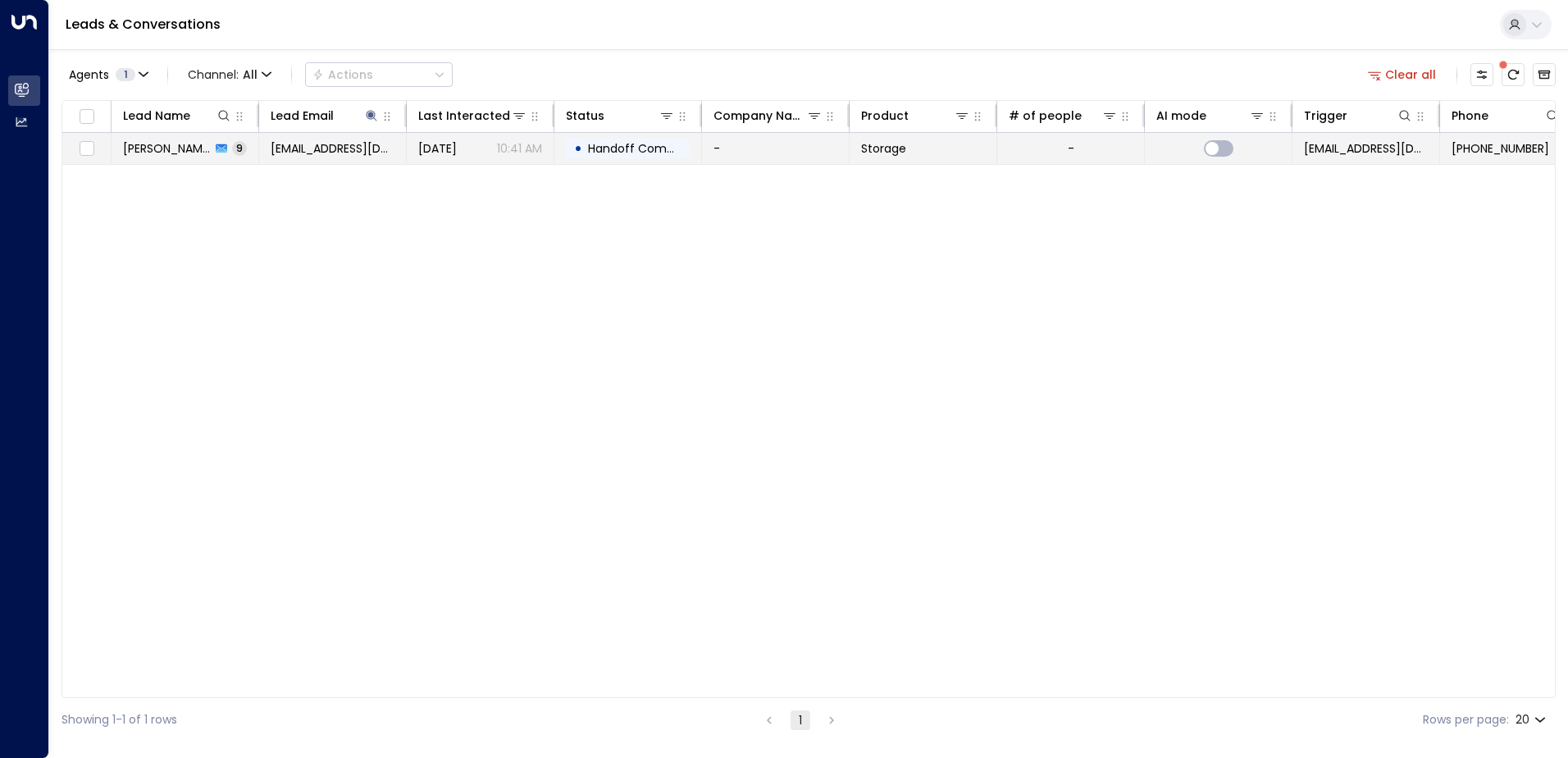
click at [197, 153] on div "[PERSON_NAME] 9" at bounding box center [185, 148] width 124 height 16
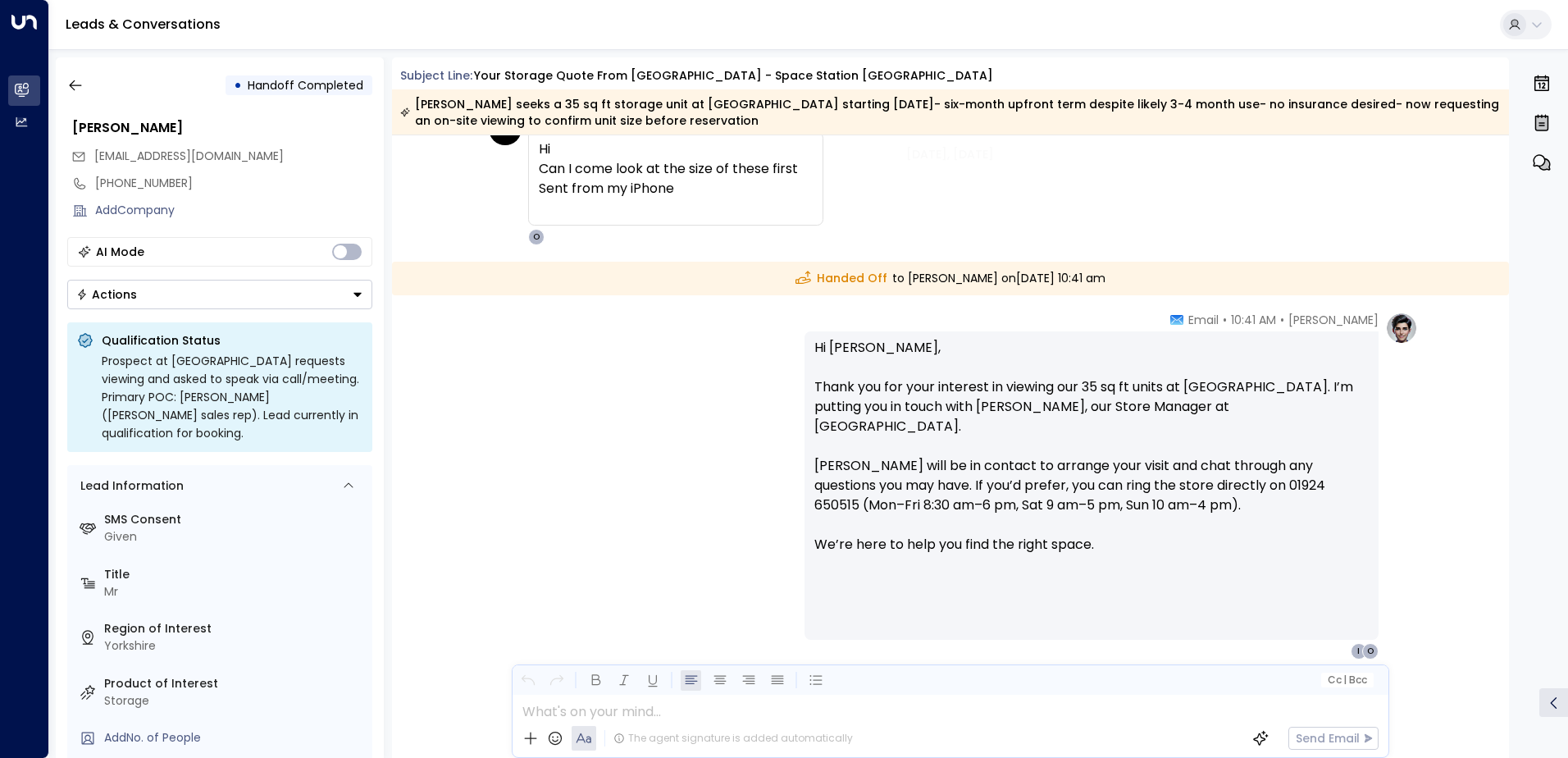
scroll to position [3352, 0]
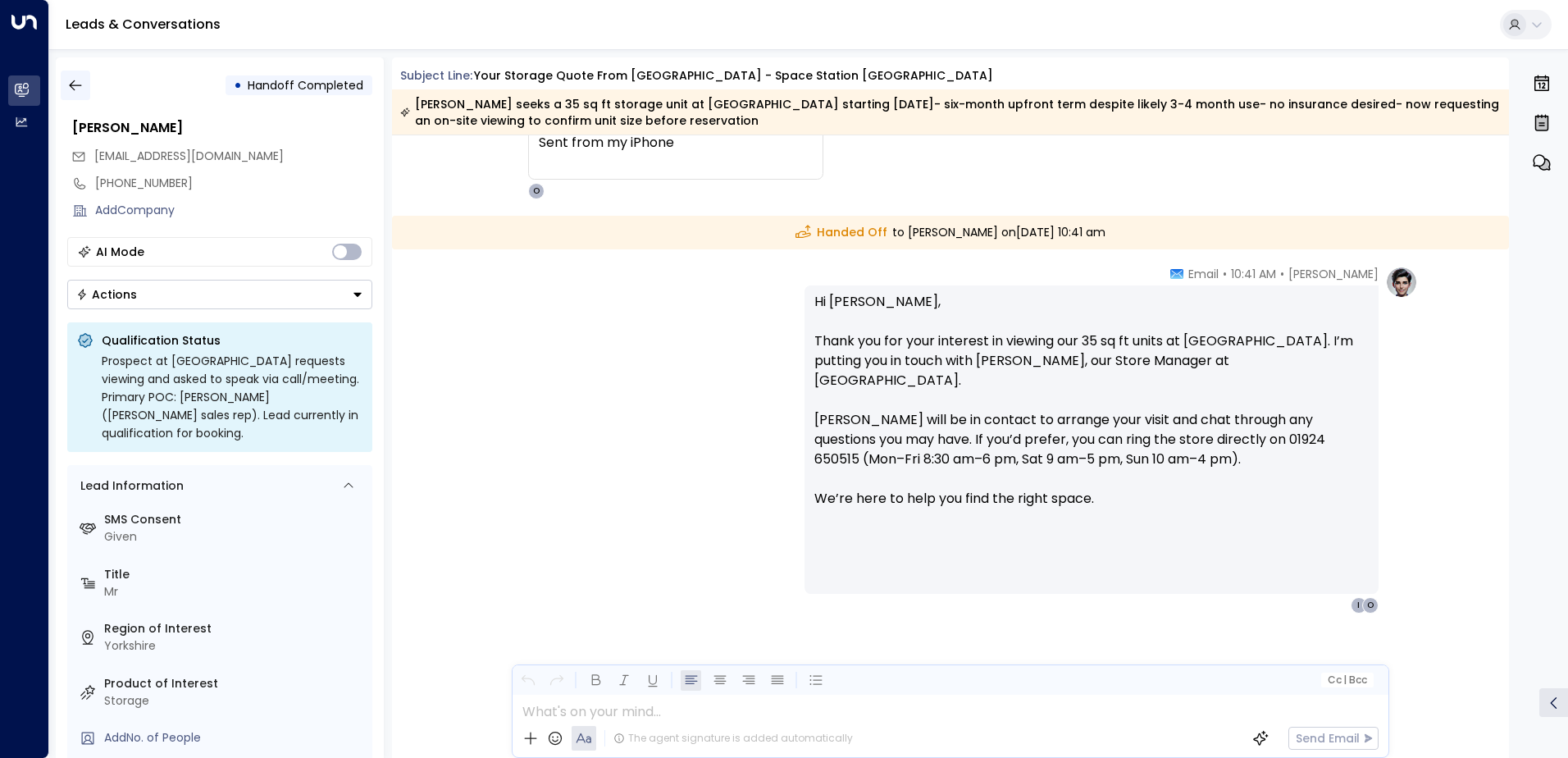
click at [74, 84] on icon "button" at bounding box center [75, 85] width 16 height 16
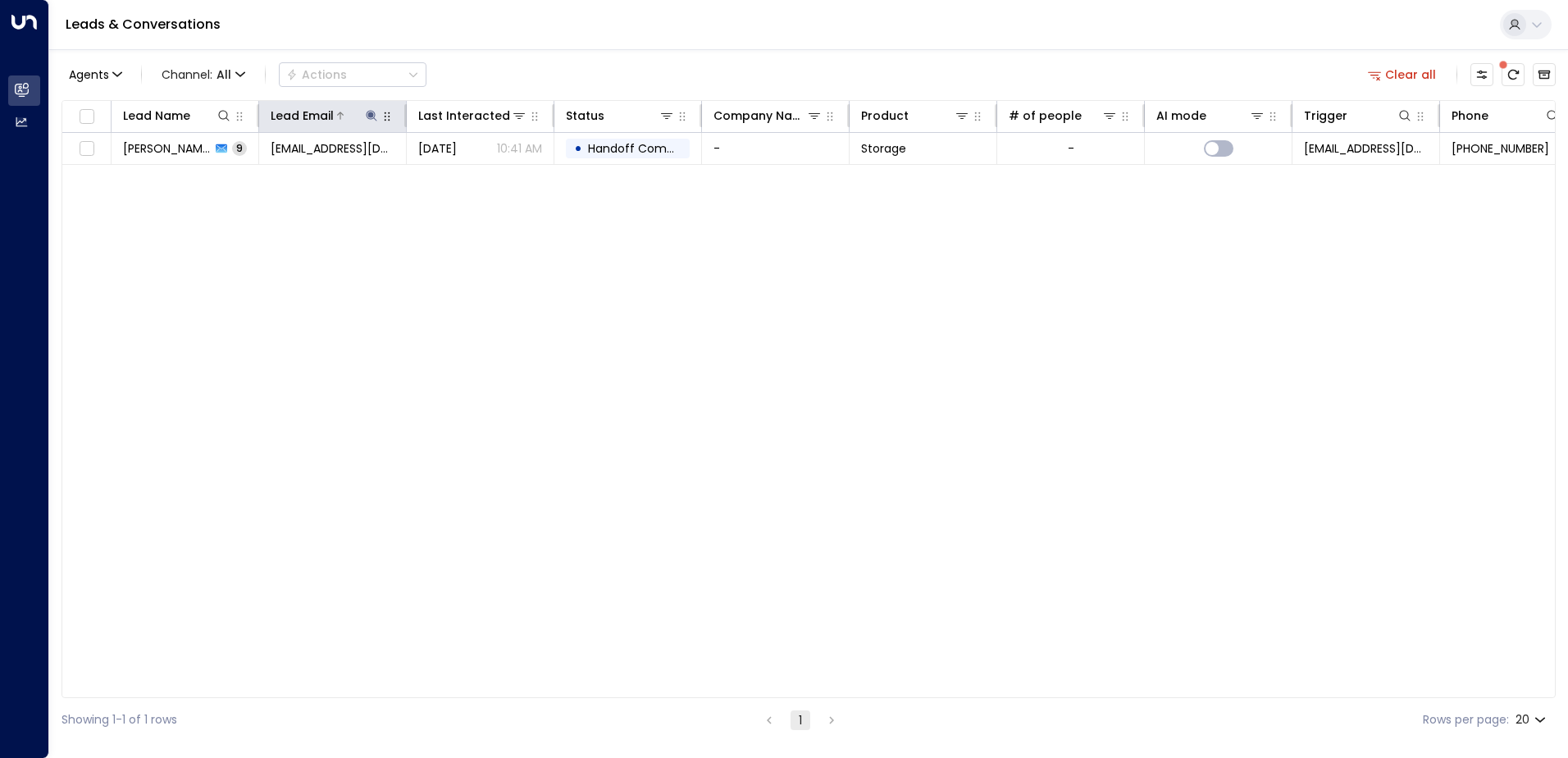
click at [369, 111] on icon at bounding box center [371, 115] width 13 height 13
click at [477, 177] on icon "button" at bounding box center [474, 175] width 11 height 11
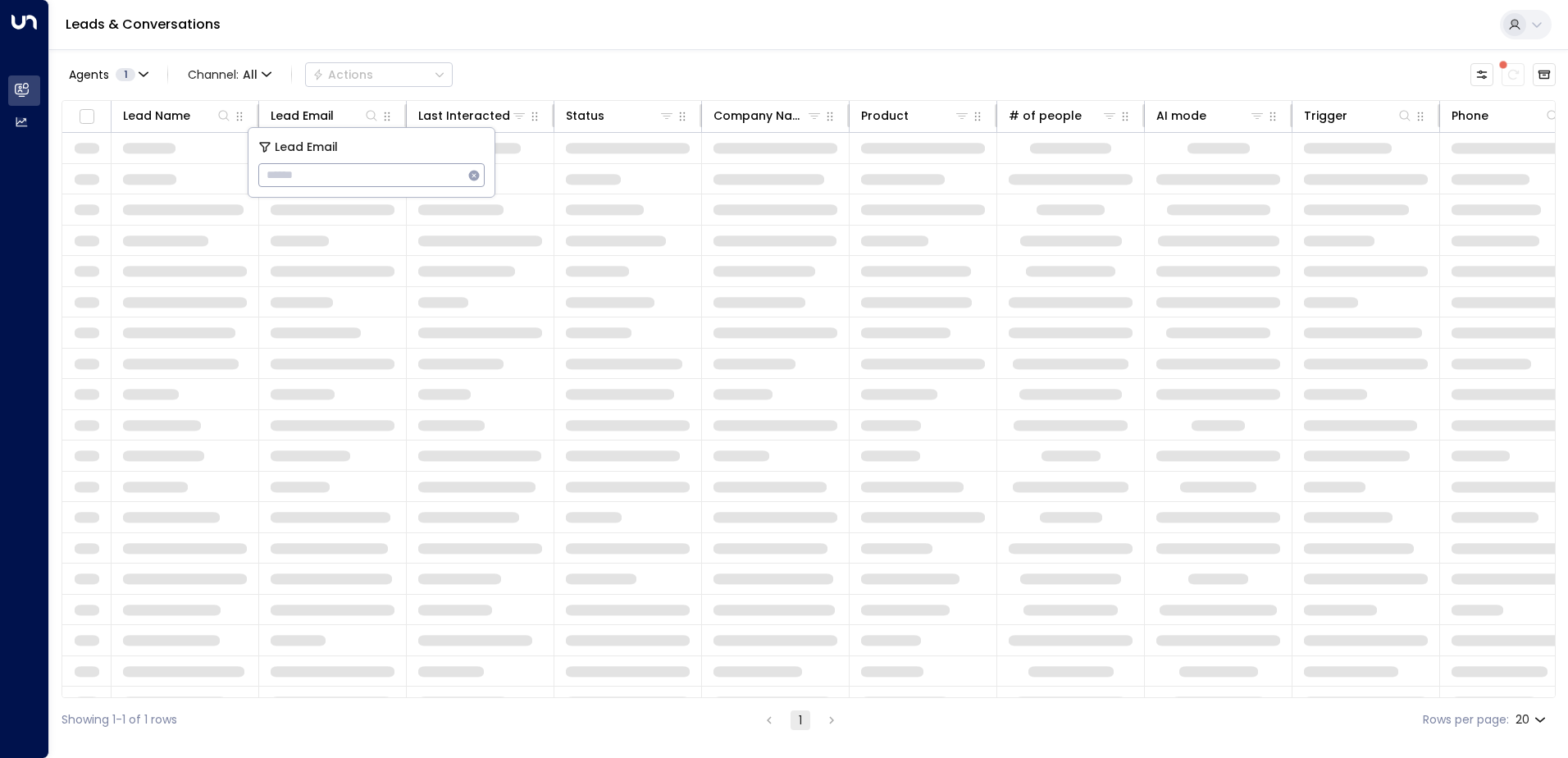
type input "**********"
click at [587, 38] on div "Leads & Conversations" at bounding box center [808, 25] width 1519 height 50
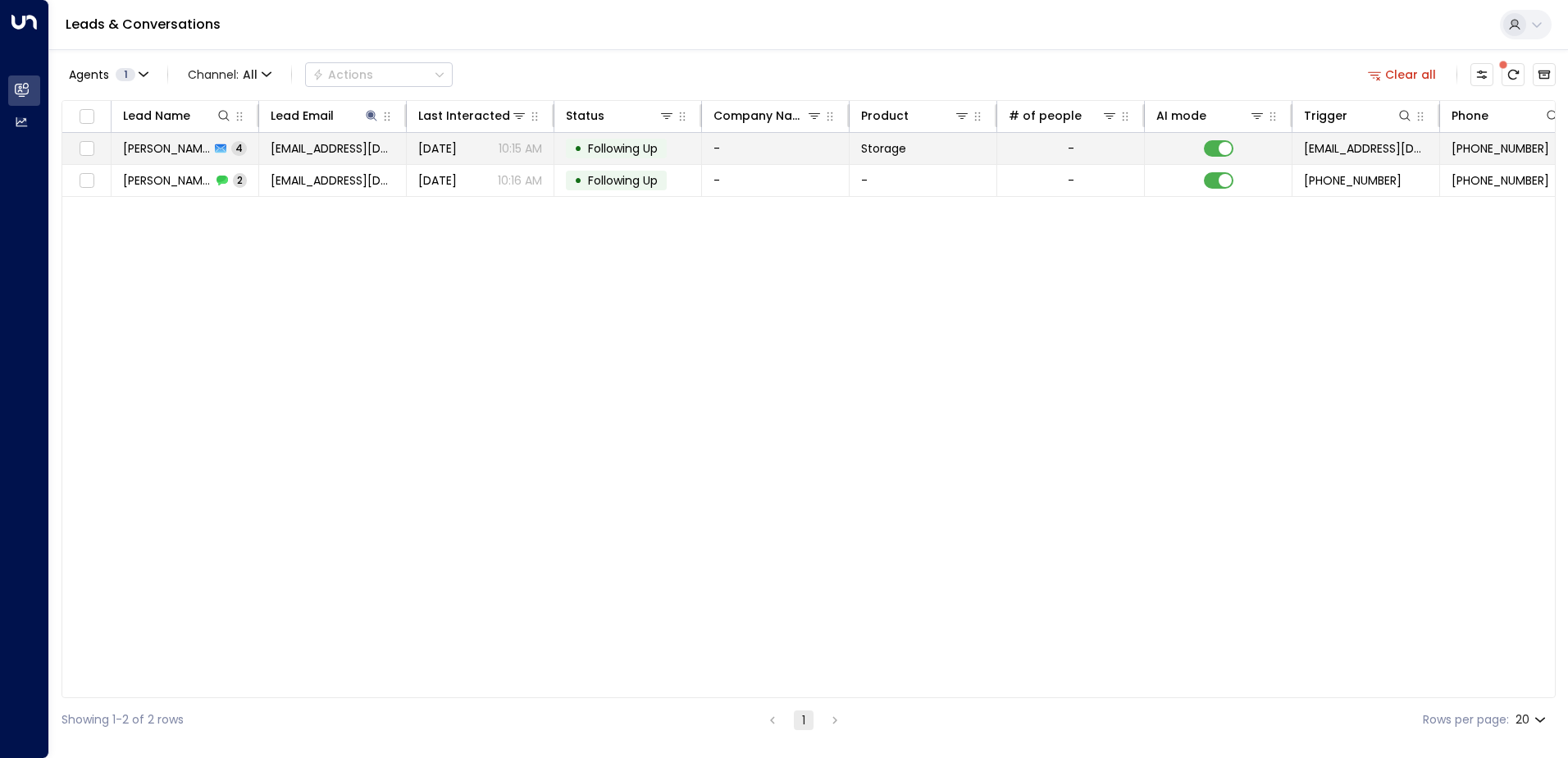
click at [183, 153] on span "[PERSON_NAME]" at bounding box center [166, 148] width 87 height 16
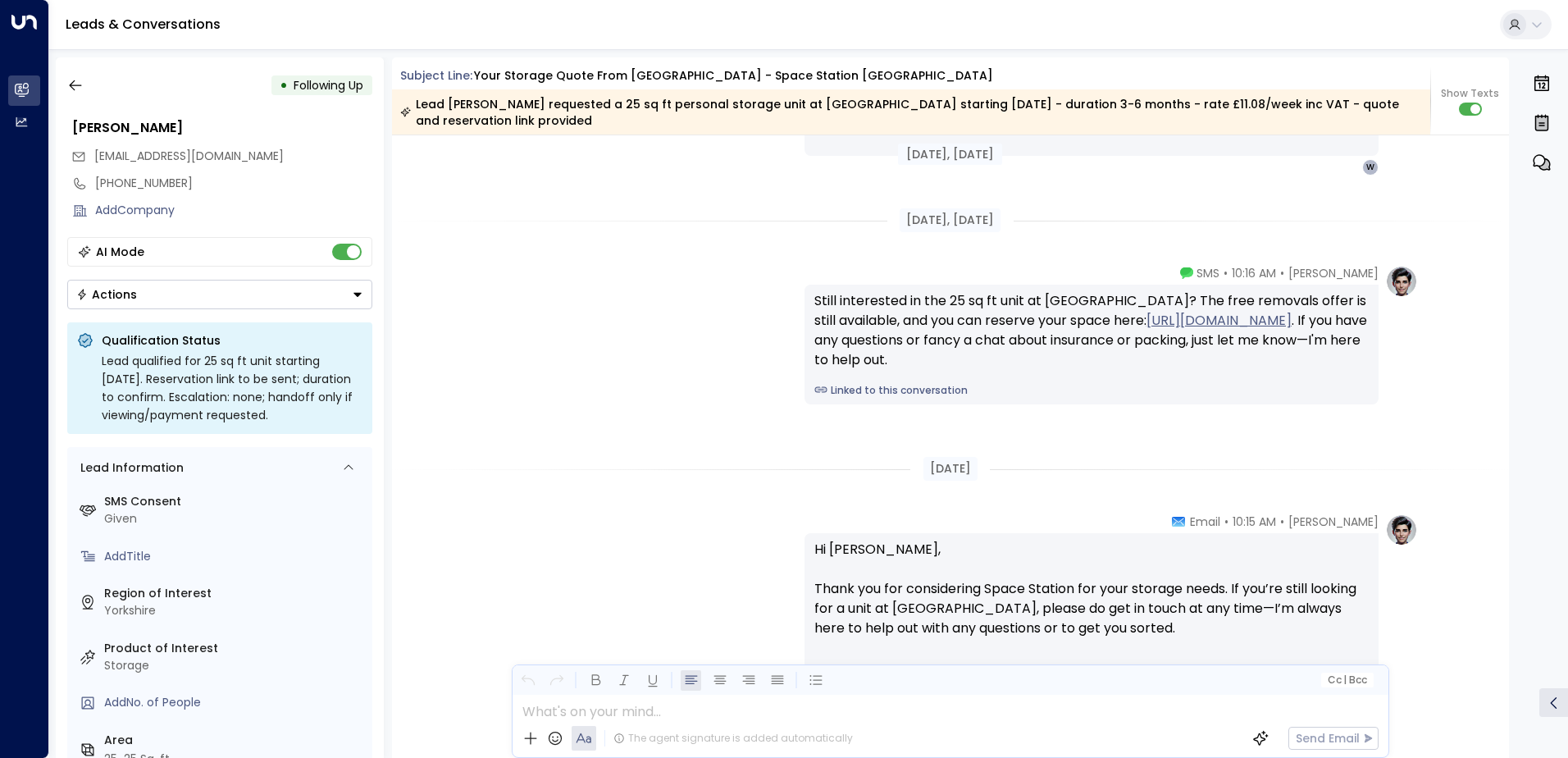
scroll to position [2610, 0]
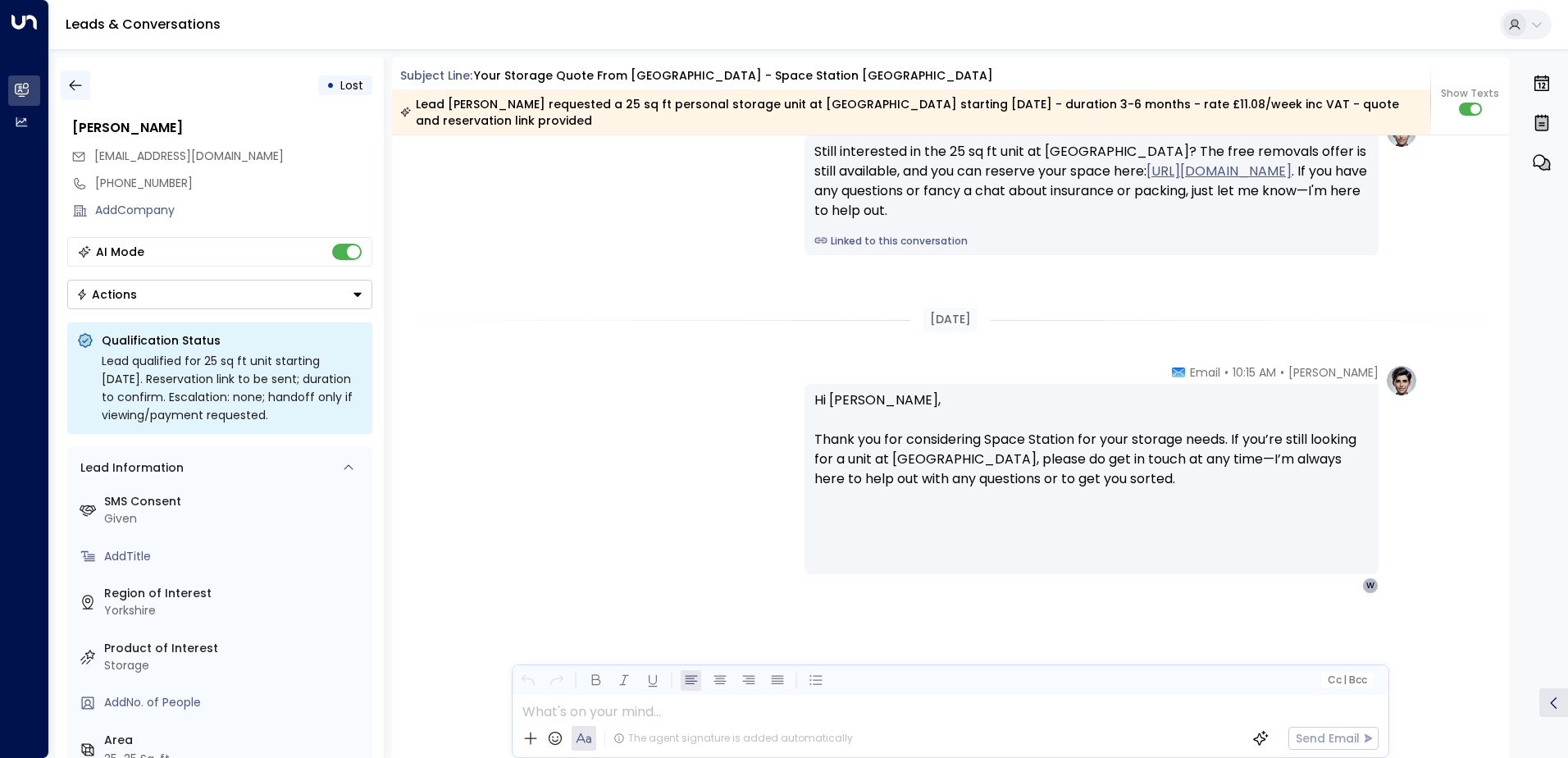
click at [79, 80] on icon "button" at bounding box center [75, 85] width 16 height 16
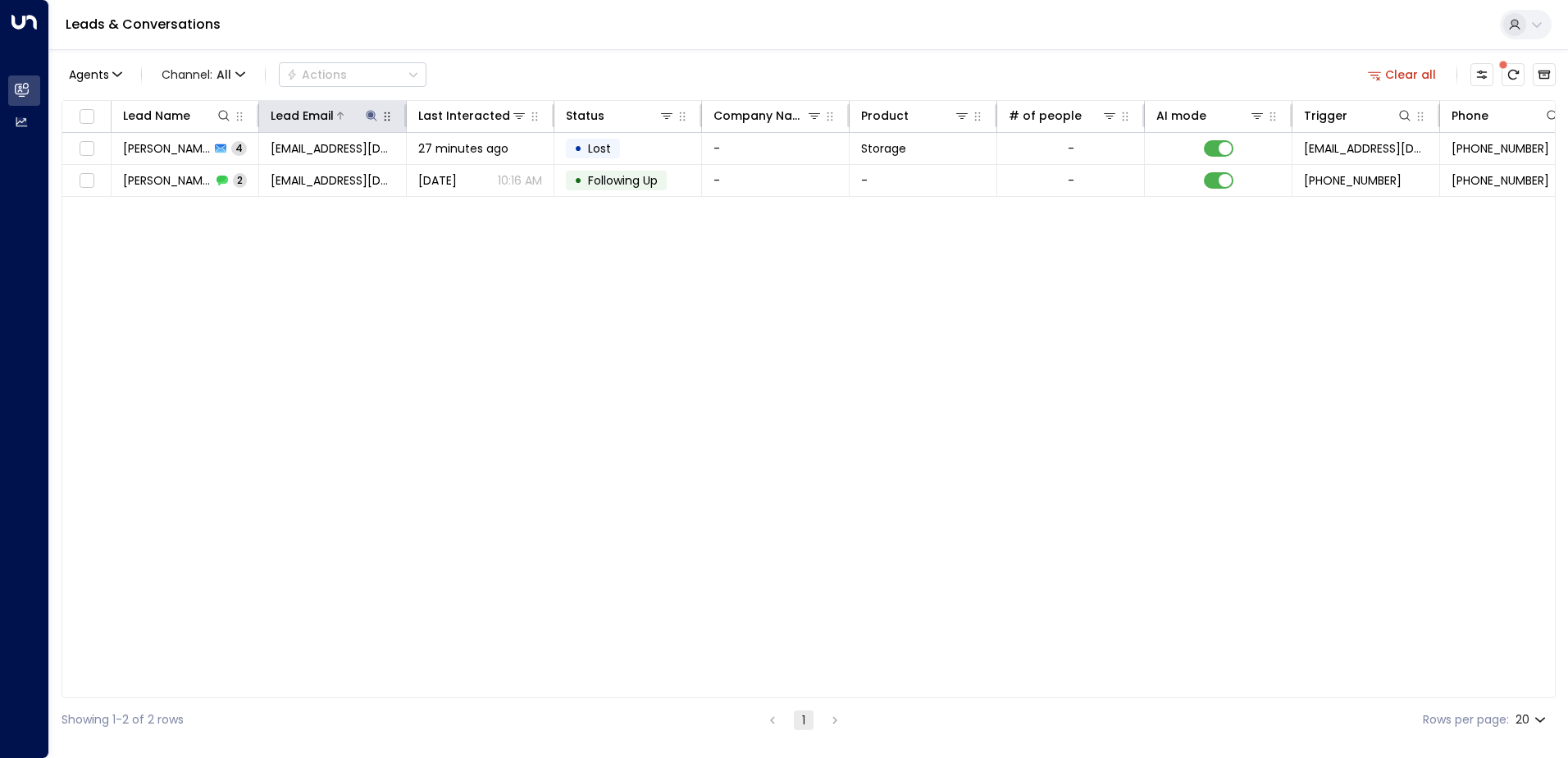
click at [373, 116] on icon at bounding box center [371, 115] width 11 height 11
click at [473, 177] on icon "button" at bounding box center [474, 175] width 11 height 11
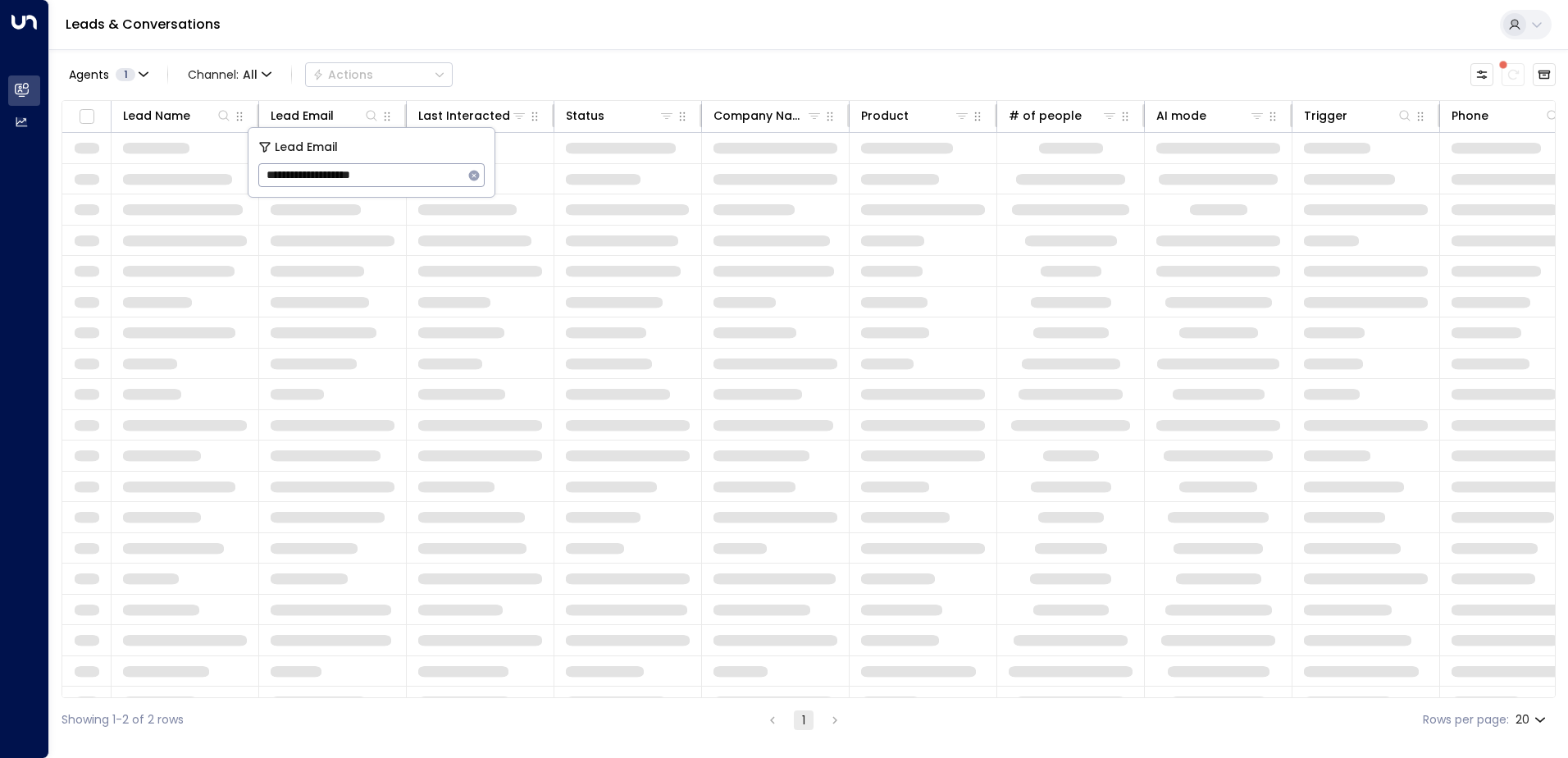
click at [523, 31] on div "Leads & Conversations" at bounding box center [808, 25] width 1519 height 50
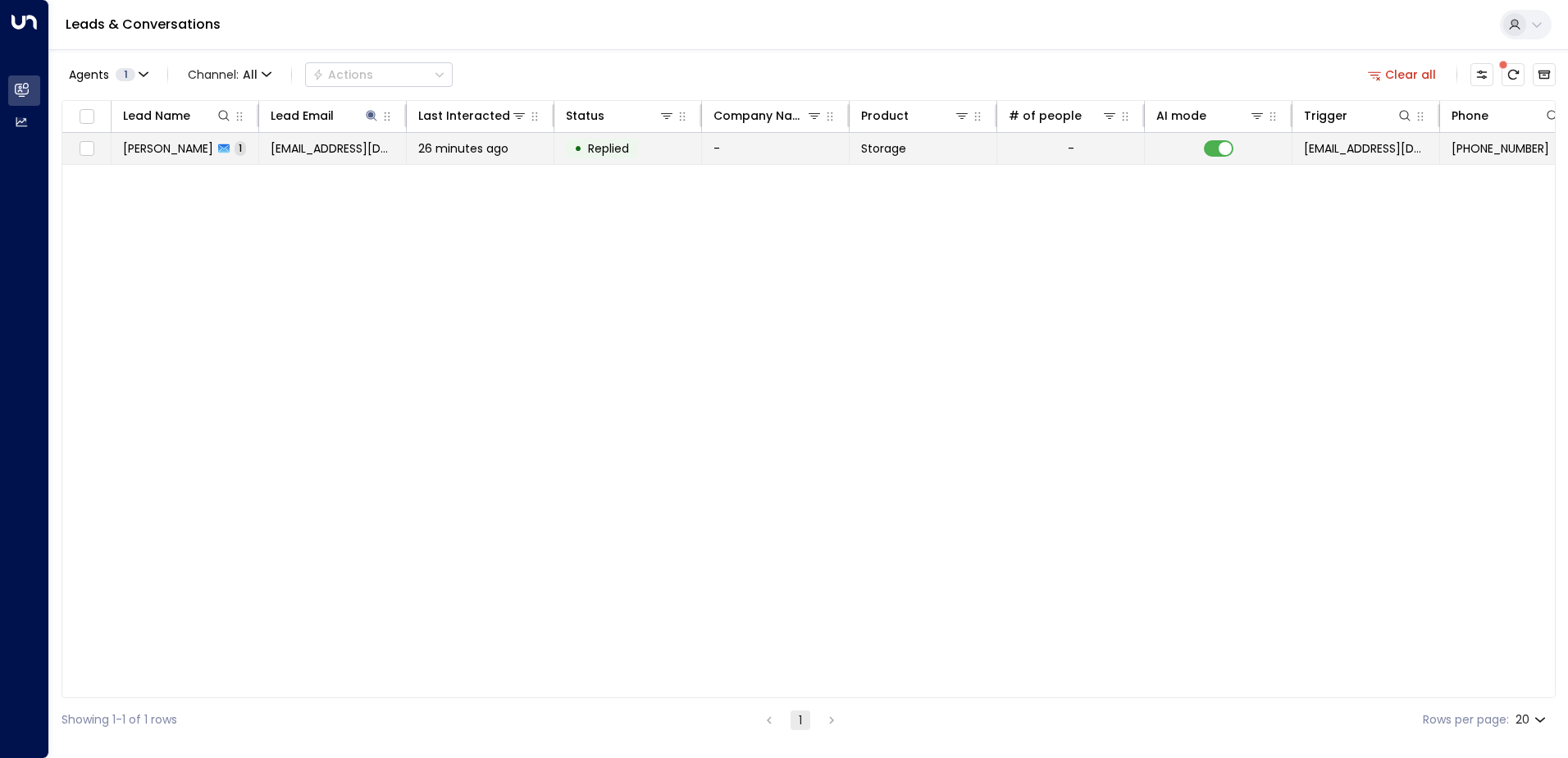
click at [197, 156] on td "[PERSON_NAME] 1" at bounding box center [185, 148] width 147 height 31
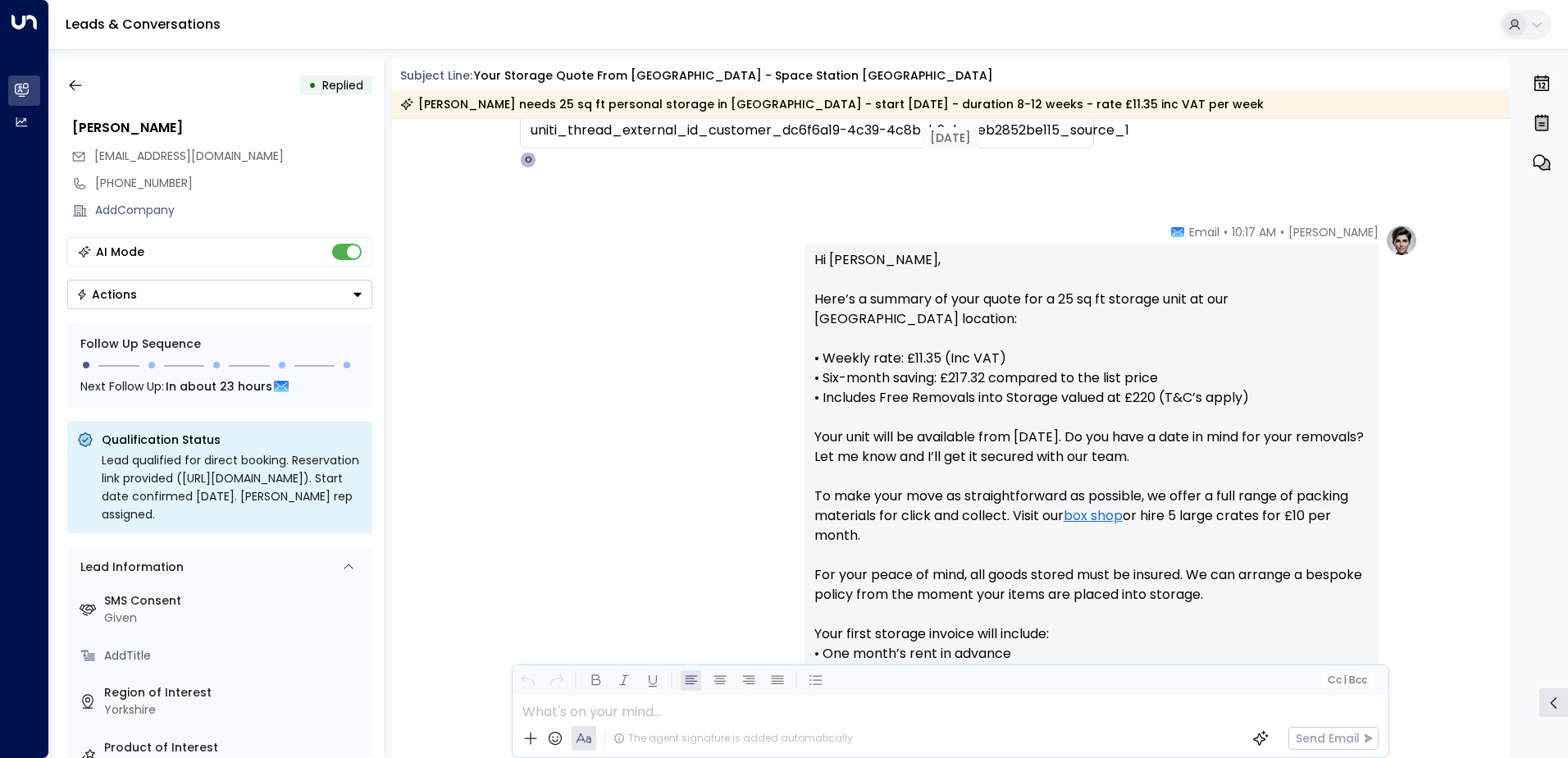
scroll to position [824, 0]
